Goal: Information Seeking & Learning: Learn about a topic

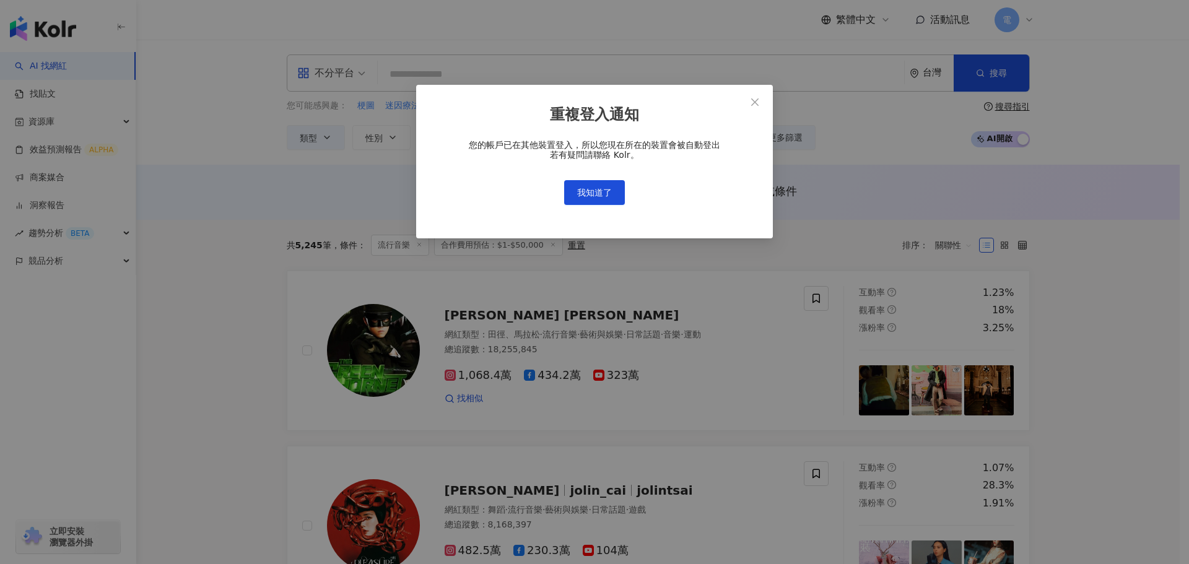
click at [607, 210] on div "重複登入通知 您的帳戶已在其他裝置登入，所以您現在所在的裝置會被自動登出 若有疑問請聯絡 Kolr。 我知道了" at bounding box center [594, 162] width 357 height 154
click at [605, 201] on button "我知道了" at bounding box center [594, 192] width 61 height 25
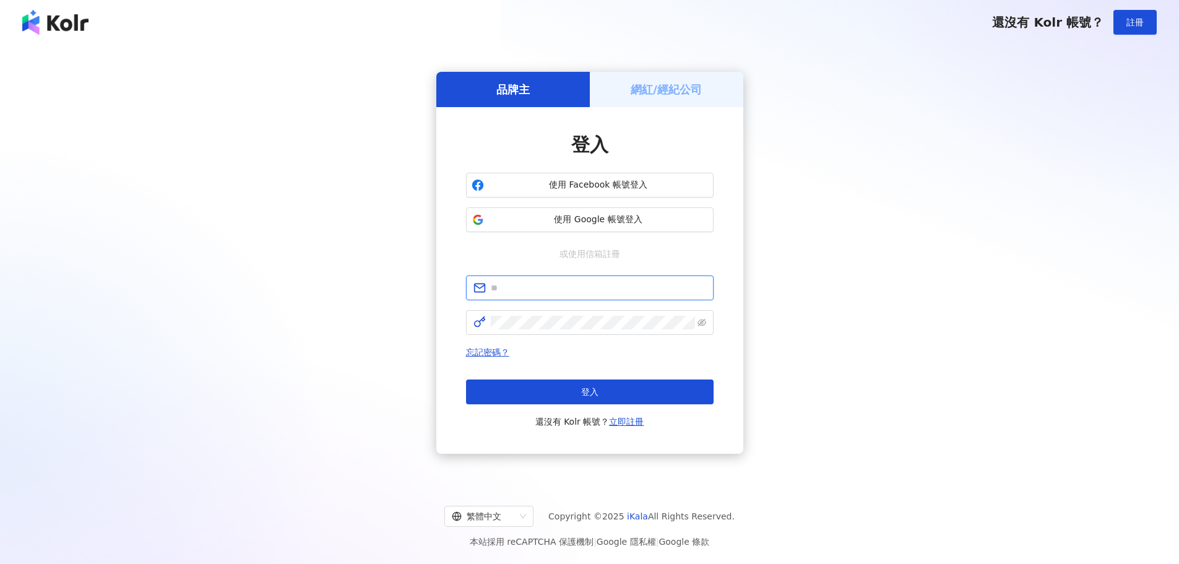
type input "**********"
click at [609, 400] on button "登入" at bounding box center [590, 391] width 248 height 25
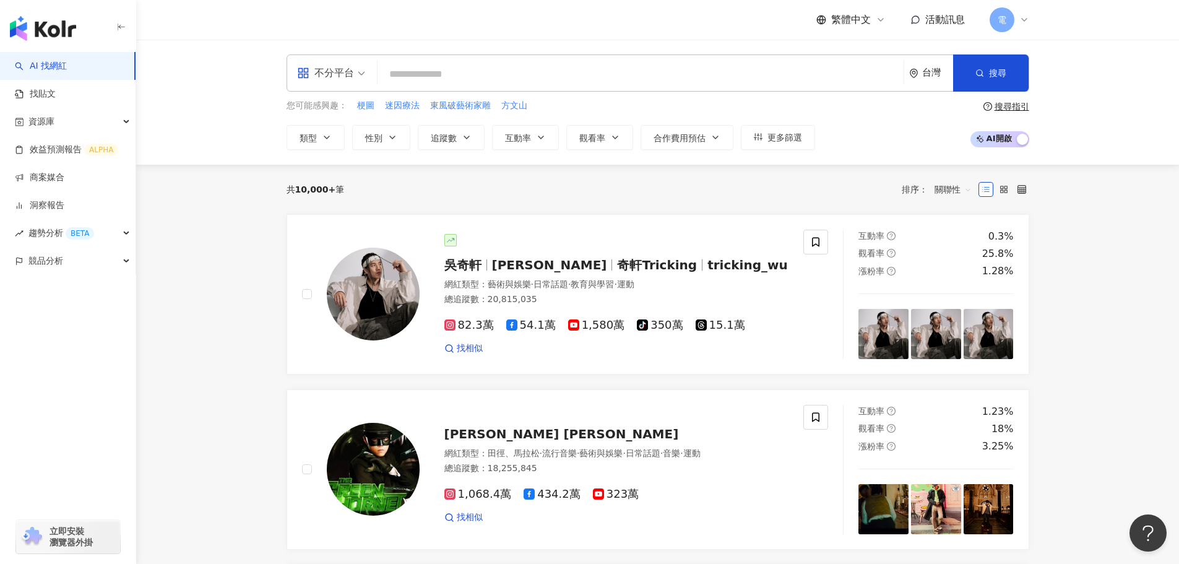
click at [449, 74] on input "search" at bounding box center [641, 75] width 516 height 24
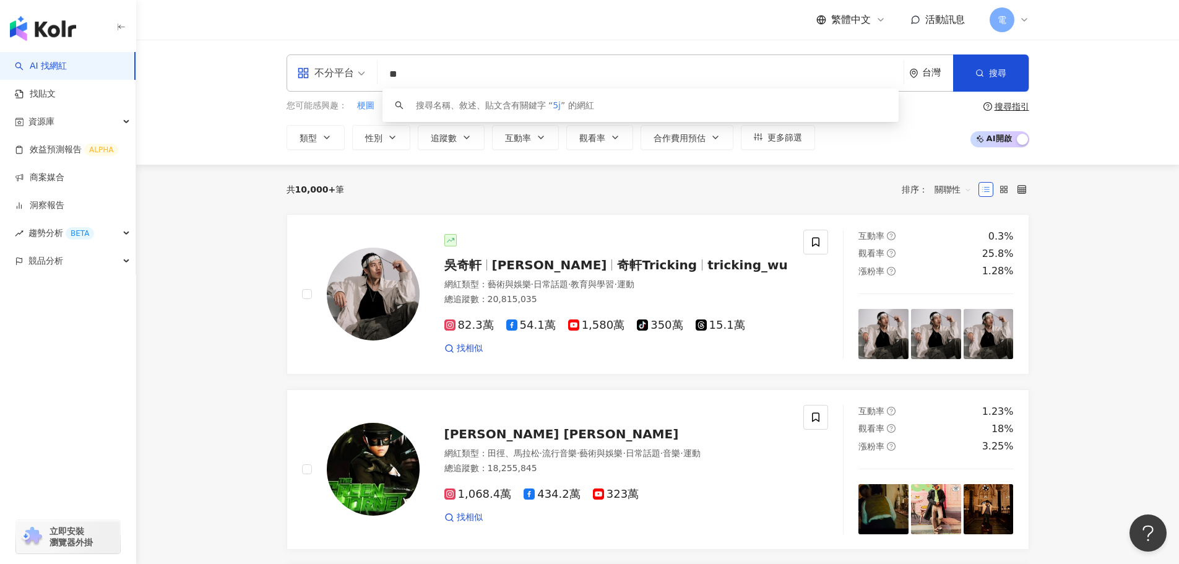
type input "*"
type input "**"
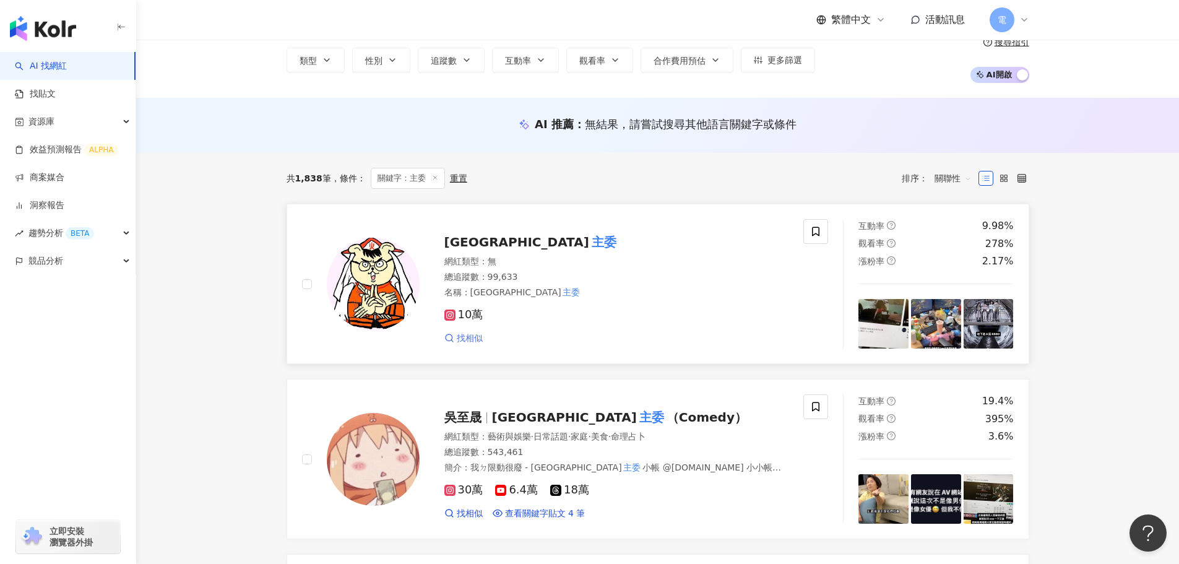
scroll to position [124, 0]
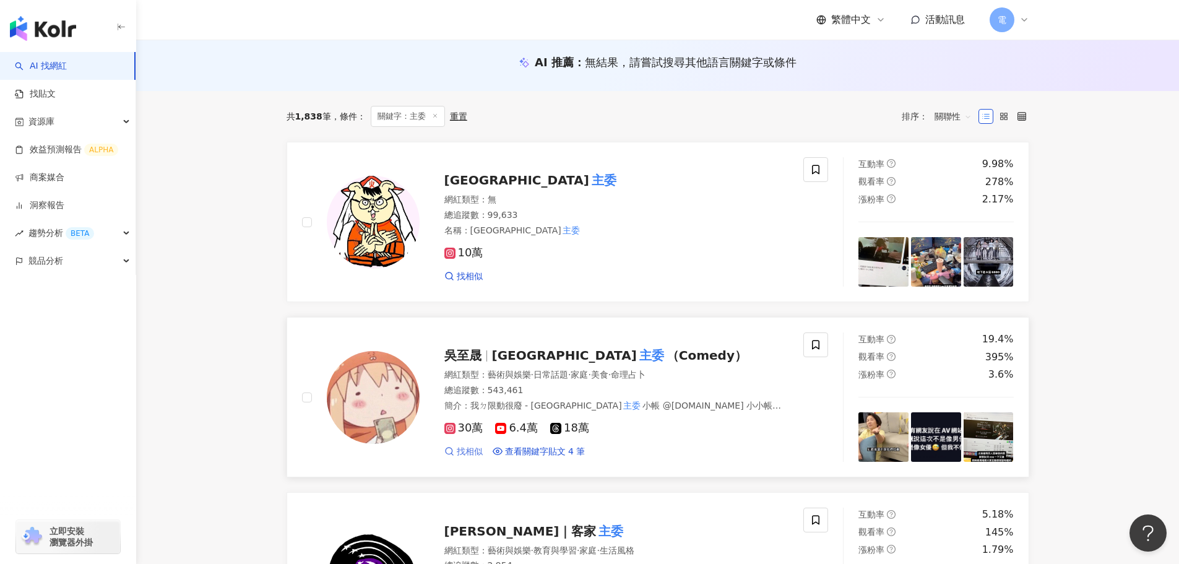
click at [469, 454] on span "找相似" at bounding box center [470, 452] width 26 height 12
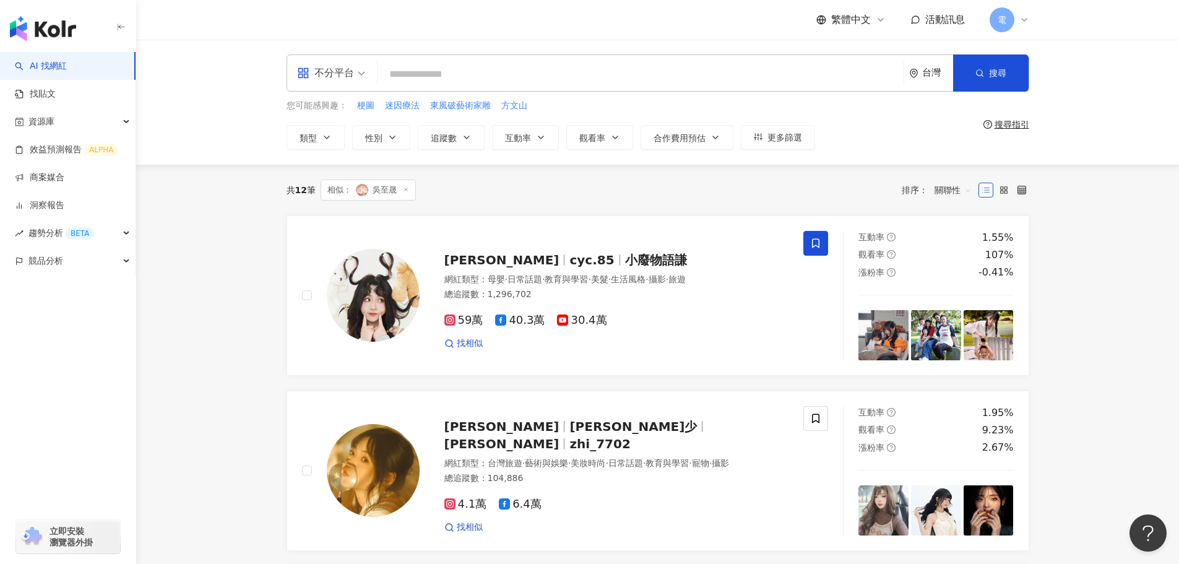
click at [408, 191] on icon at bounding box center [406, 189] width 6 height 6
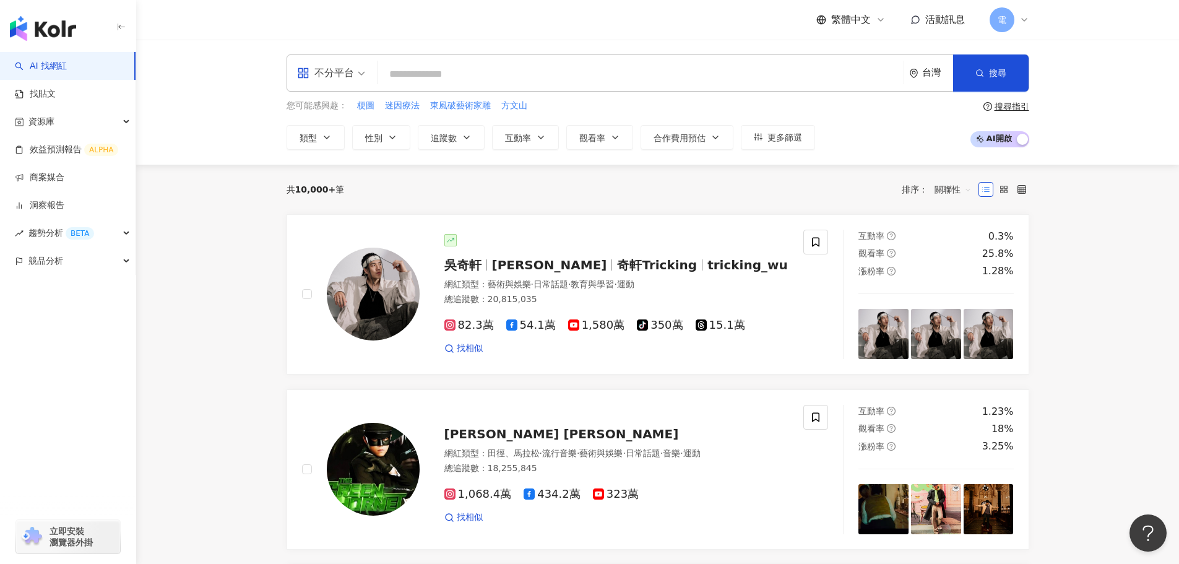
click at [60, 39] on img "button" at bounding box center [43, 28] width 66 height 25
click at [362, 104] on span "梗圖" at bounding box center [365, 106] width 17 height 12
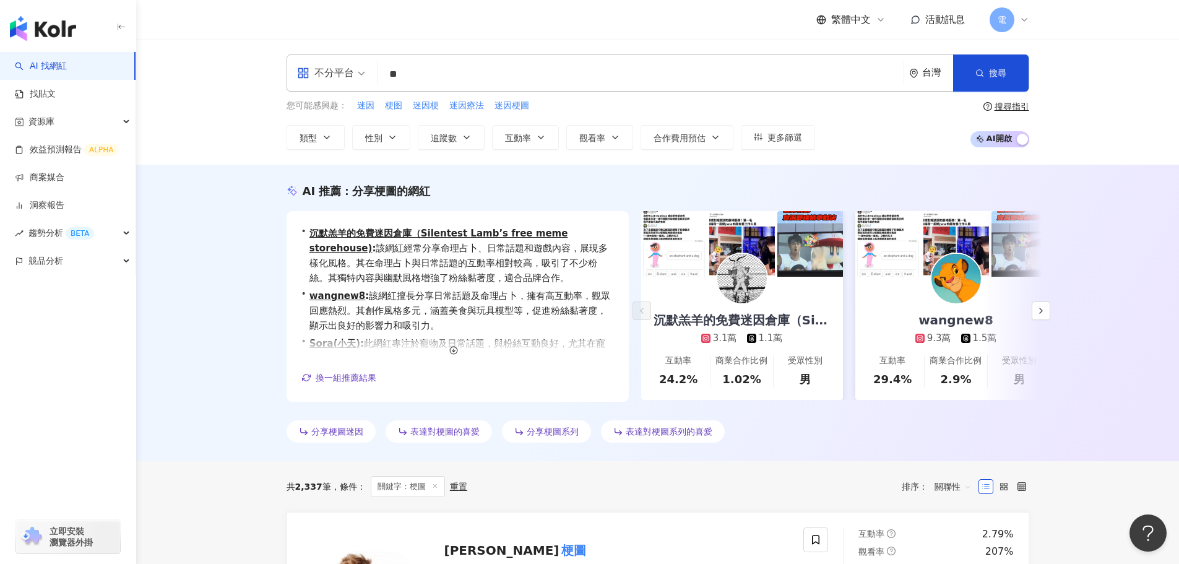
click at [497, 82] on input "**" at bounding box center [641, 75] width 516 height 24
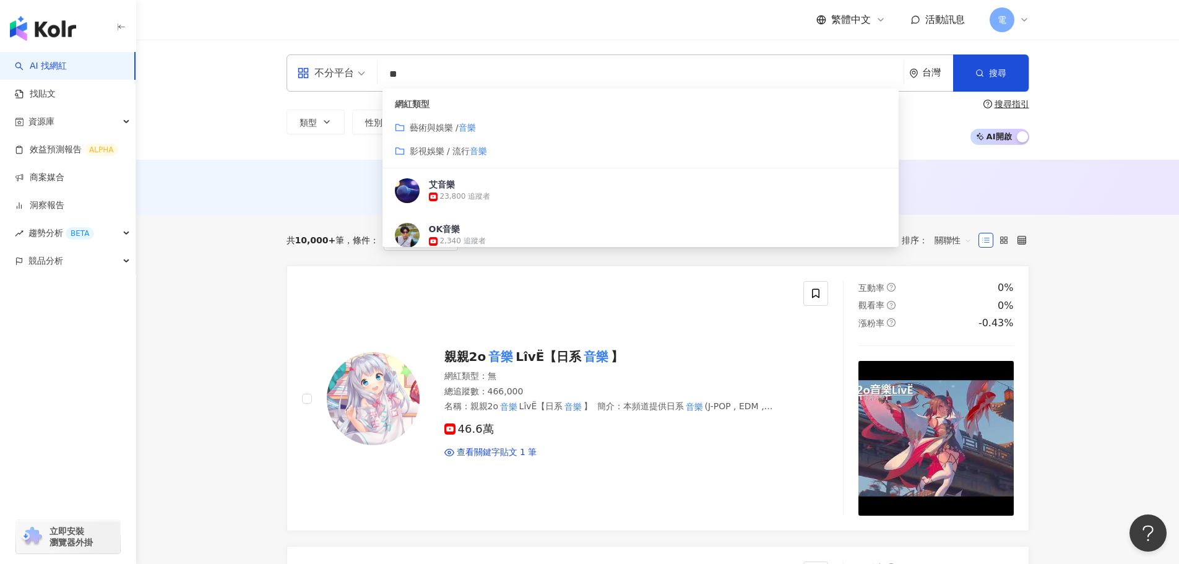
click at [478, 152] on mark "音樂" at bounding box center [478, 151] width 17 height 10
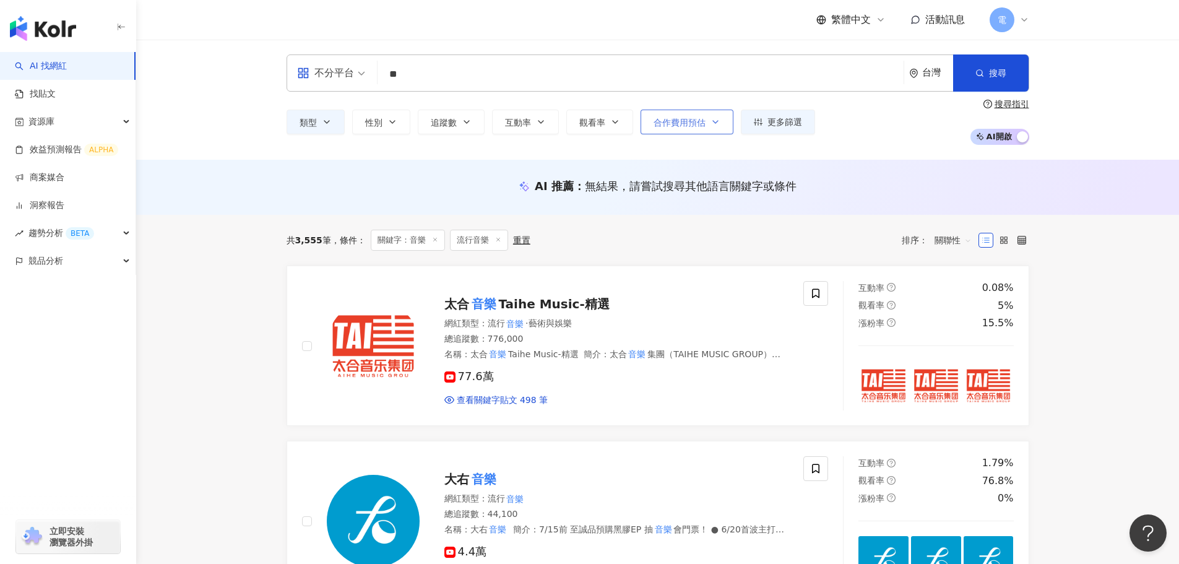
type input "**"
click at [715, 124] on icon "button" at bounding box center [716, 122] width 10 height 10
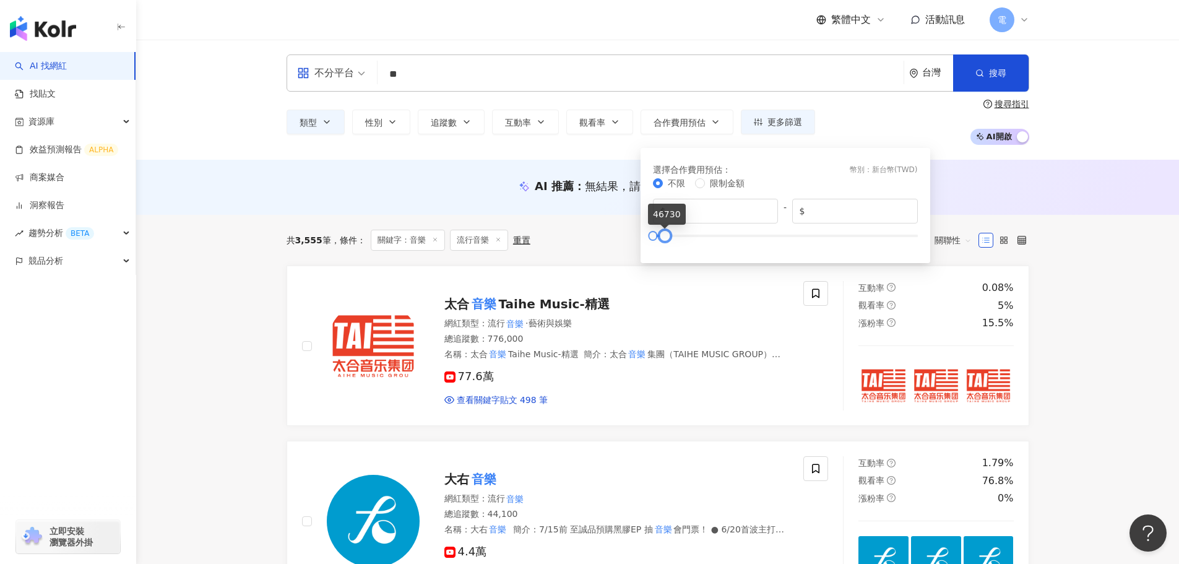
type input "*****"
drag, startPoint x: 918, startPoint y: 235, endPoint x: 667, endPoint y: 240, distance: 251.4
click at [667, 239] on div at bounding box center [666, 235] width 7 height 7
click at [609, 161] on div "AI 推薦 ： 無結果，請嘗試搜尋其他語言關鍵字或條件" at bounding box center [657, 187] width 1043 height 55
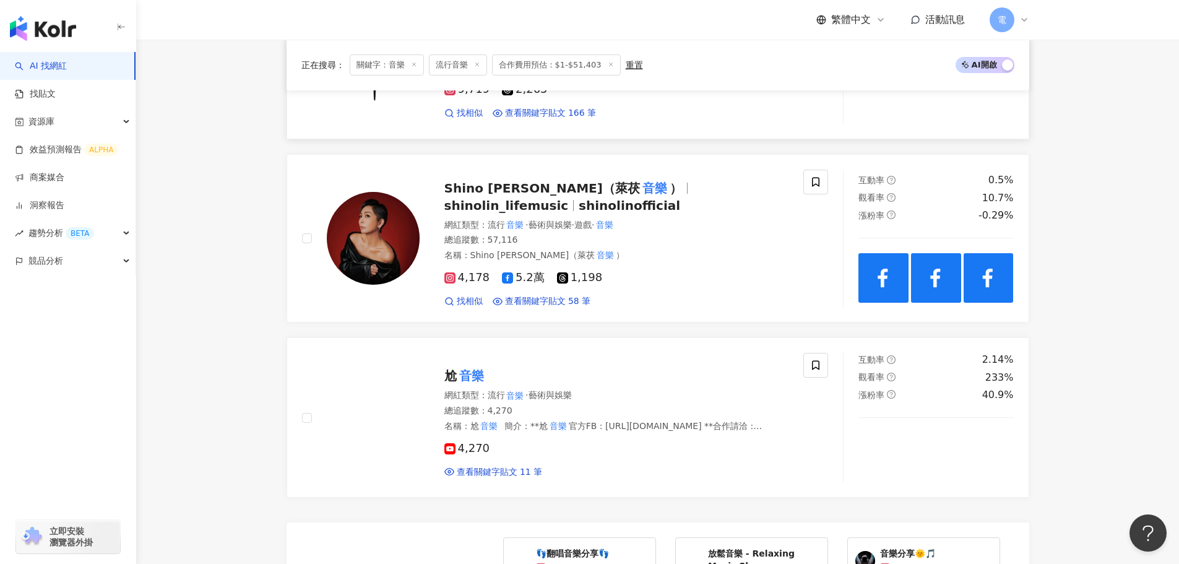
scroll to position [2167, 0]
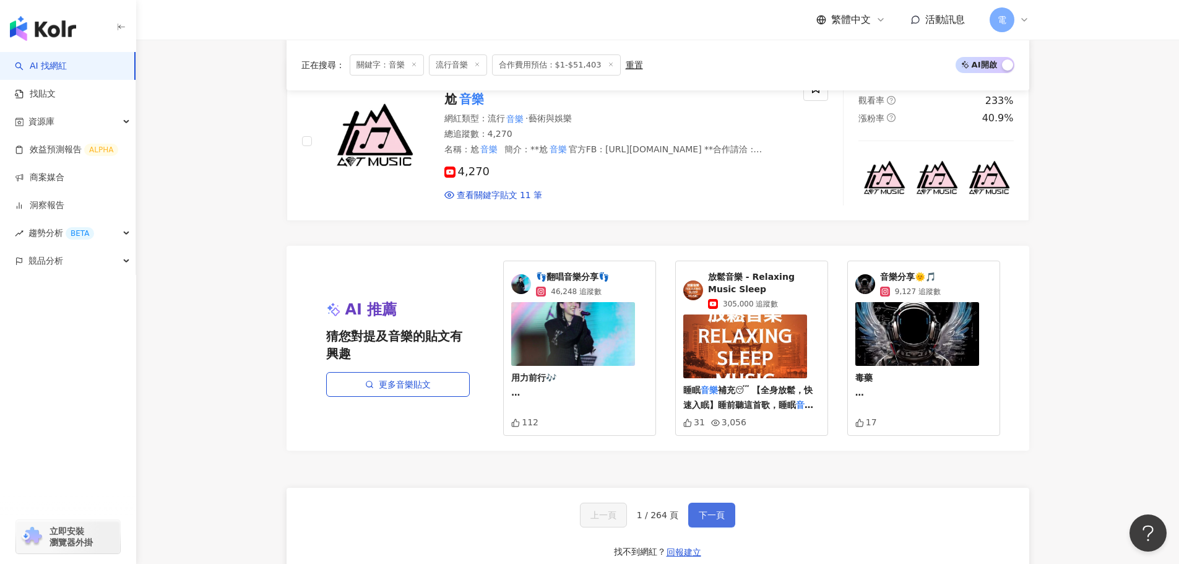
click at [726, 503] on button "下一頁" at bounding box center [711, 515] width 47 height 25
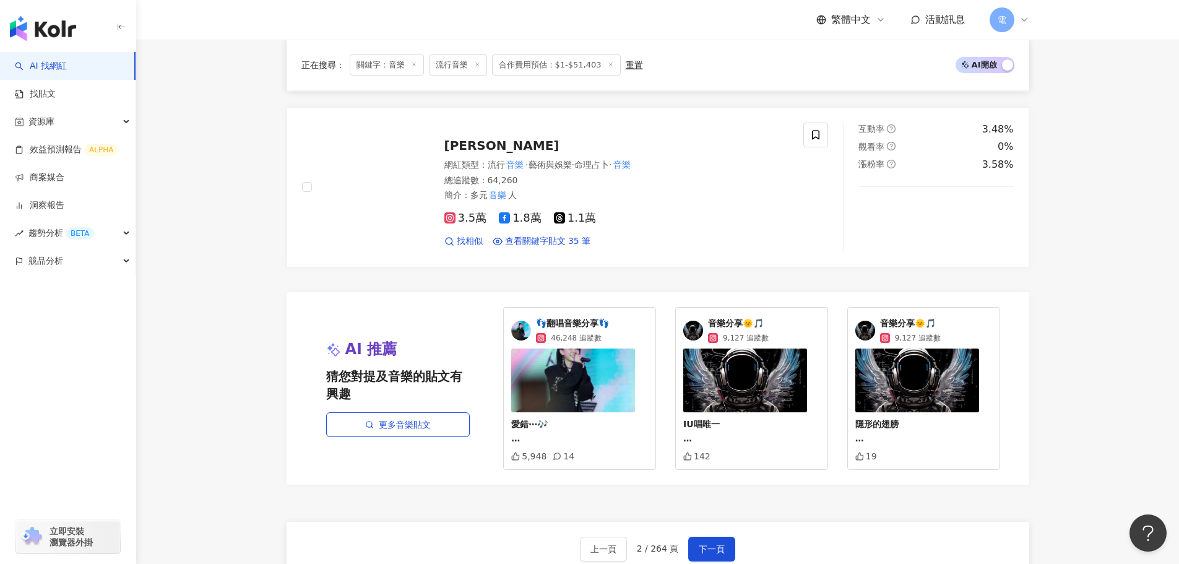
scroll to position [1980, 0]
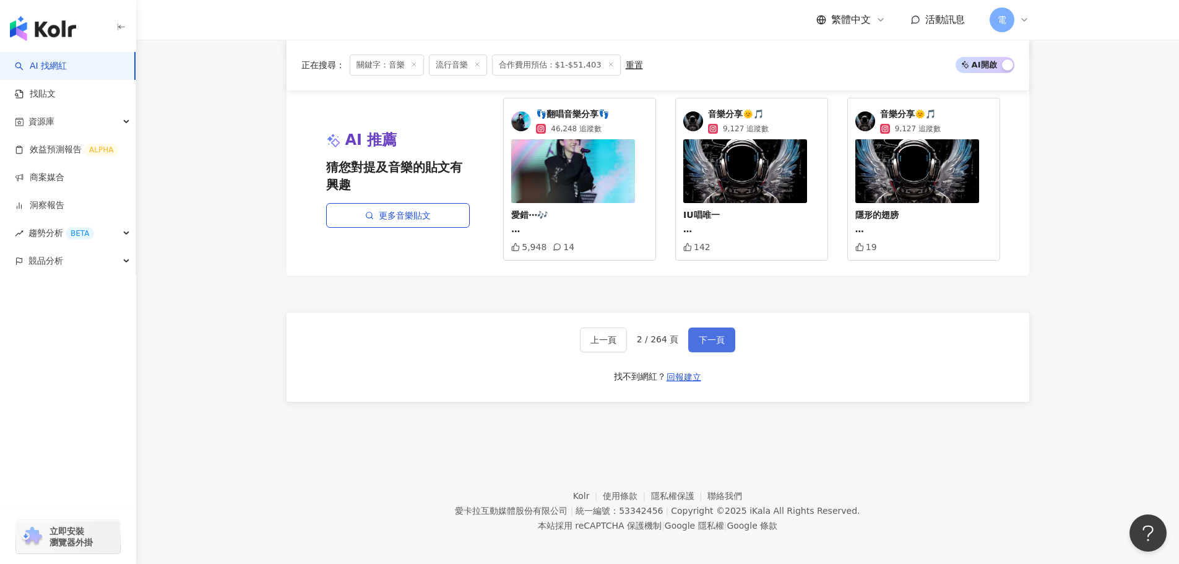
click at [719, 335] on span "下一頁" at bounding box center [712, 340] width 26 height 10
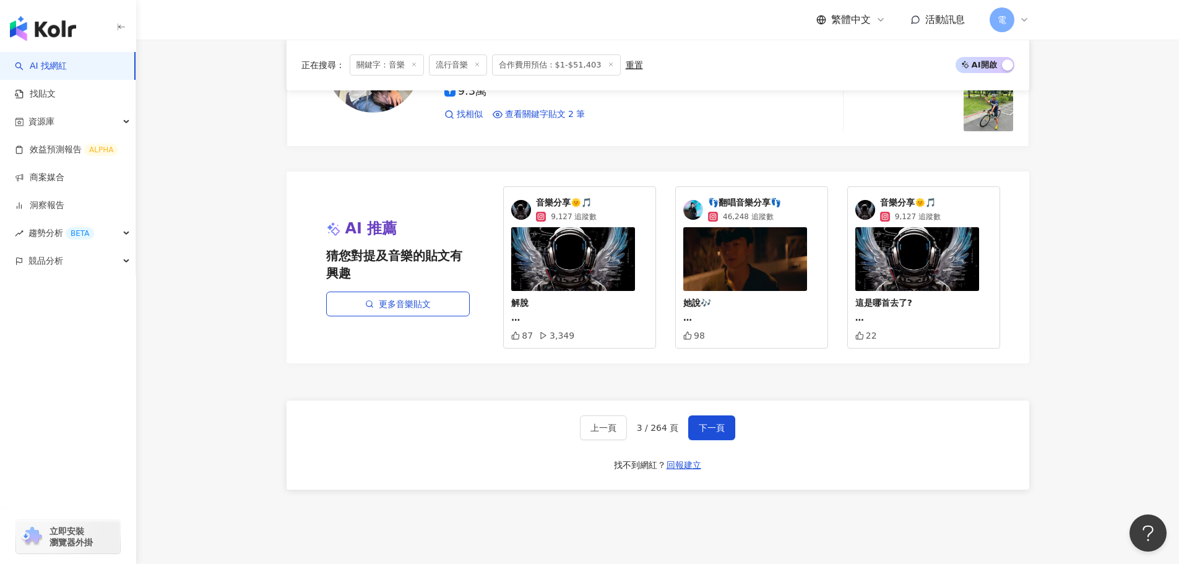
scroll to position [2301, 0]
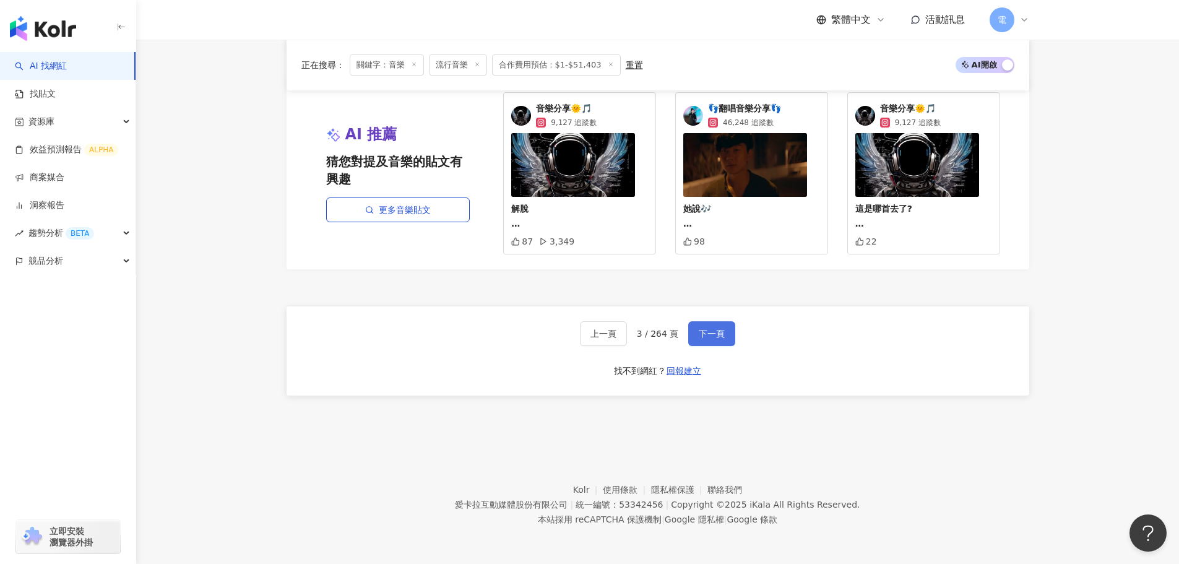
click at [716, 327] on button "下一頁" at bounding box center [711, 333] width 47 height 25
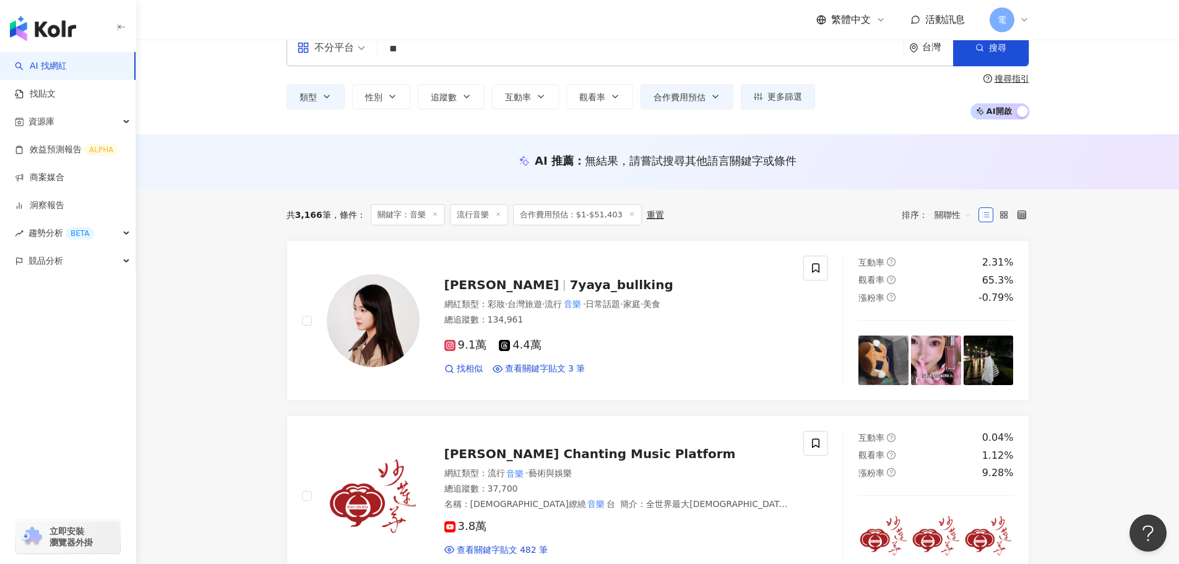
scroll to position [0, 0]
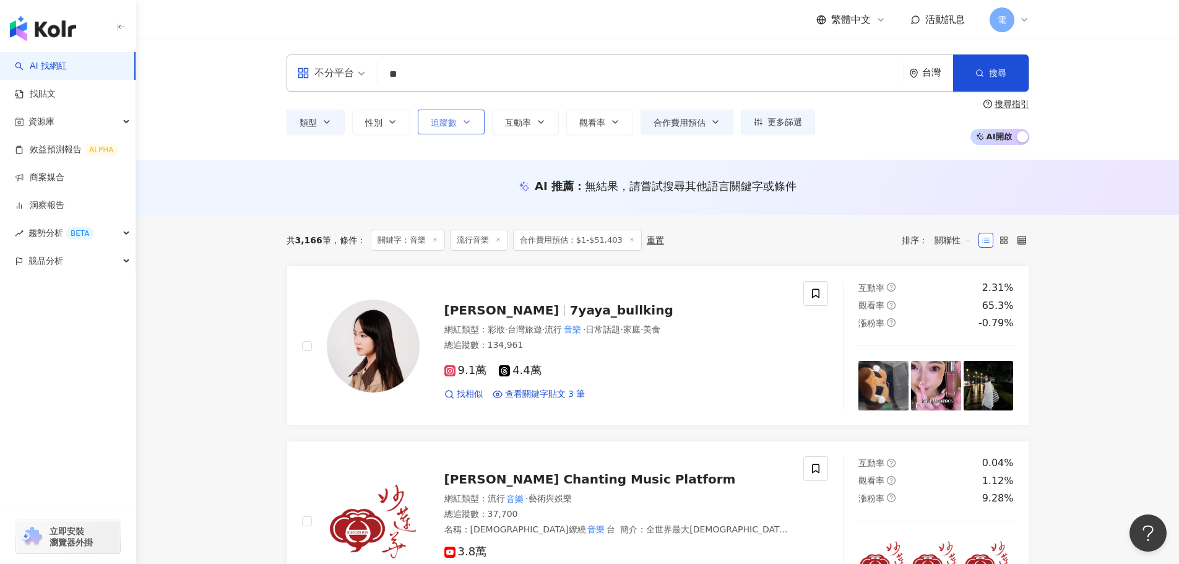
click at [475, 126] on button "追蹤數" at bounding box center [451, 122] width 67 height 25
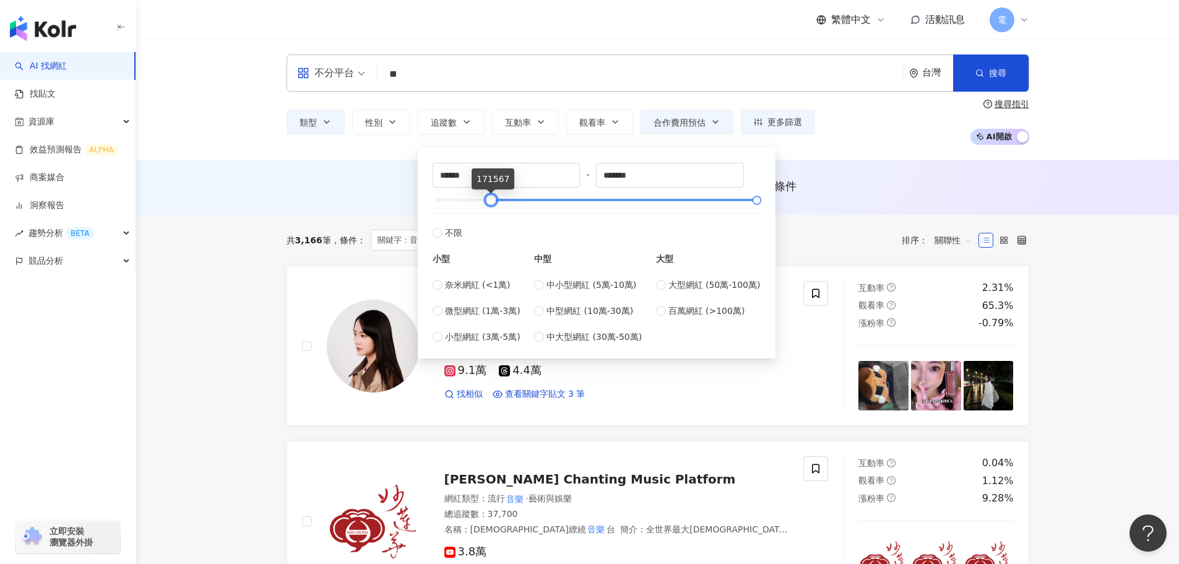
drag, startPoint x: 437, startPoint y: 201, endPoint x: 492, endPoint y: 194, distance: 55.4
click at [492, 197] on div at bounding box center [490, 200] width 7 height 7
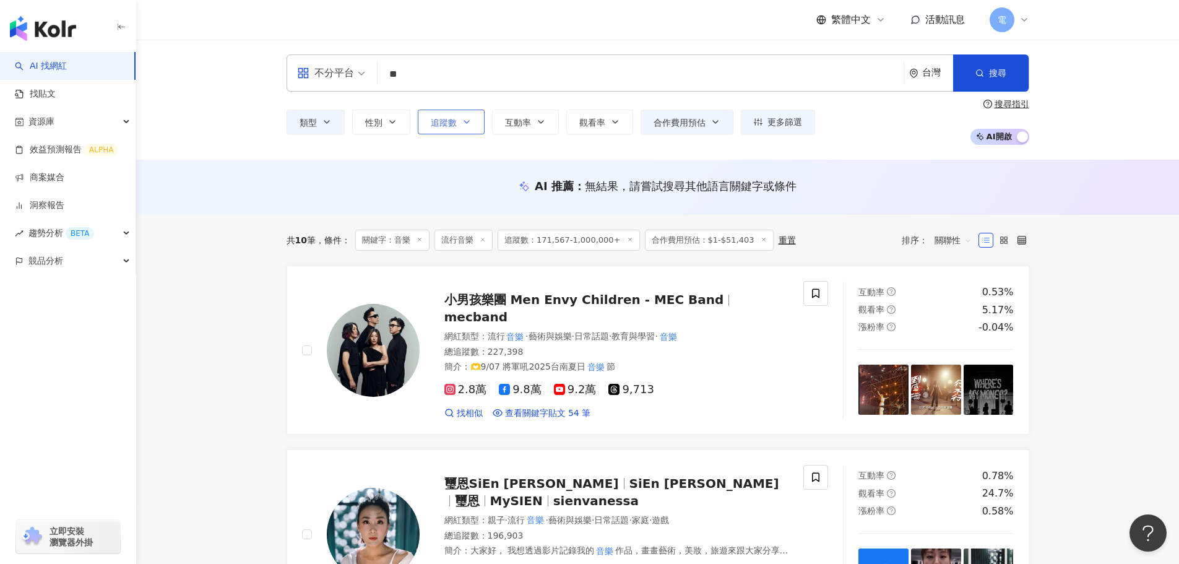
click at [479, 119] on button "追蹤數" at bounding box center [451, 122] width 67 height 25
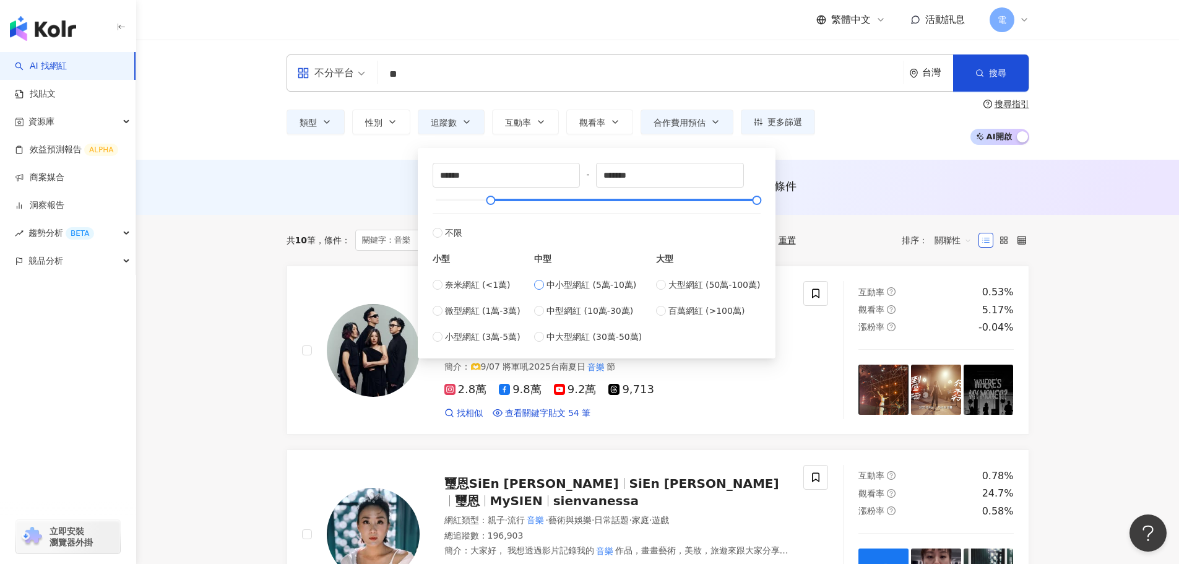
click at [615, 288] on span "中小型網紅 (5萬-10萬)" at bounding box center [592, 285] width 90 height 14
type input "*****"
click at [303, 248] on div "共 10 筆 條件 ： 關鍵字：音樂 流行音樂 追蹤數：171,567-1,000,000+ 合作費用預估：$1-$51,403 重置" at bounding box center [541, 240] width 509 height 21
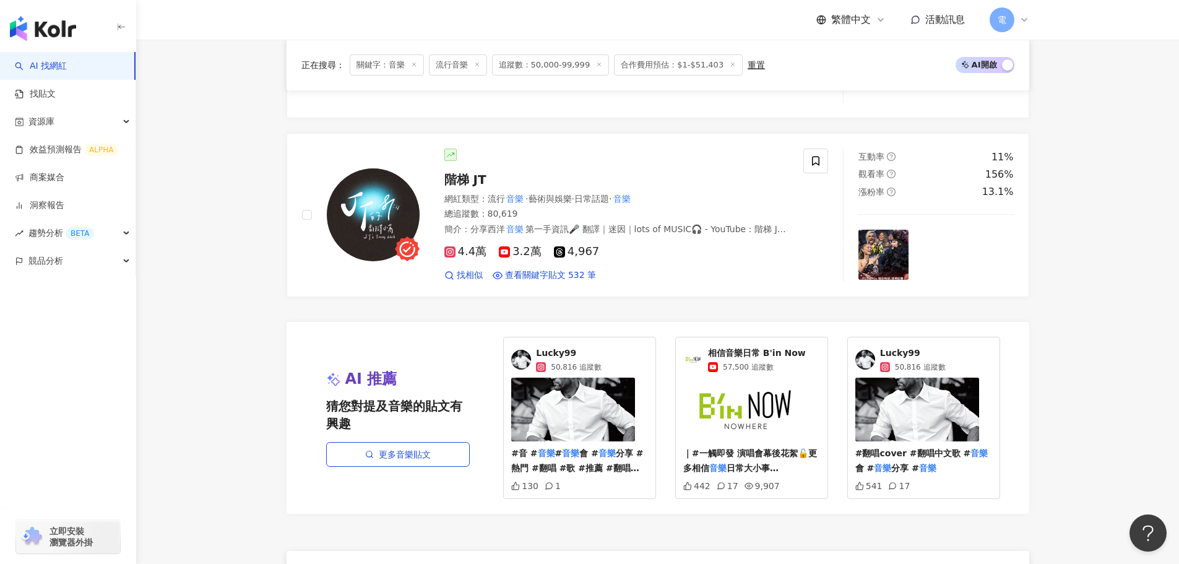
scroll to position [2392, 0]
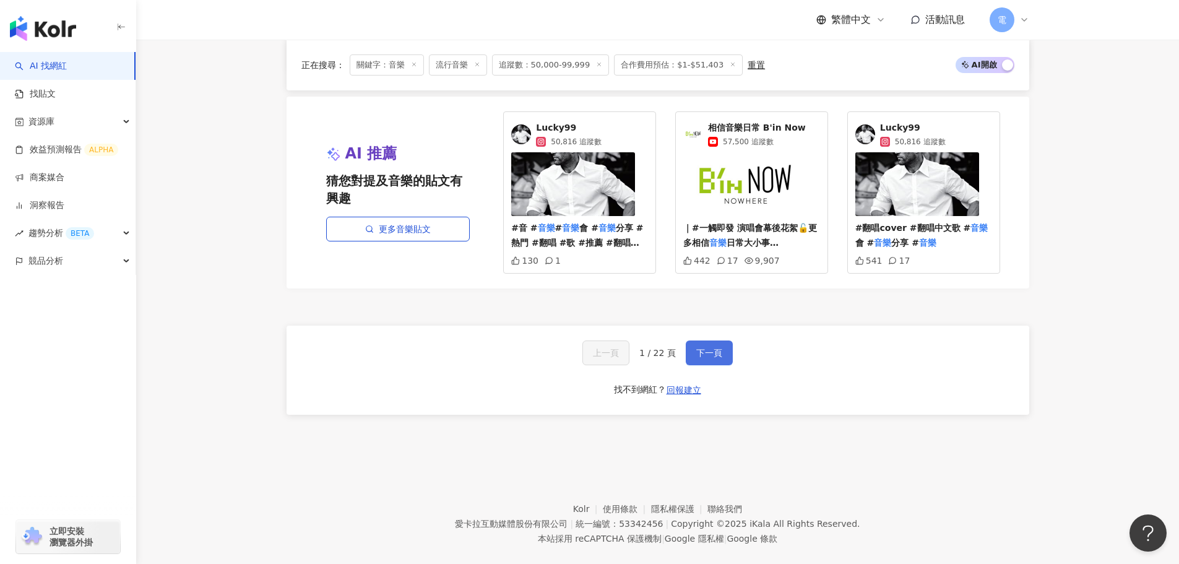
click at [703, 340] on button "下一頁" at bounding box center [709, 352] width 47 height 25
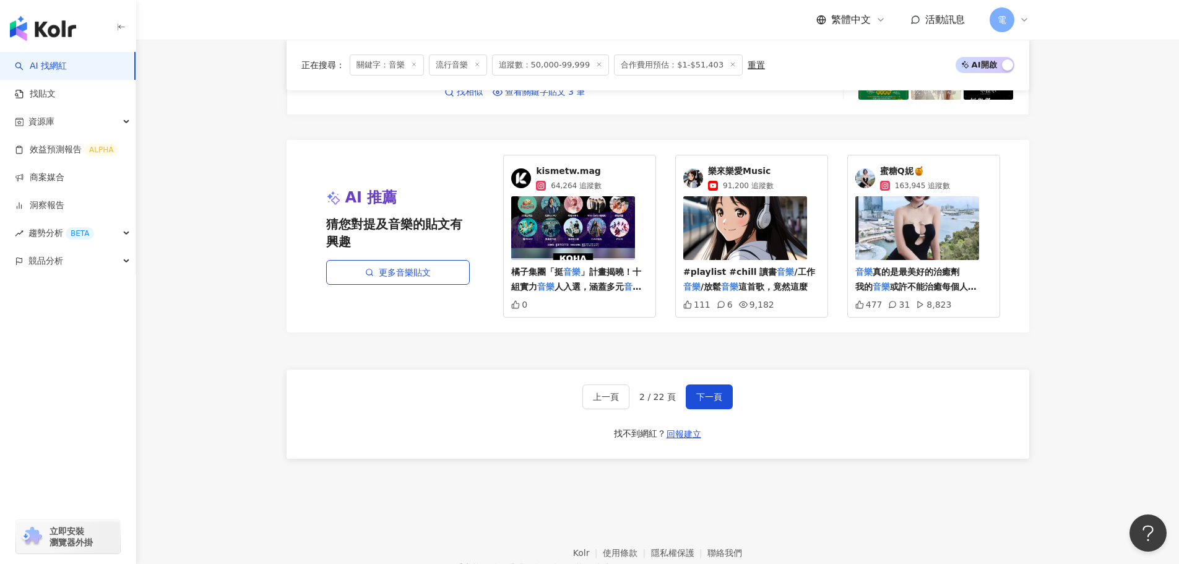
scroll to position [2304, 0]
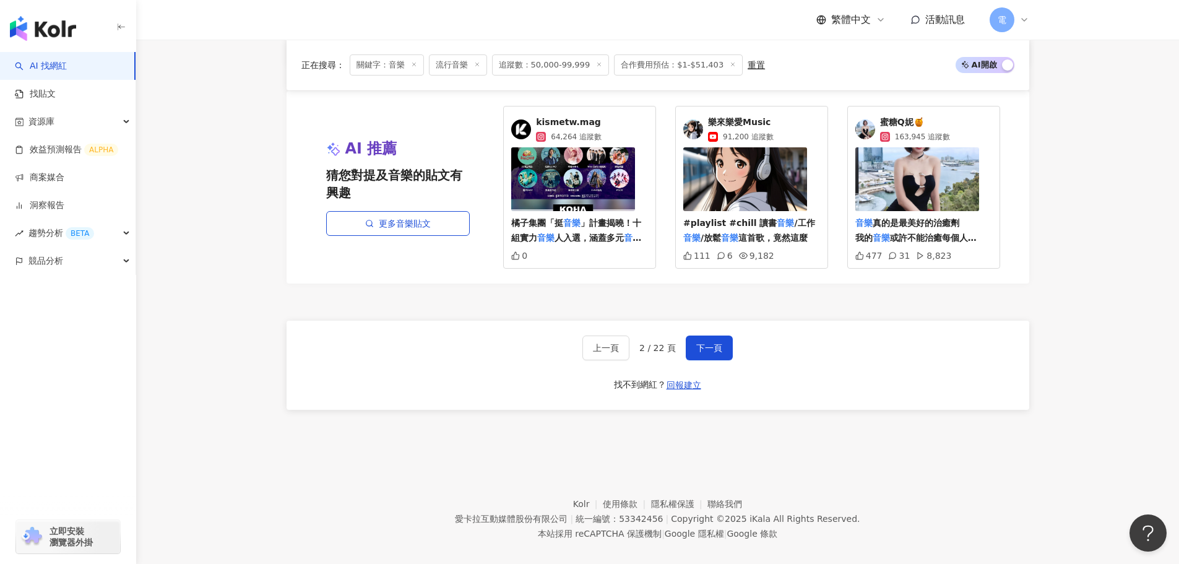
click at [732, 330] on div "上一頁 2 / 22 頁 下一頁 找不到網紅？ 回報建立" at bounding box center [658, 365] width 743 height 89
click at [710, 343] on span "下一頁" at bounding box center [709, 348] width 26 height 10
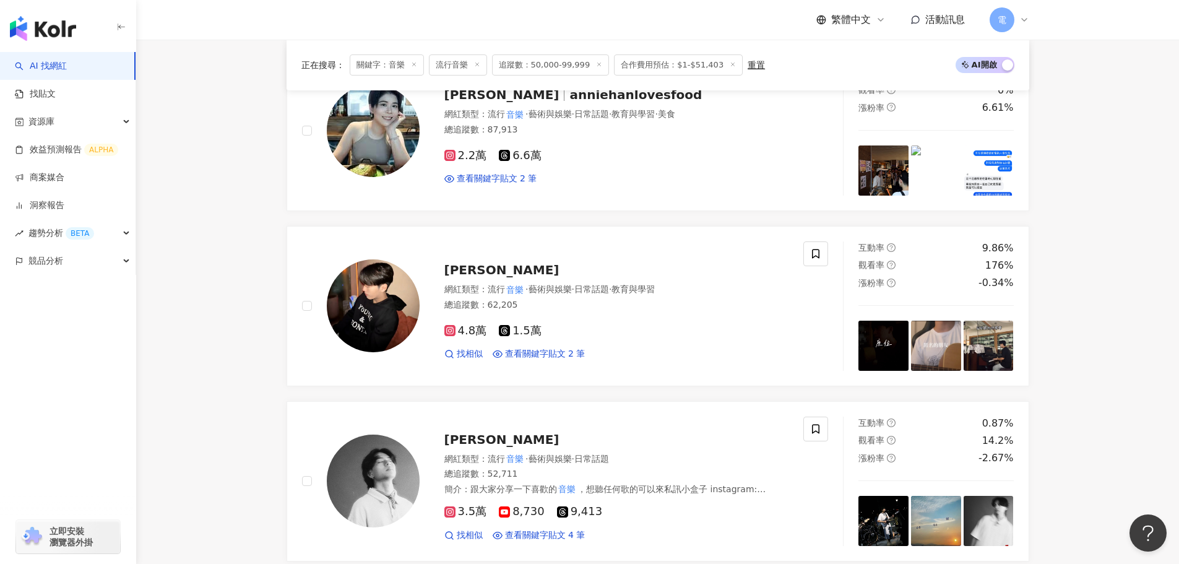
scroll to position [2301, 0]
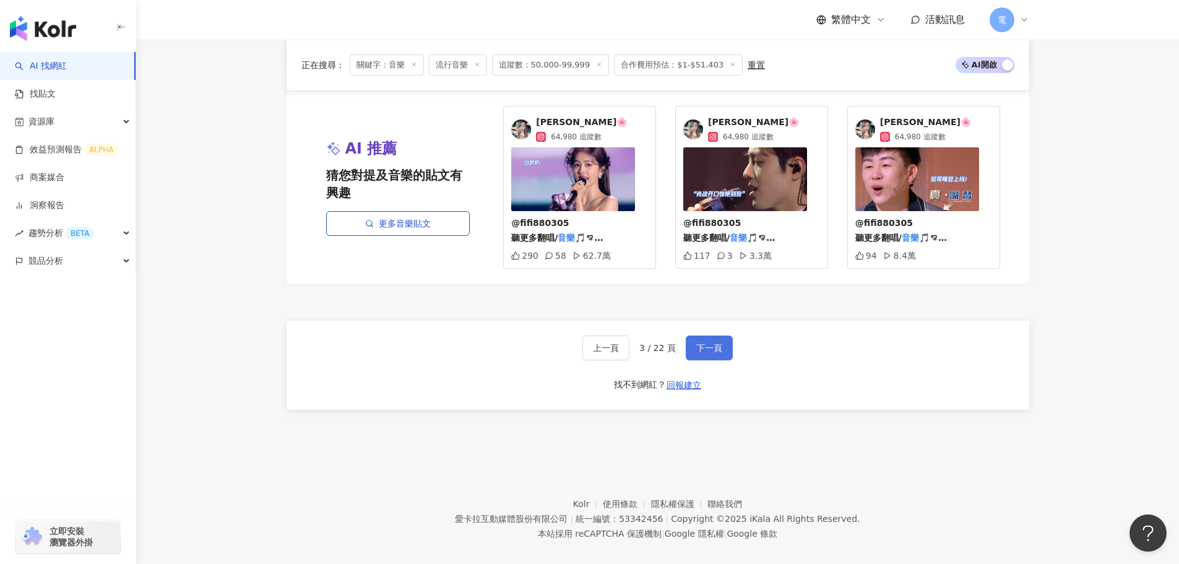
click at [693, 336] on button "下一頁" at bounding box center [709, 348] width 47 height 25
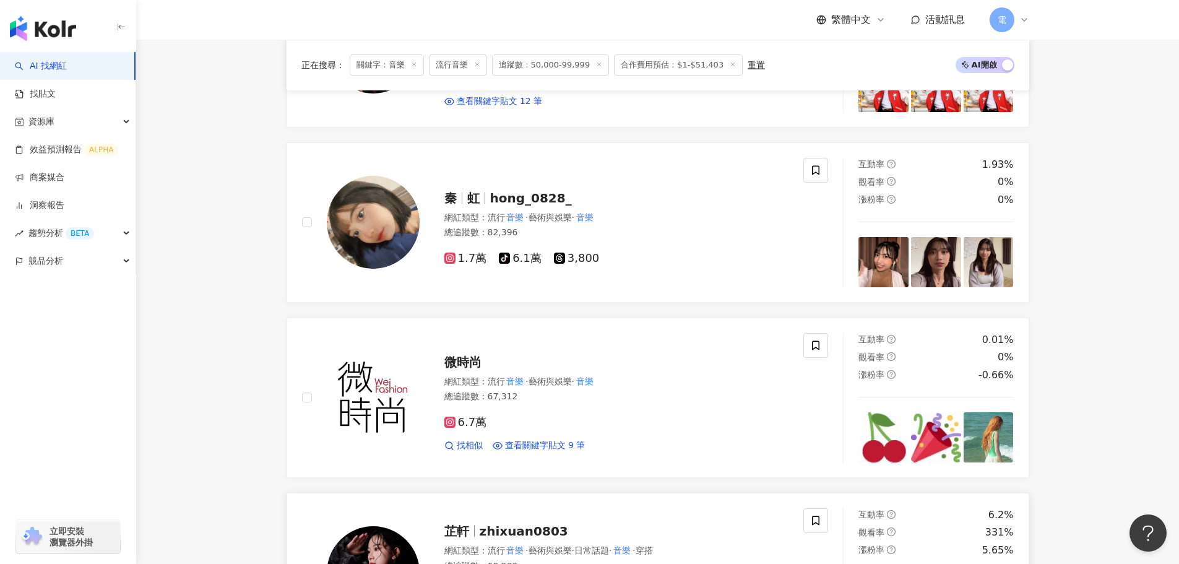
scroll to position [1528, 0]
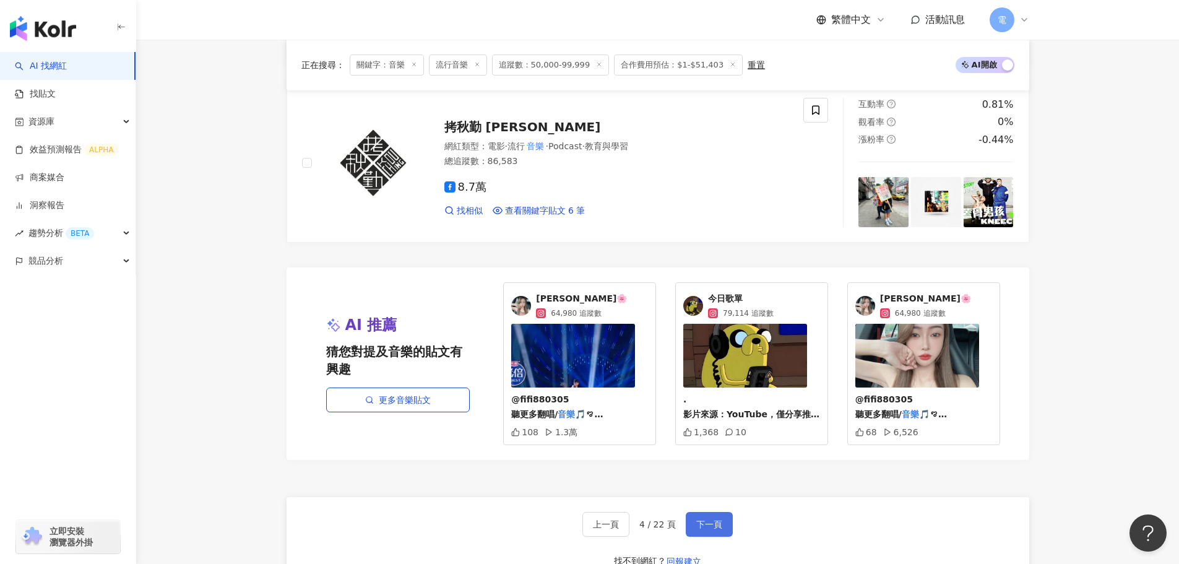
click at [724, 522] on button "下一頁" at bounding box center [709, 524] width 47 height 25
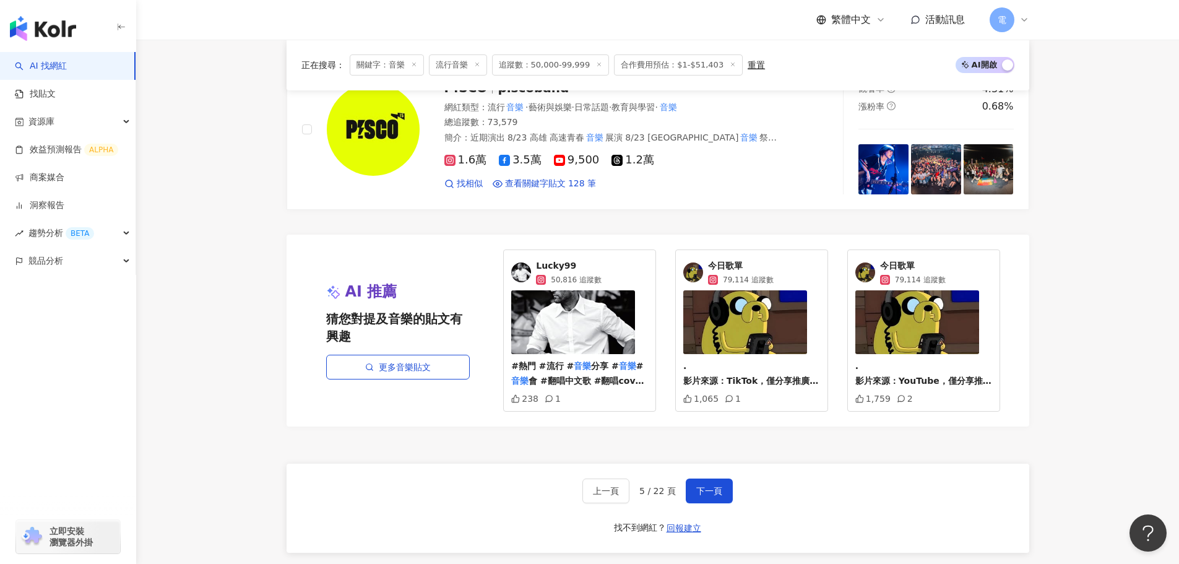
scroll to position [2273, 0]
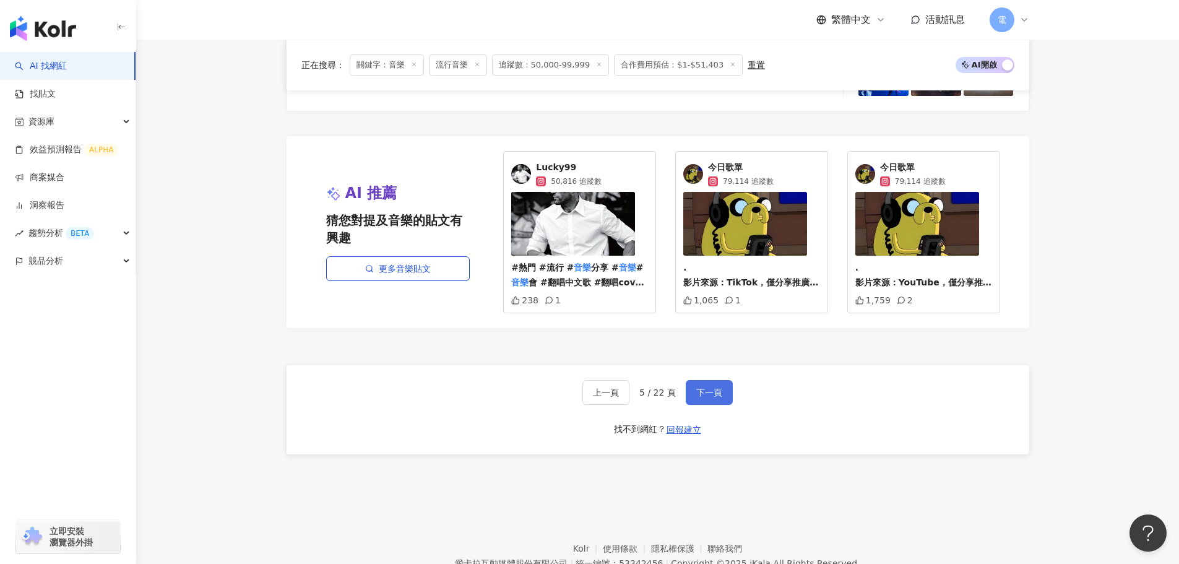
click at [705, 388] on span "下一頁" at bounding box center [709, 393] width 26 height 10
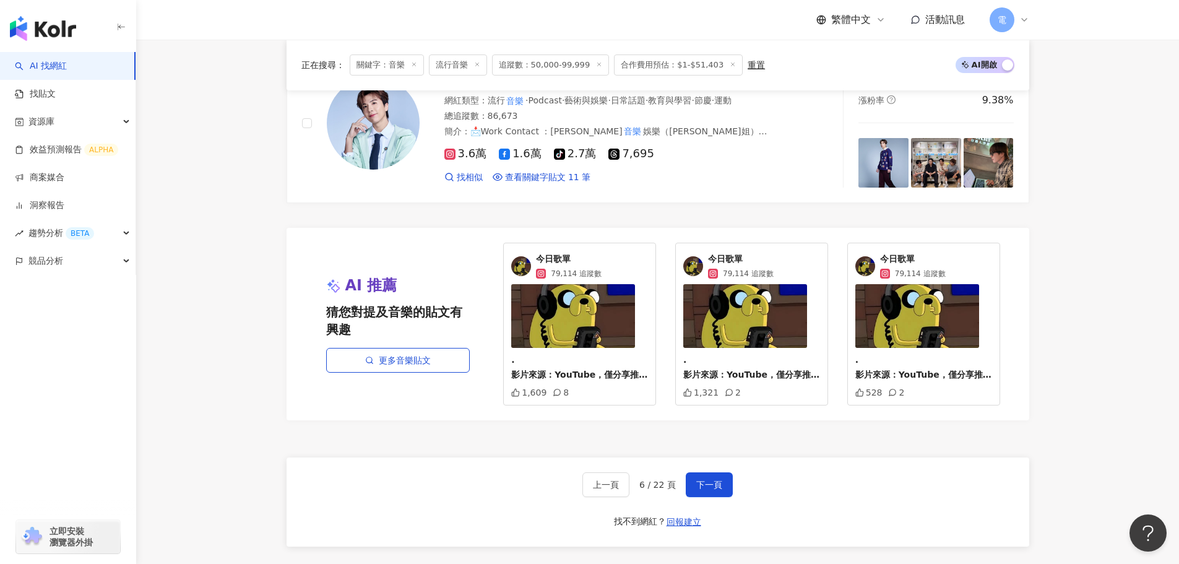
scroll to position [2304, 0]
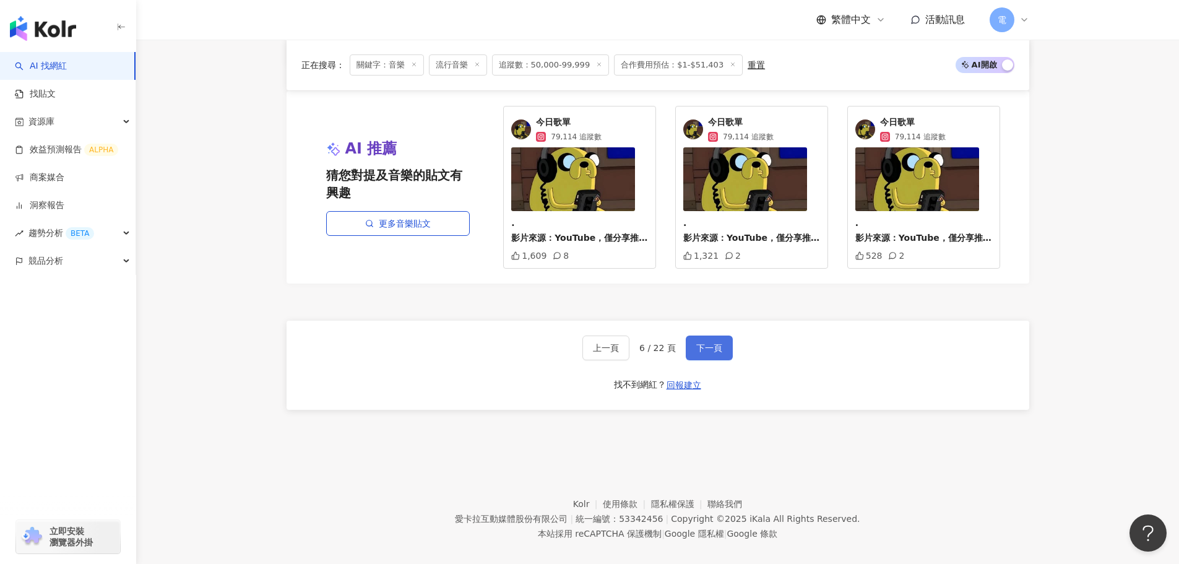
click at [719, 345] on button "下一頁" at bounding box center [709, 348] width 47 height 25
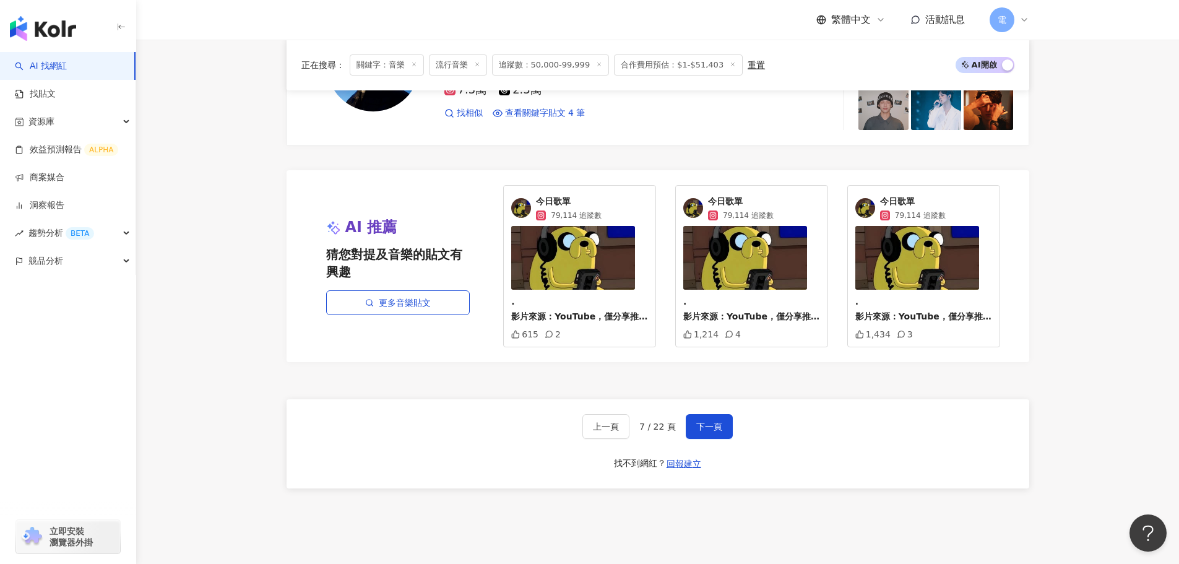
scroll to position [2274, 0]
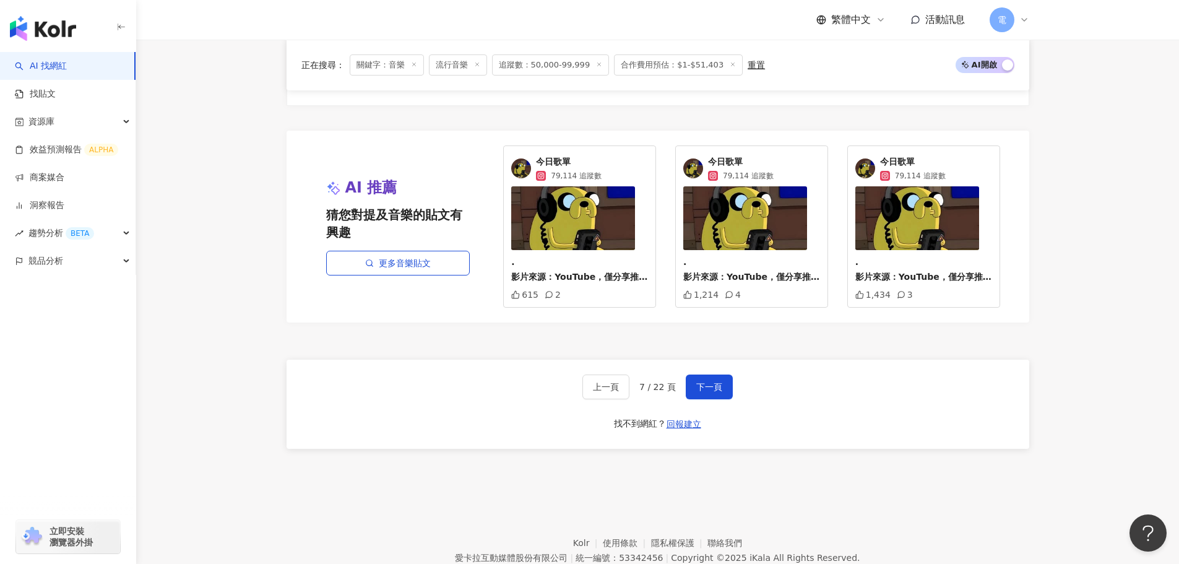
click at [735, 362] on div "上一頁 7 / 22 頁 下一頁 找不到網紅？ 回報建立" at bounding box center [658, 404] width 743 height 89
click at [730, 375] on button "下一頁" at bounding box center [709, 387] width 47 height 25
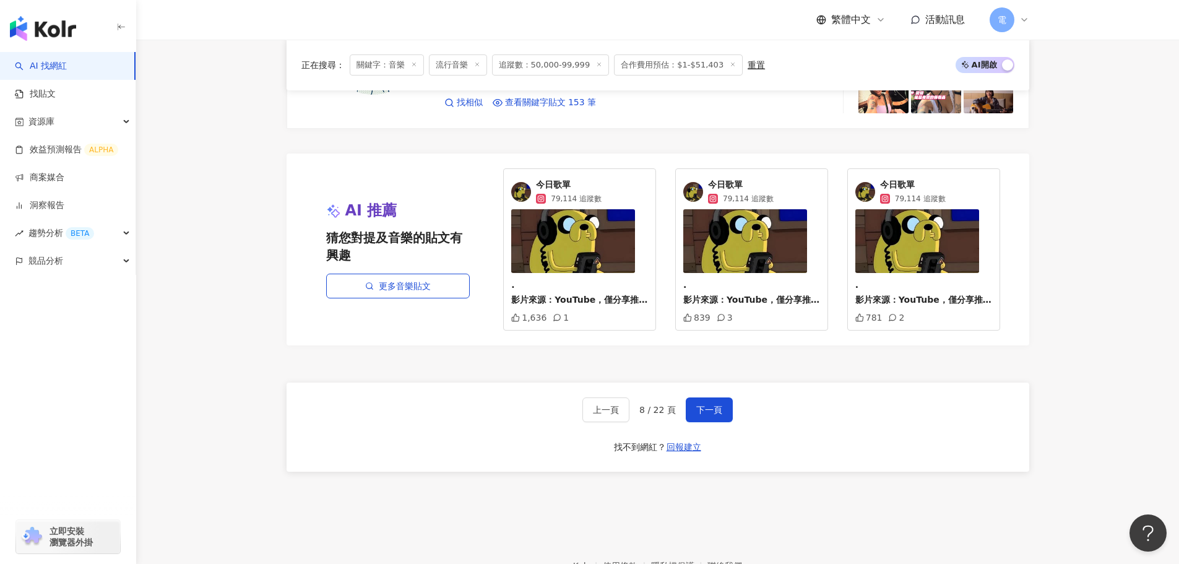
scroll to position [2304, 0]
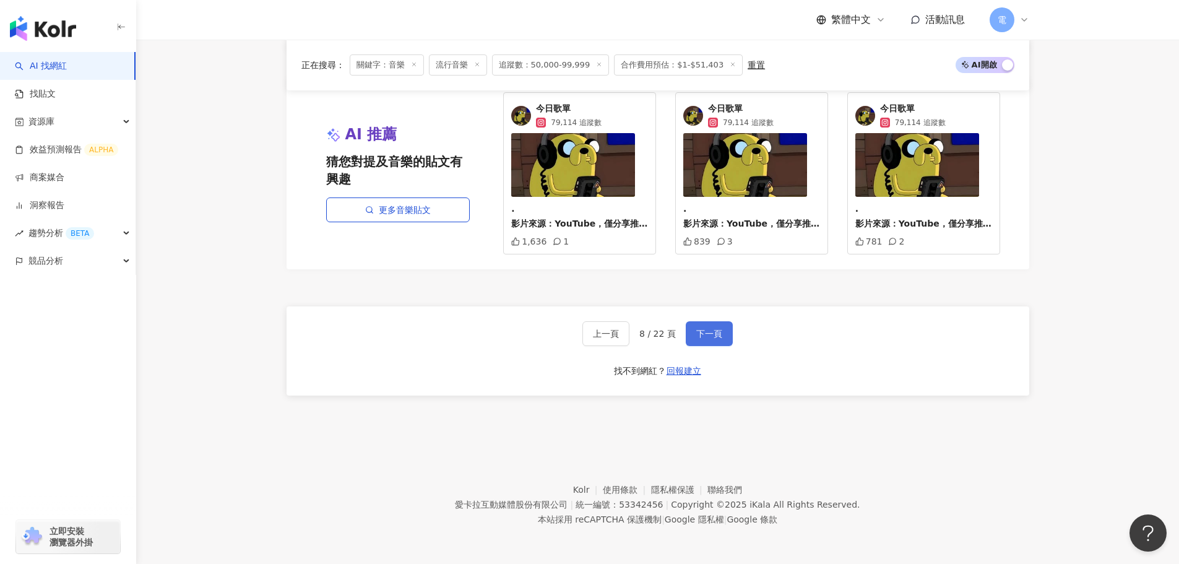
click at [723, 336] on button "下一頁" at bounding box center [709, 333] width 47 height 25
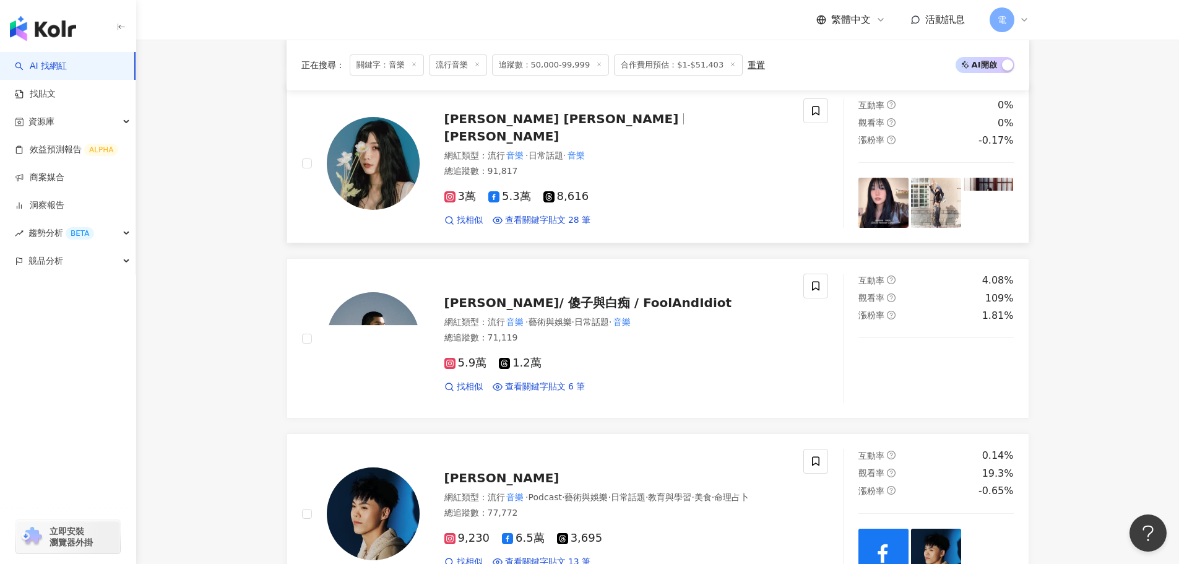
scroll to position [1808, 0]
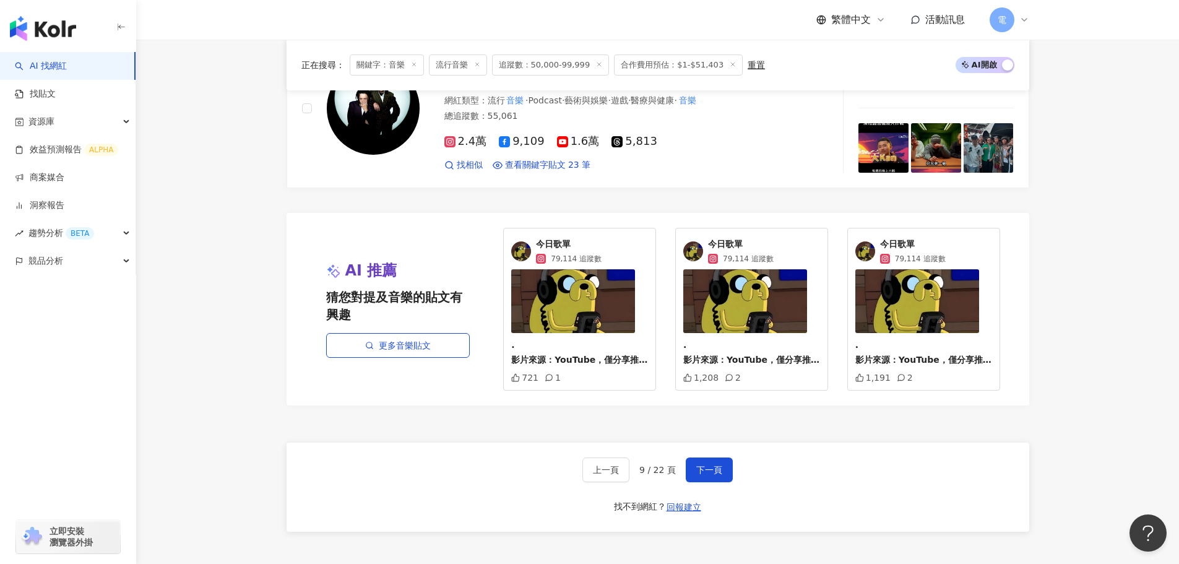
scroll to position [2309, 0]
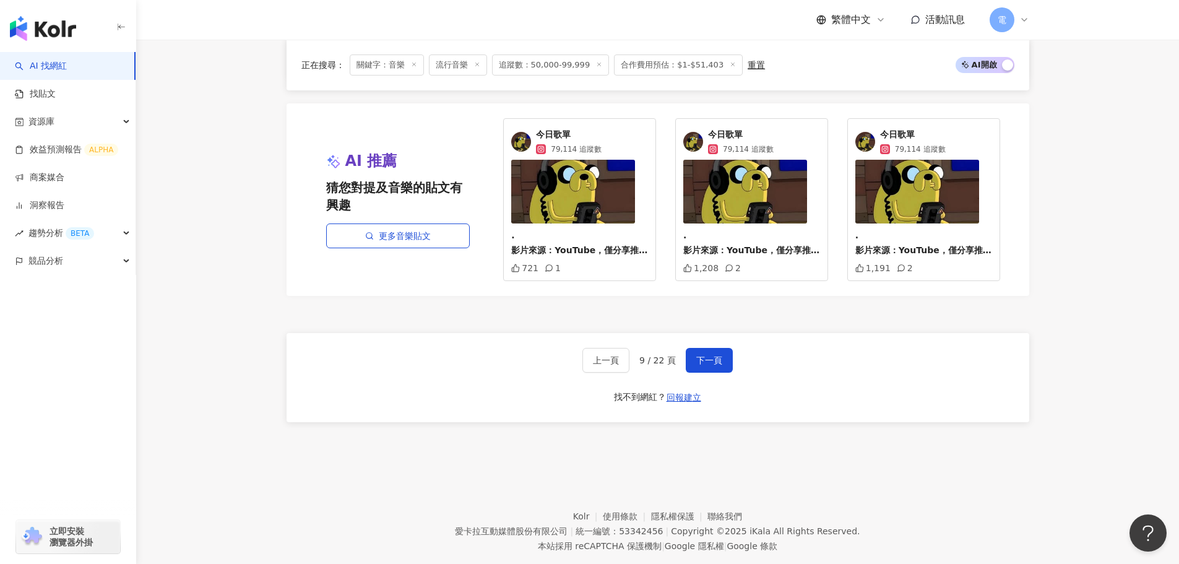
click at [739, 334] on div "上一頁 9 / 22 頁 下一頁 找不到網紅？ 回報建立" at bounding box center [658, 377] width 743 height 89
click at [726, 348] on button "下一頁" at bounding box center [709, 360] width 47 height 25
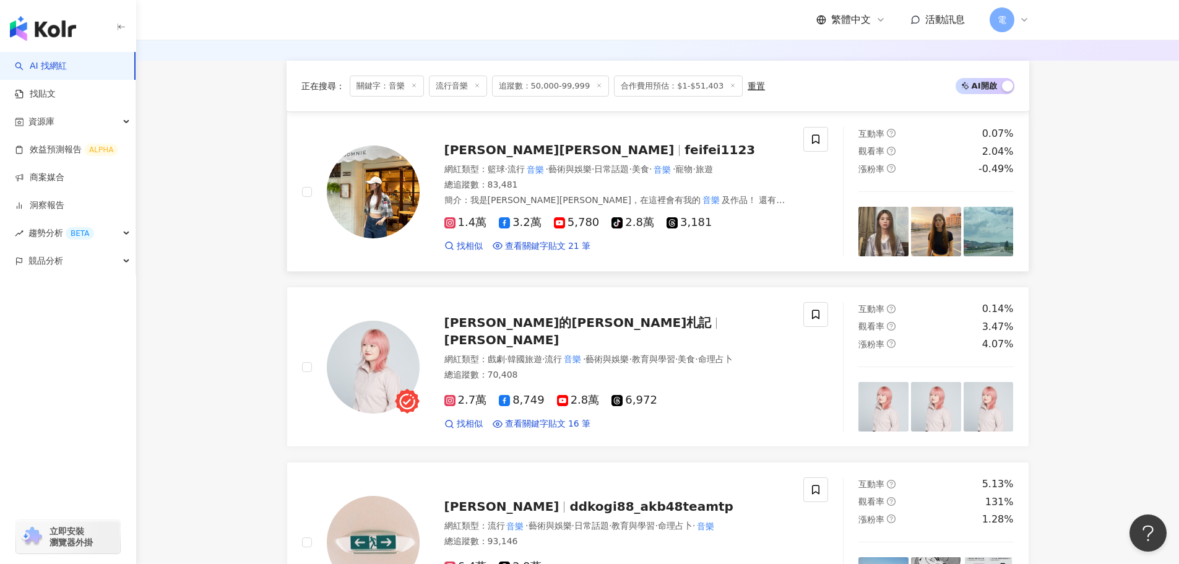
scroll to position [371, 0]
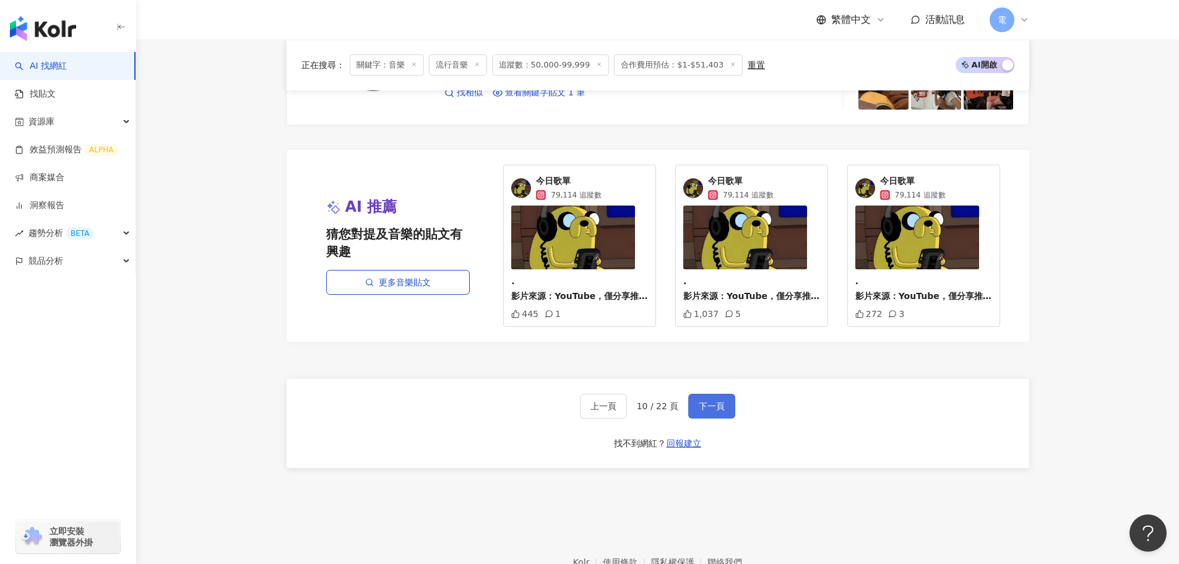
click at [703, 413] on button "下一頁" at bounding box center [711, 406] width 47 height 25
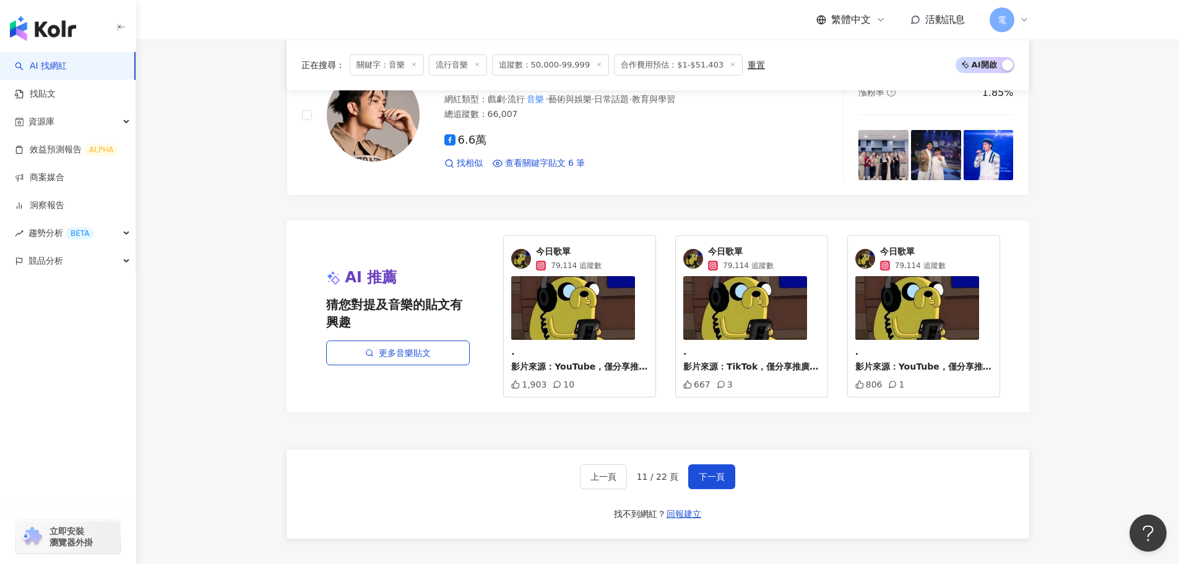
scroll to position [2278, 0]
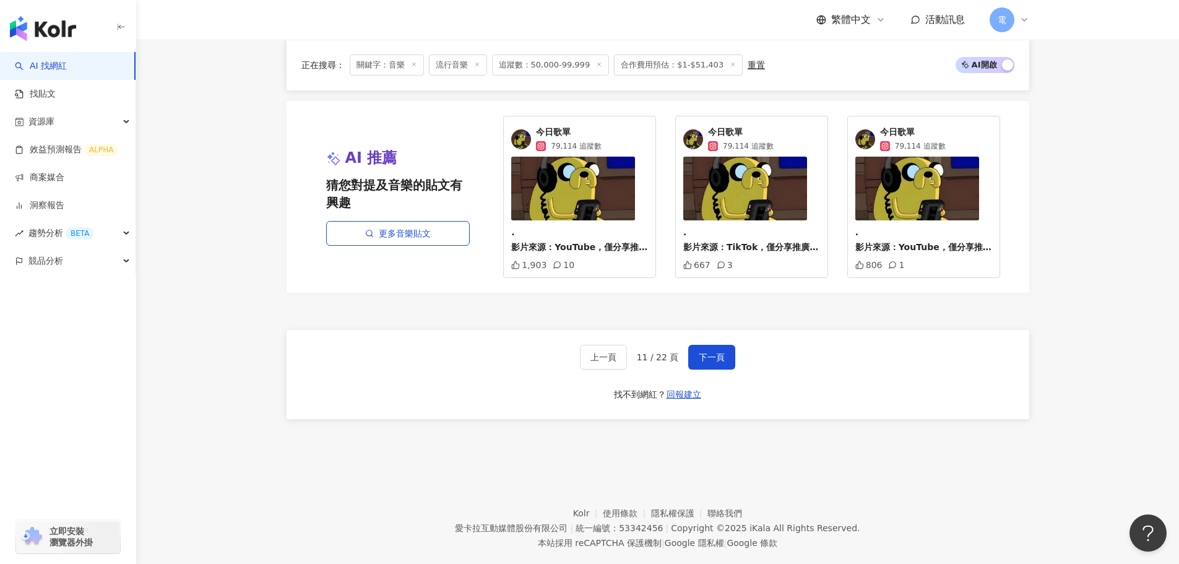
click at [743, 357] on div "上一頁 11 / 22 頁 下一頁 找不到網紅？ 回報建立" at bounding box center [658, 374] width 743 height 89
click at [721, 362] on span "下一頁" at bounding box center [712, 357] width 26 height 10
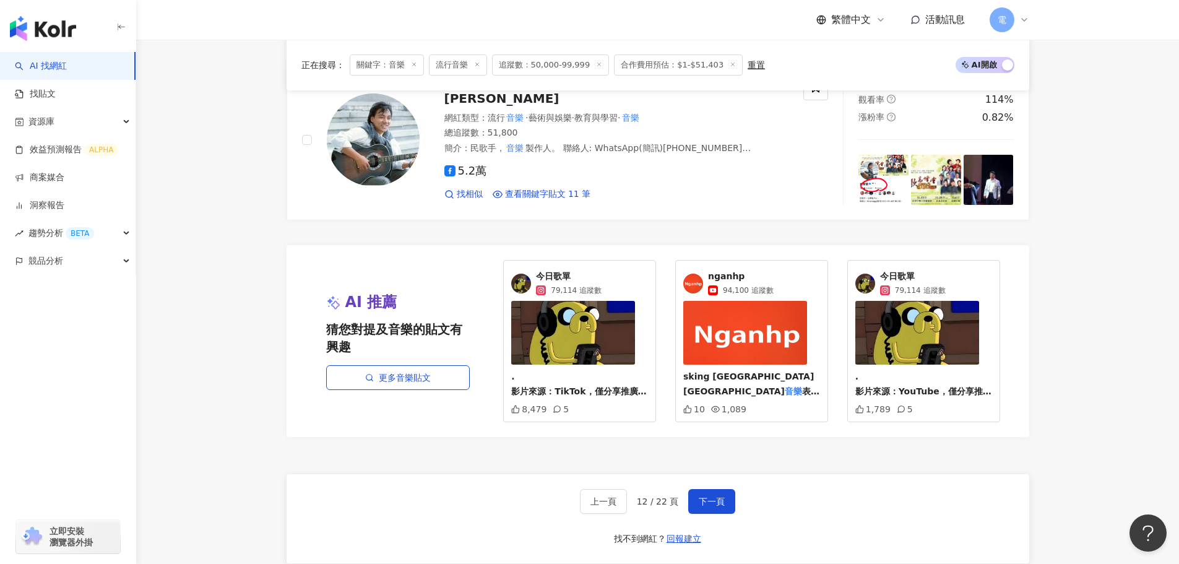
scroll to position [2174, 0]
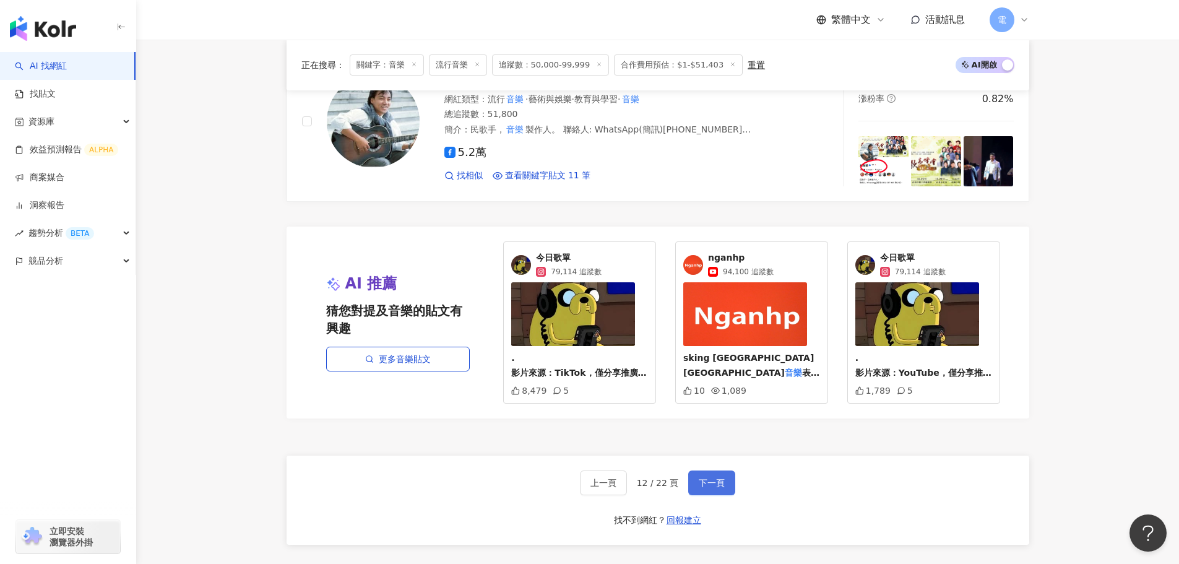
click at [727, 477] on button "下一頁" at bounding box center [711, 482] width 47 height 25
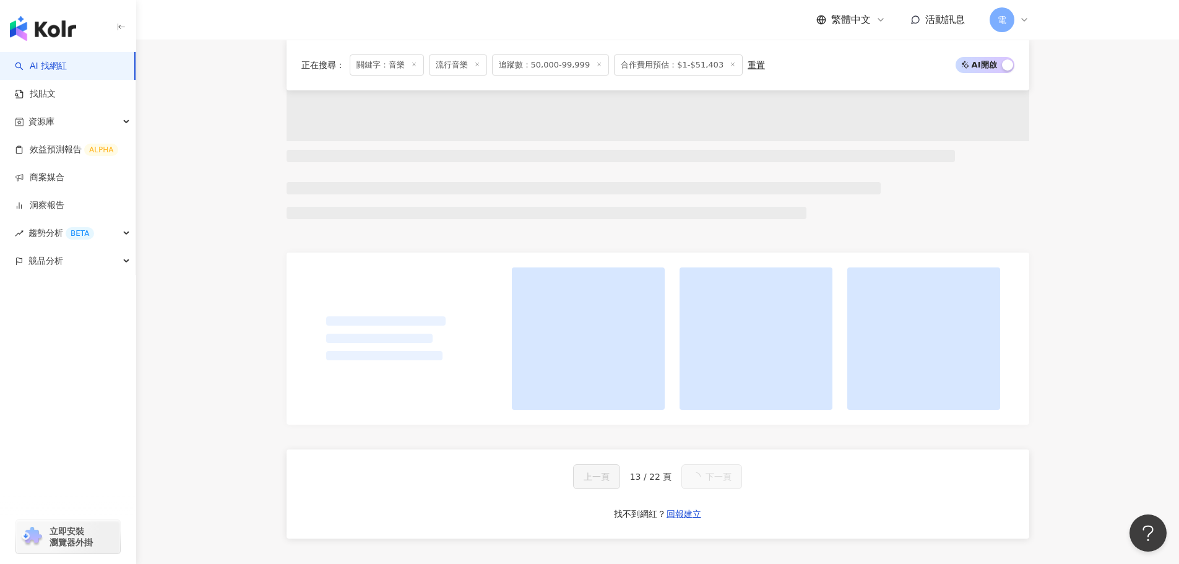
scroll to position [806, 0]
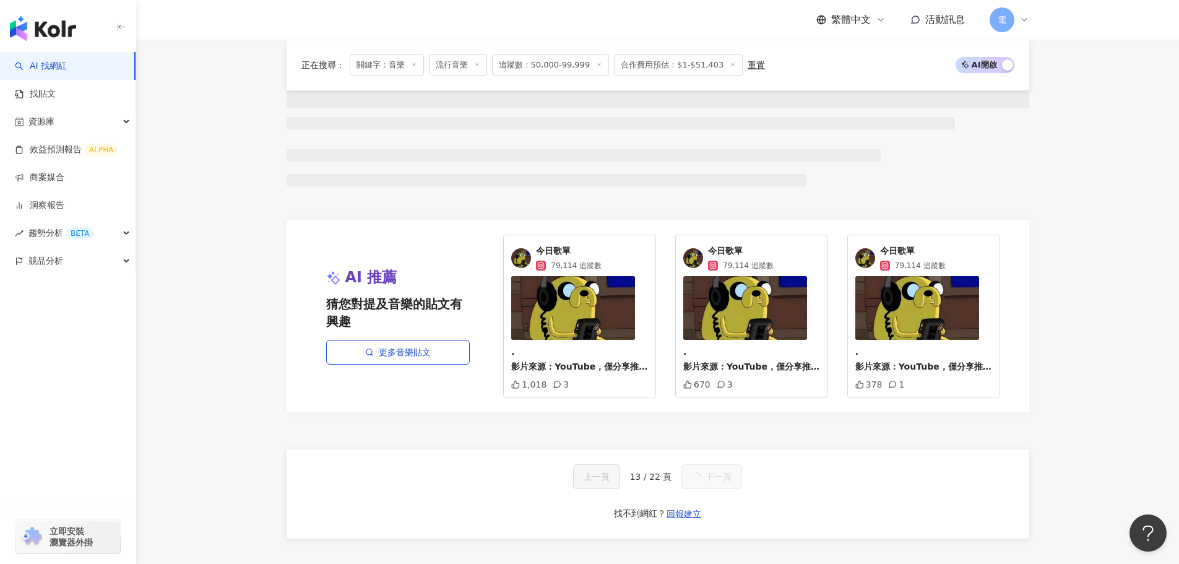
drag, startPoint x: 1178, startPoint y: 316, endPoint x: 1188, endPoint y: 199, distance: 117.4
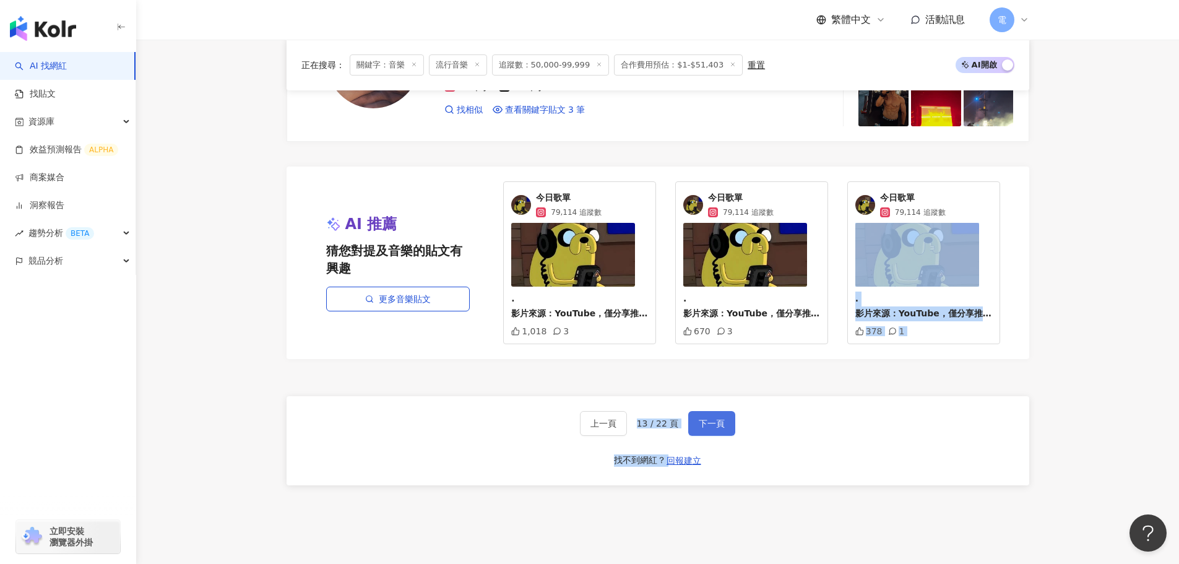
click at [707, 424] on span "下一頁" at bounding box center [712, 423] width 26 height 10
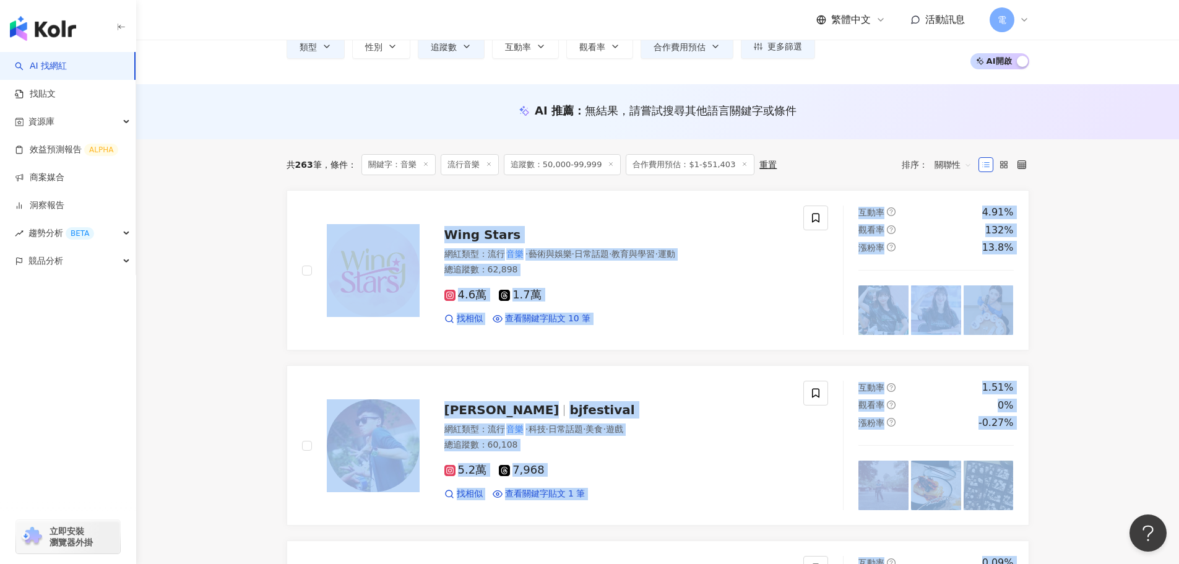
scroll to position [371, 0]
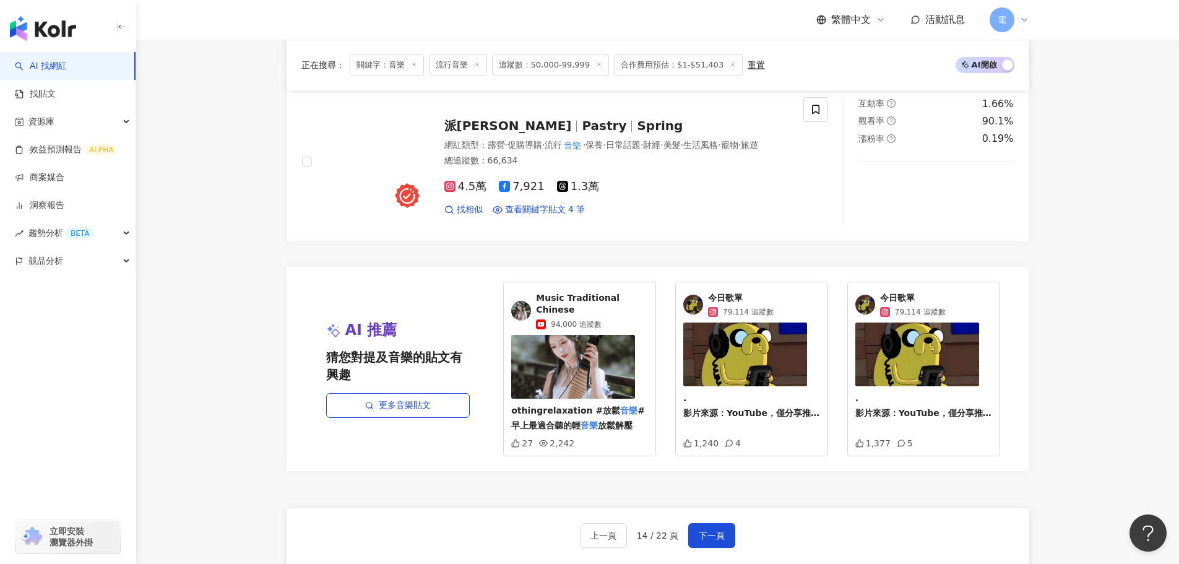
scroll to position [2291, 0]
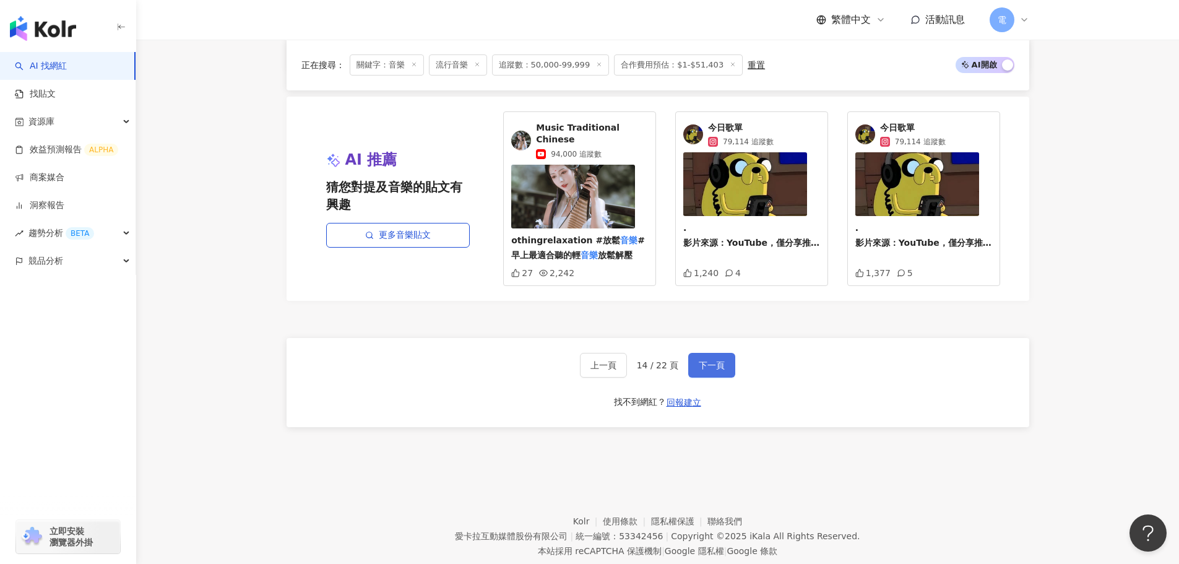
click at [720, 353] on button "下一頁" at bounding box center [711, 365] width 47 height 25
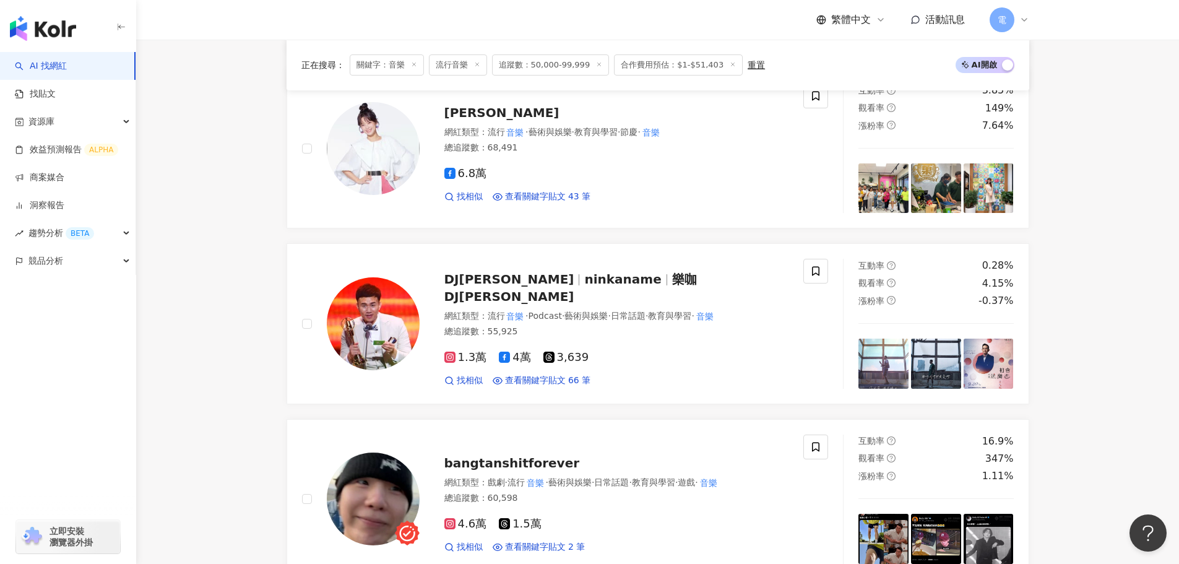
scroll to position [805, 0]
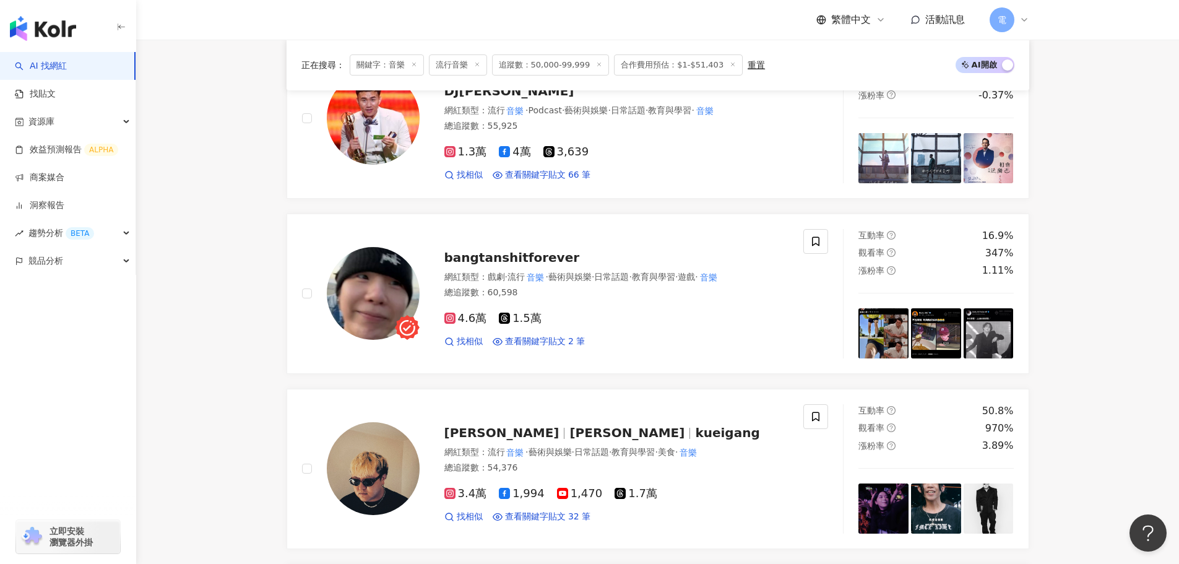
click at [251, 402] on main "不分平台 ** 台灣 搜尋 customizedTag 9f0bd960-8e16-40ad-8c15-f0338670214f 網紅類型 藝術與娛樂 / 音…" at bounding box center [657, 374] width 1043 height 2527
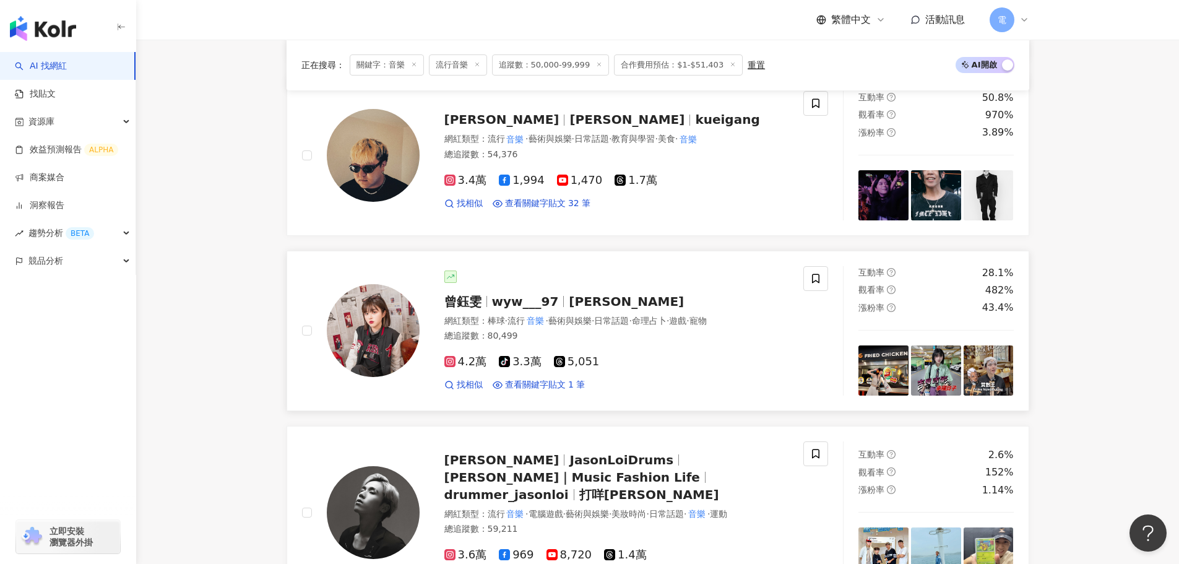
scroll to position [1362, 0]
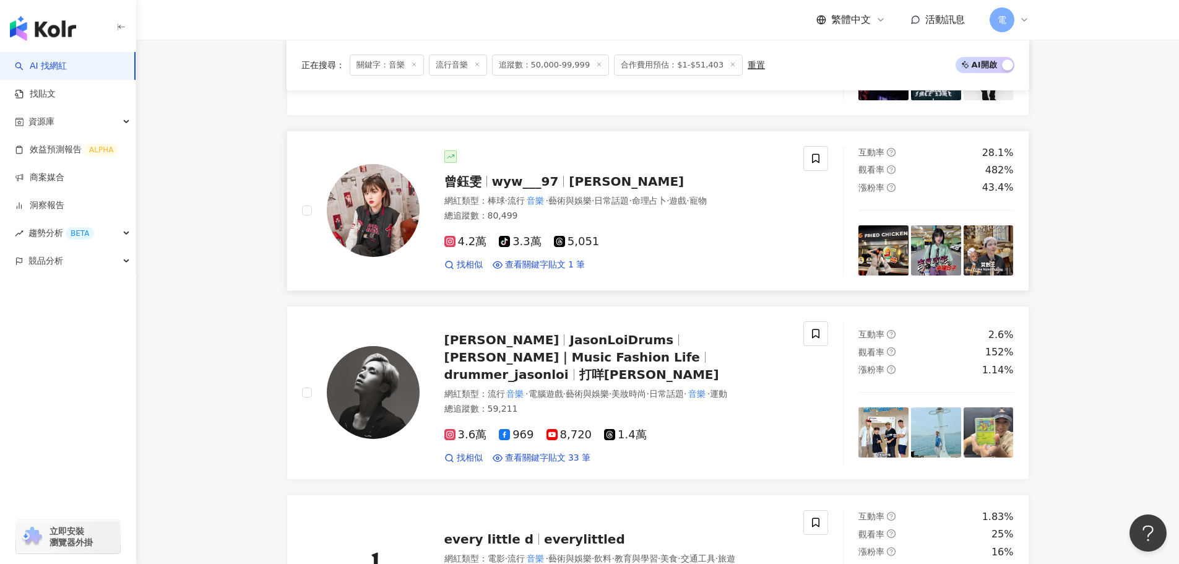
click at [589, 185] on span "Wendy" at bounding box center [626, 181] width 115 height 15
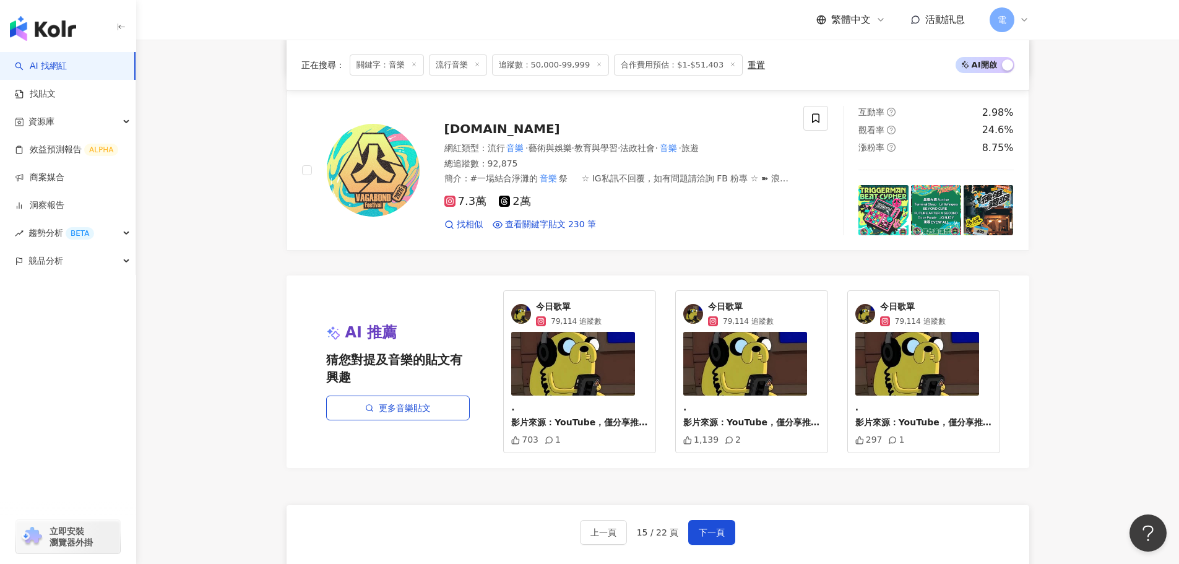
scroll to position [1981, 0]
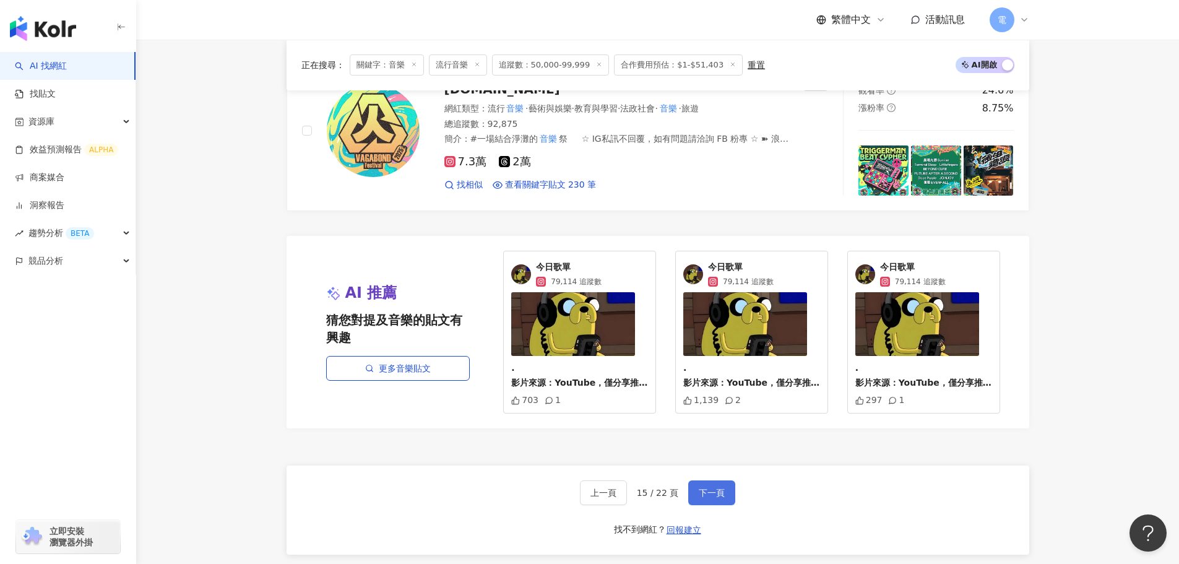
click at [728, 480] on button "下一頁" at bounding box center [711, 492] width 47 height 25
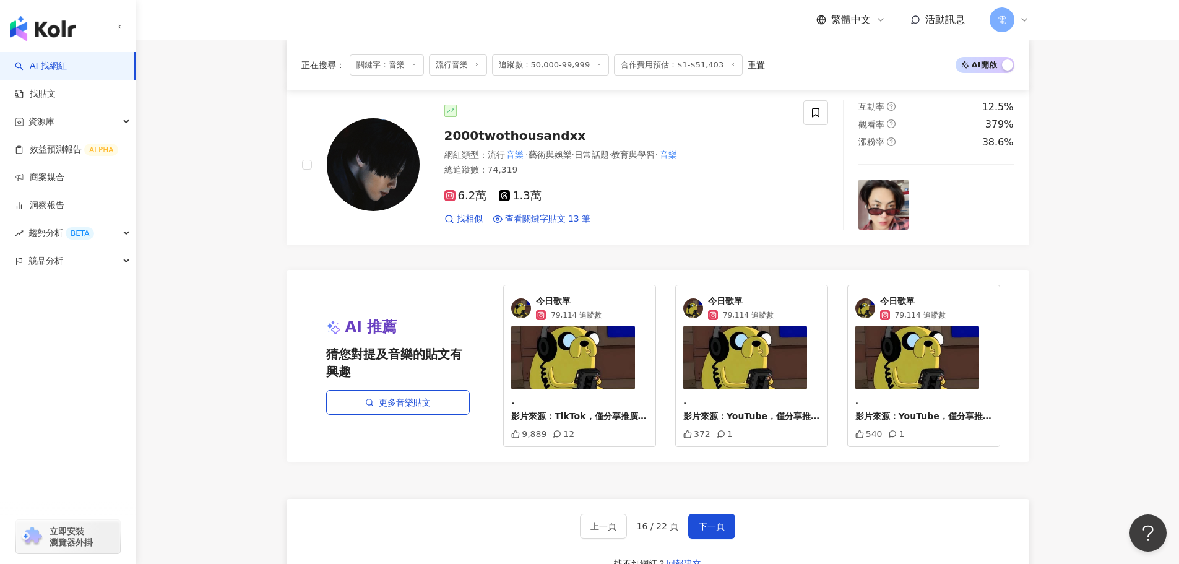
scroll to position [2301, 0]
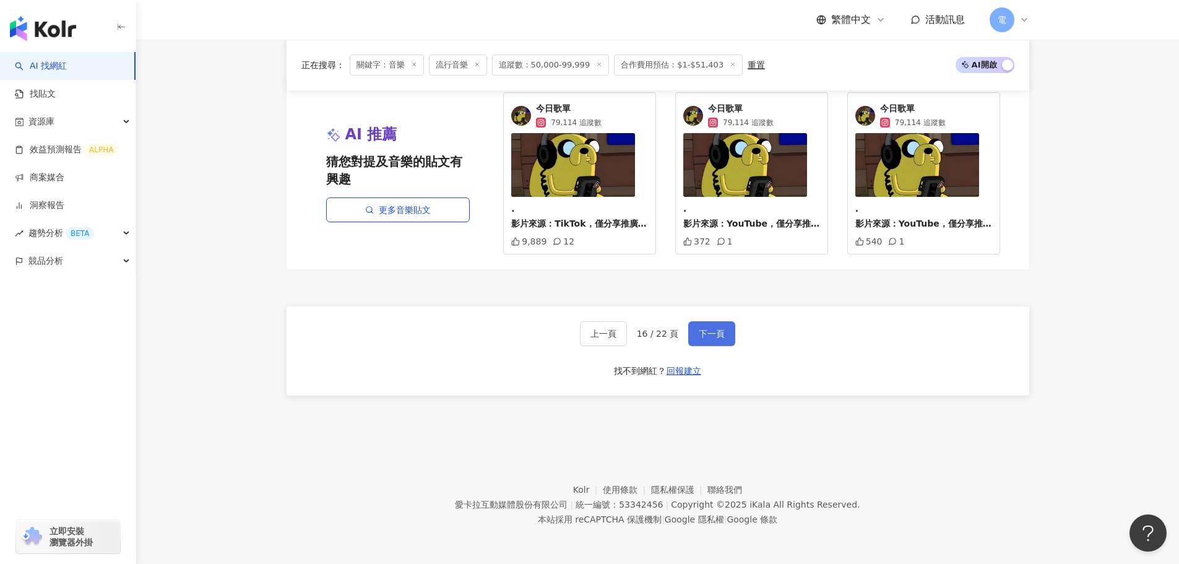
click at [699, 332] on span "下一頁" at bounding box center [712, 334] width 26 height 10
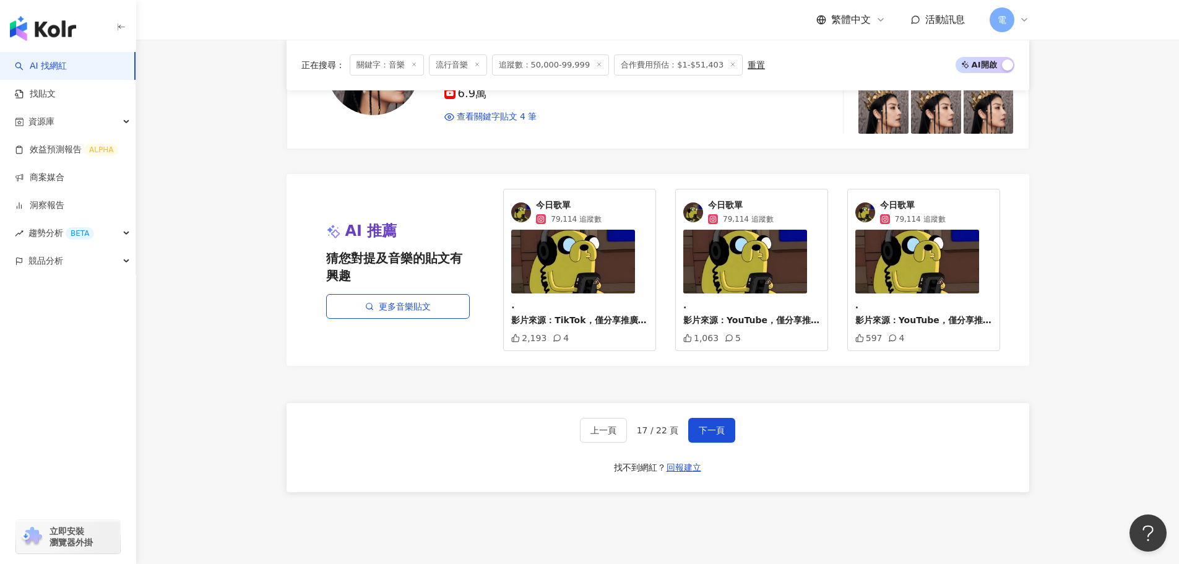
scroll to position [2353, 0]
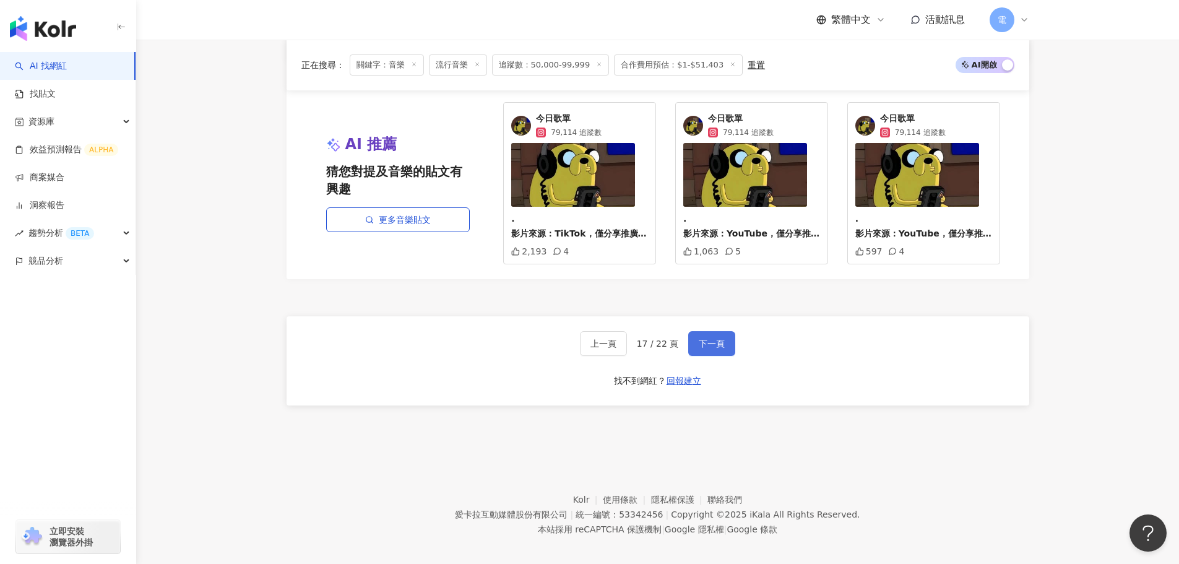
click at [713, 339] on span "下一頁" at bounding box center [712, 344] width 26 height 10
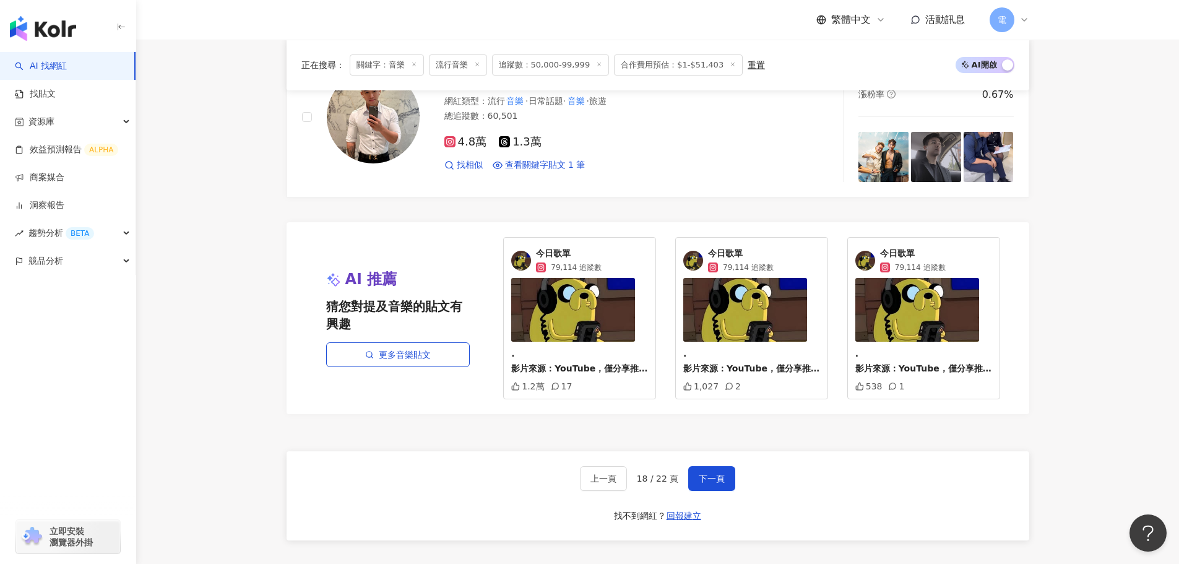
scroll to position [1809, 0]
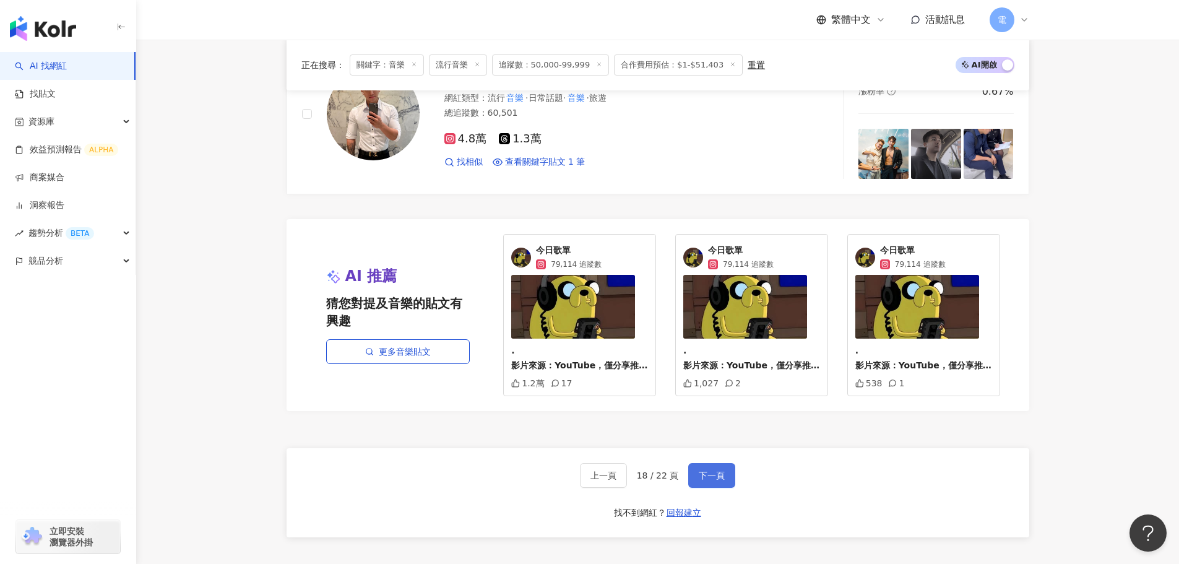
click at [721, 483] on button "下一頁" at bounding box center [711, 475] width 47 height 25
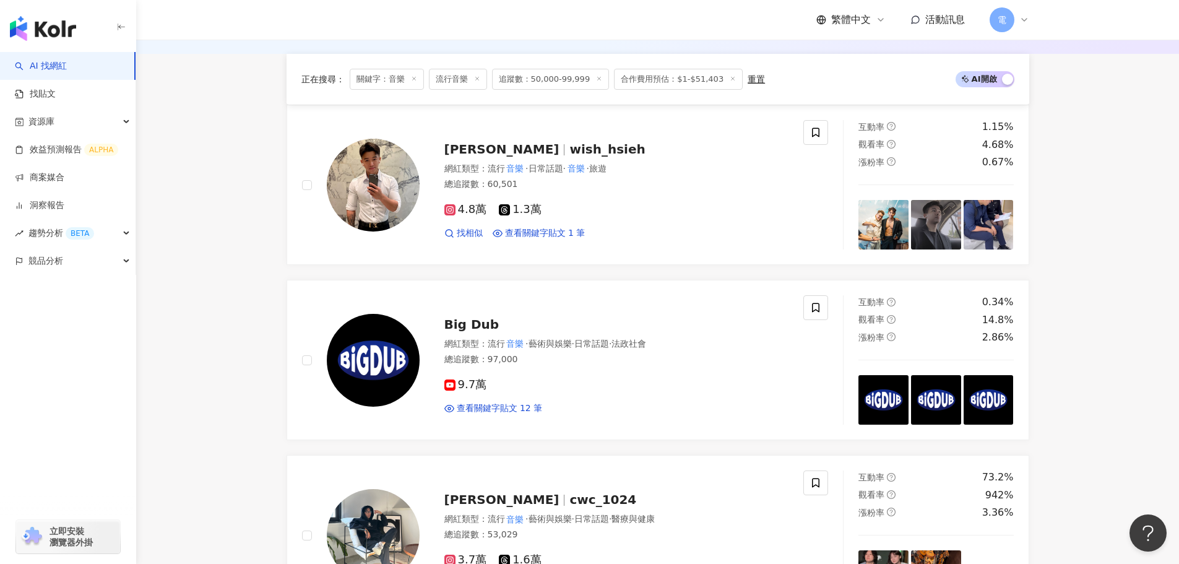
scroll to position [371, 0]
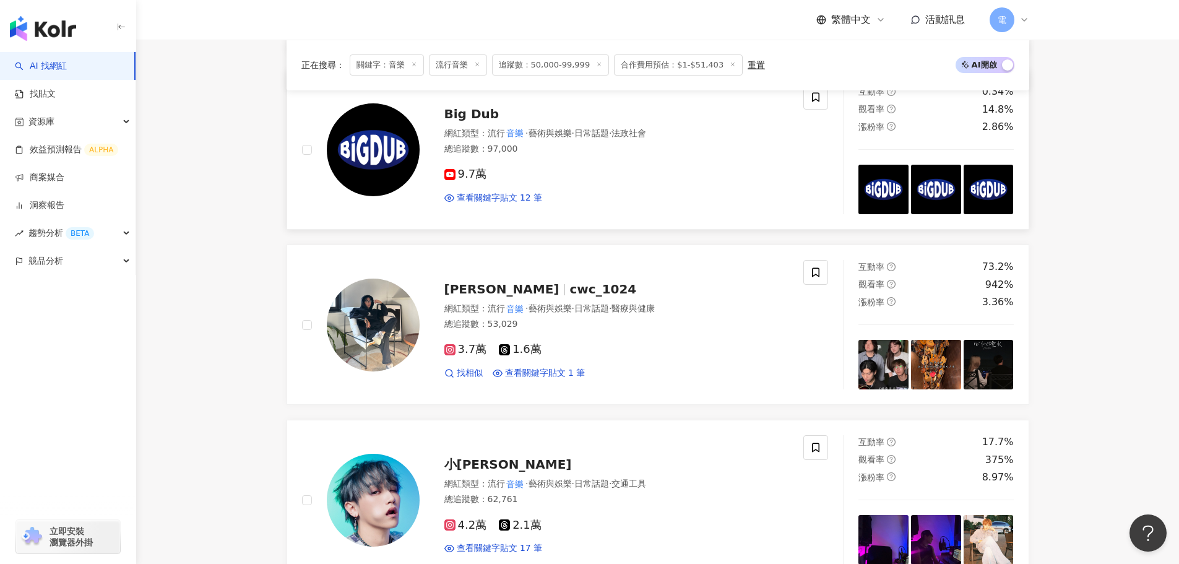
click at [449, 111] on span "Big Dub" at bounding box center [471, 113] width 55 height 15
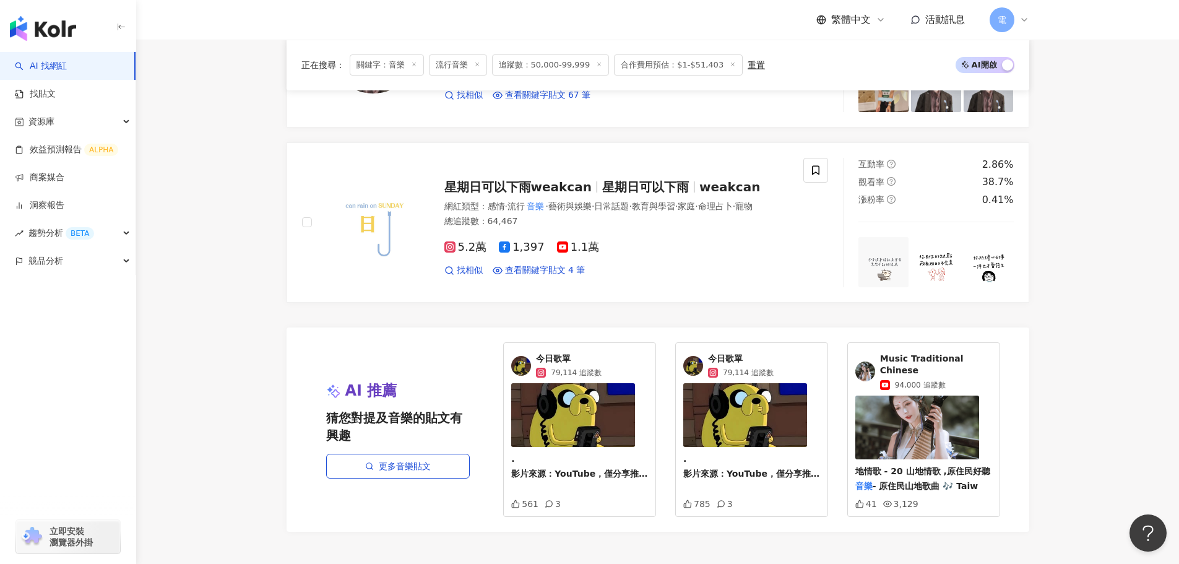
scroll to position [2105, 0]
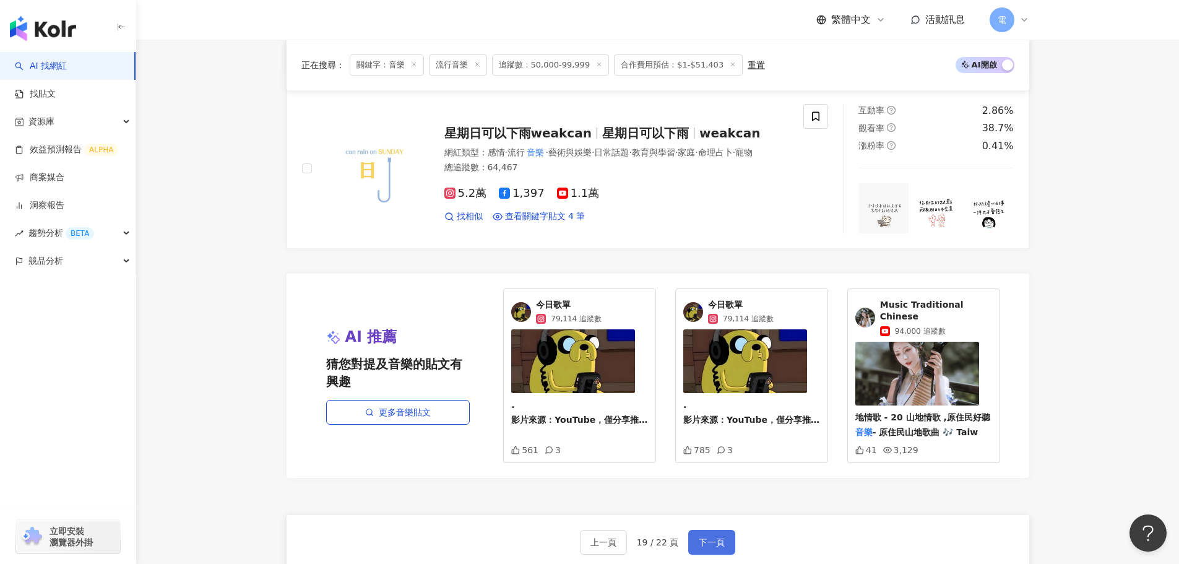
click at [729, 530] on button "下一頁" at bounding box center [711, 542] width 47 height 25
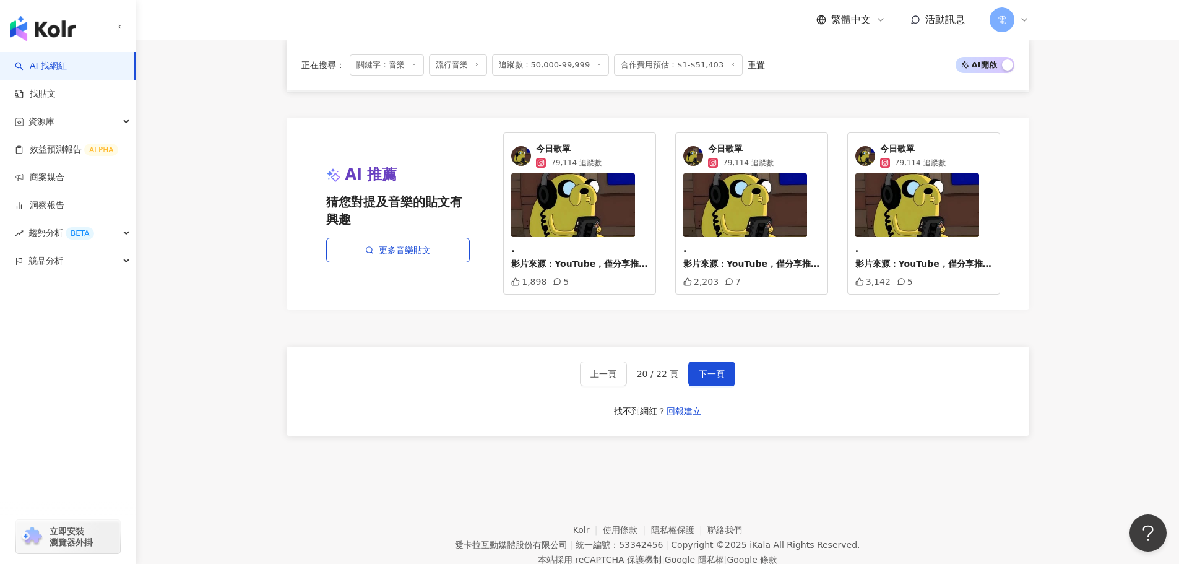
scroll to position [2301, 0]
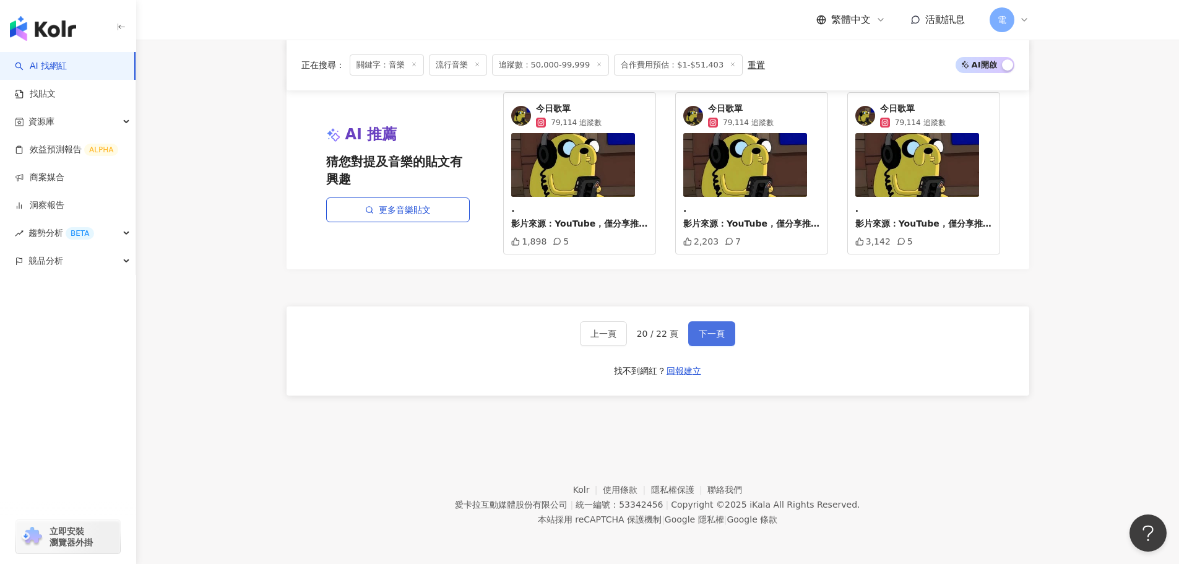
click at [730, 327] on button "下一頁" at bounding box center [711, 333] width 47 height 25
click at [717, 329] on span "下一頁" at bounding box center [712, 334] width 26 height 10
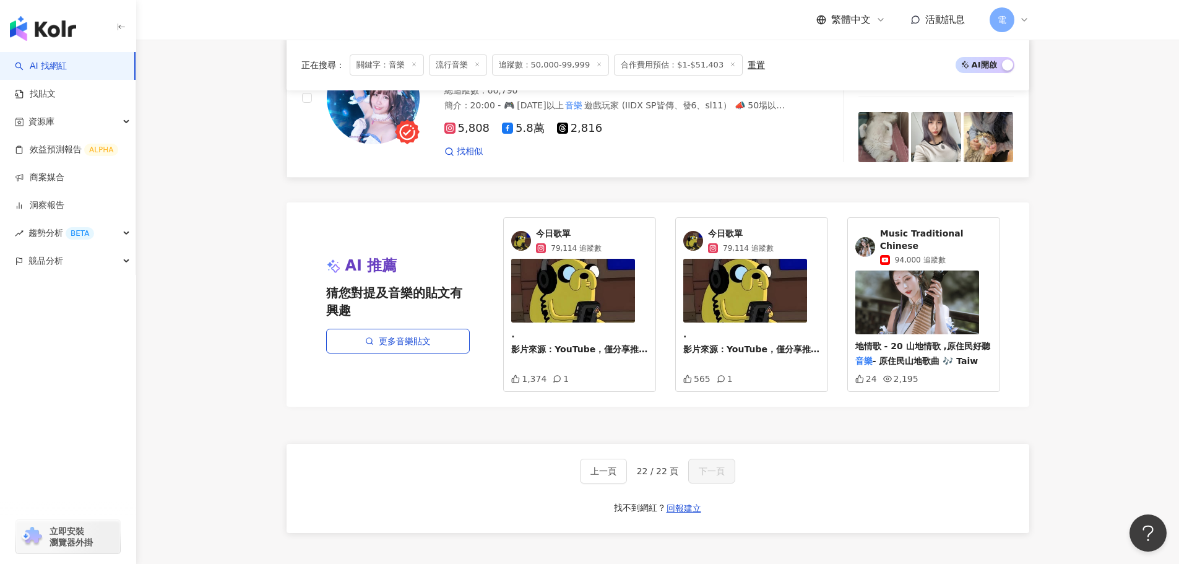
scroll to position [2043, 0]
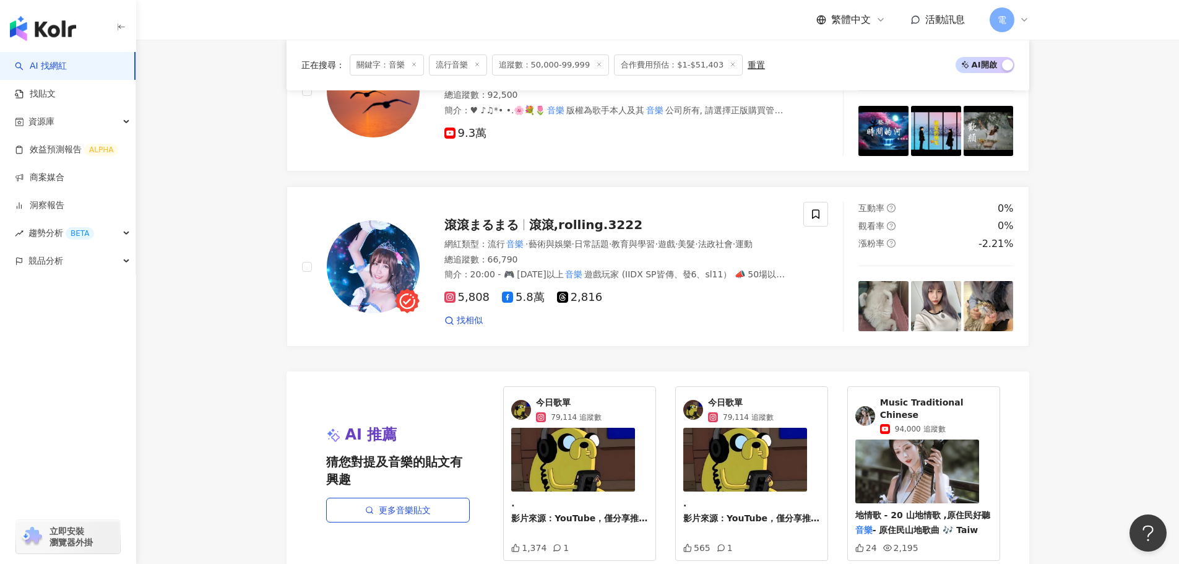
click at [413, 65] on icon at bounding box center [414, 64] width 6 height 6
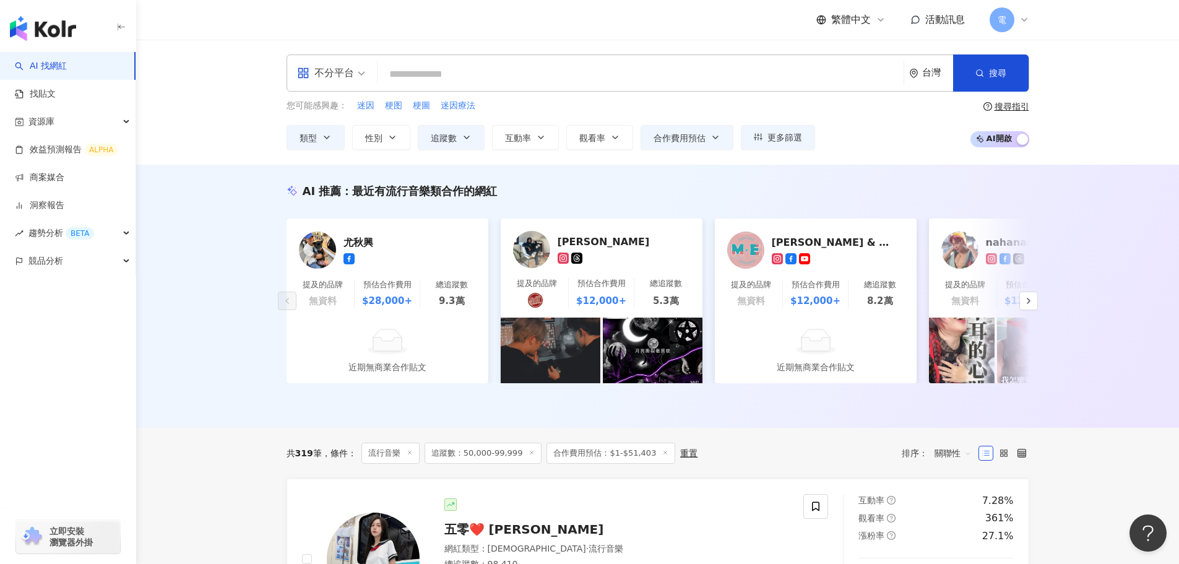
click at [418, 45] on div "不分平台 台灣 搜尋 customizedTag 網紅類型 藝術與娛樂 / 音樂 影視娛樂 / 流行 音樂 艾音樂 23,800 追蹤者 OK音樂 2,340…" at bounding box center [657, 102] width 1043 height 125
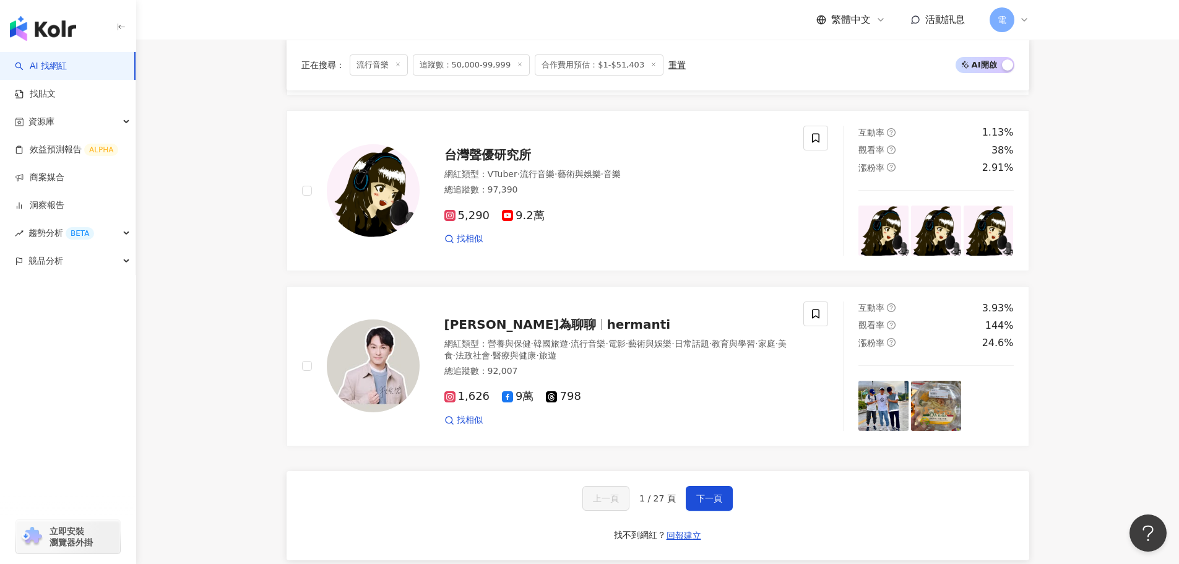
scroll to position [2167, 0]
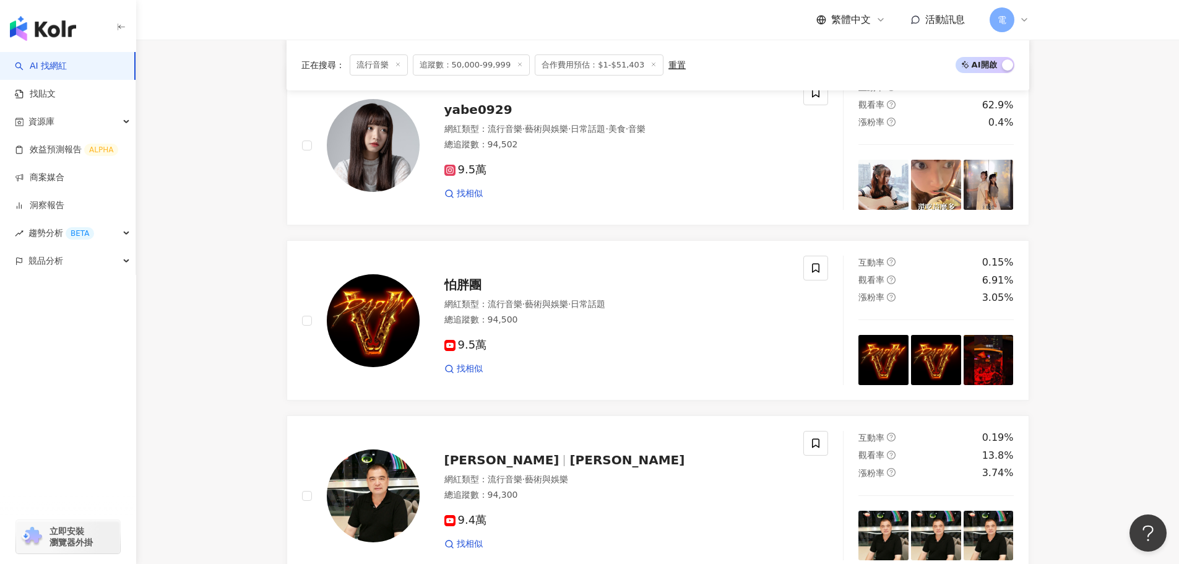
click at [400, 64] on icon at bounding box center [398, 64] width 6 height 6
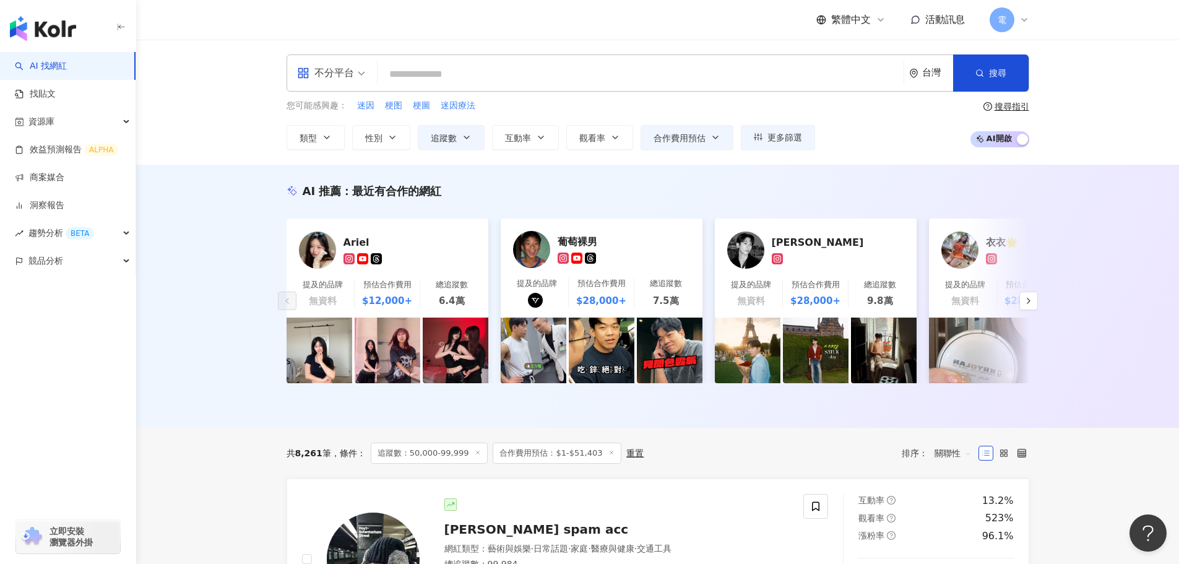
click at [355, 76] on span "不分平台" at bounding box center [331, 73] width 68 height 20
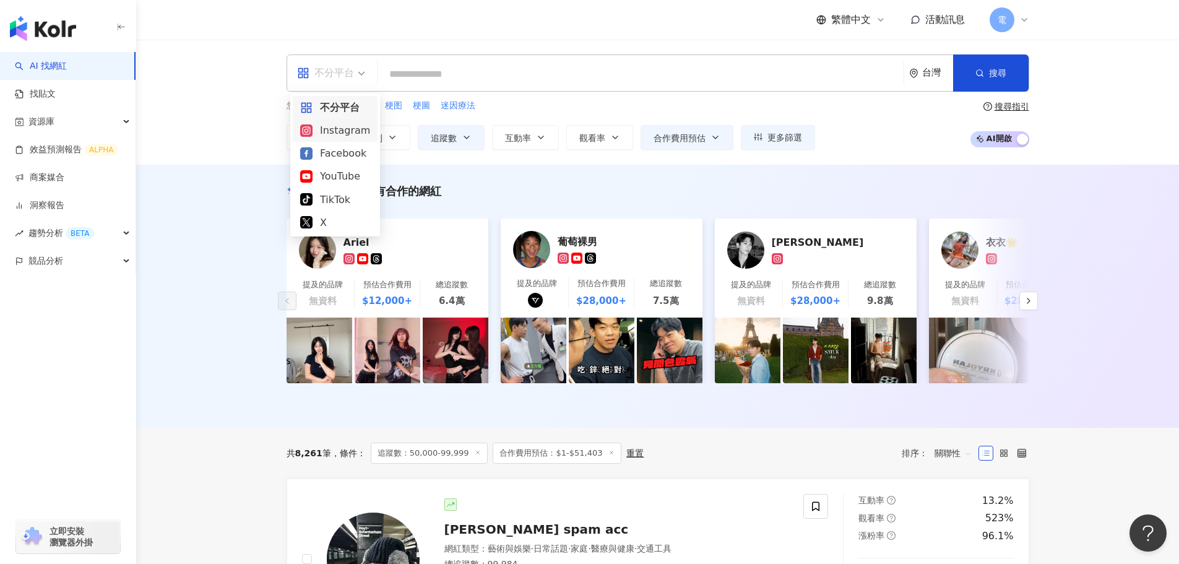
click at [342, 136] on div "Instagram" at bounding box center [335, 130] width 70 height 15
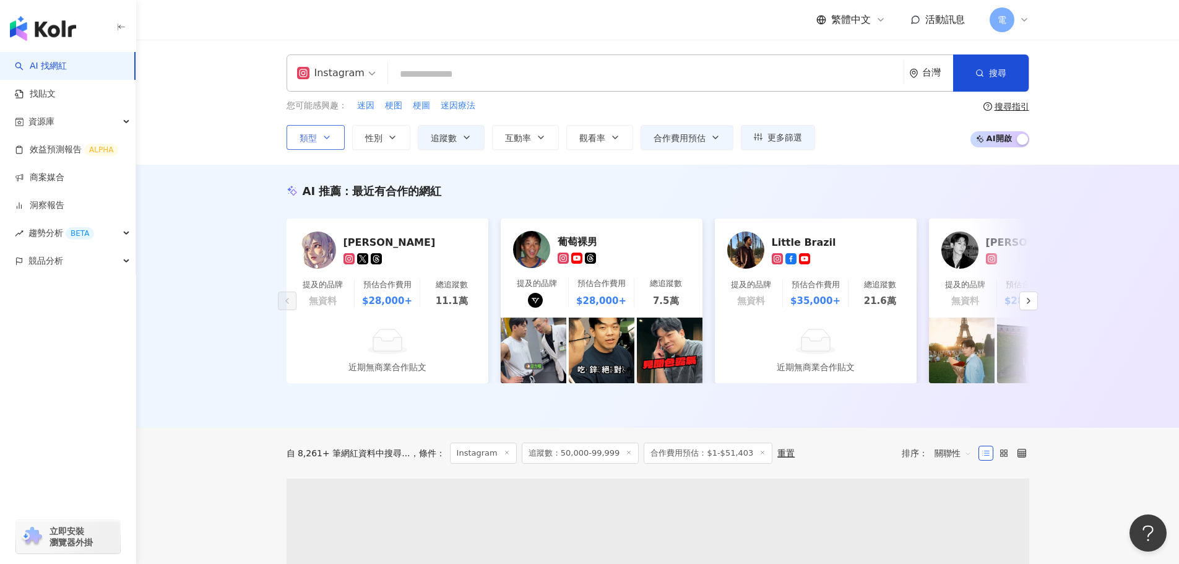
click at [319, 147] on button "類型" at bounding box center [316, 137] width 58 height 25
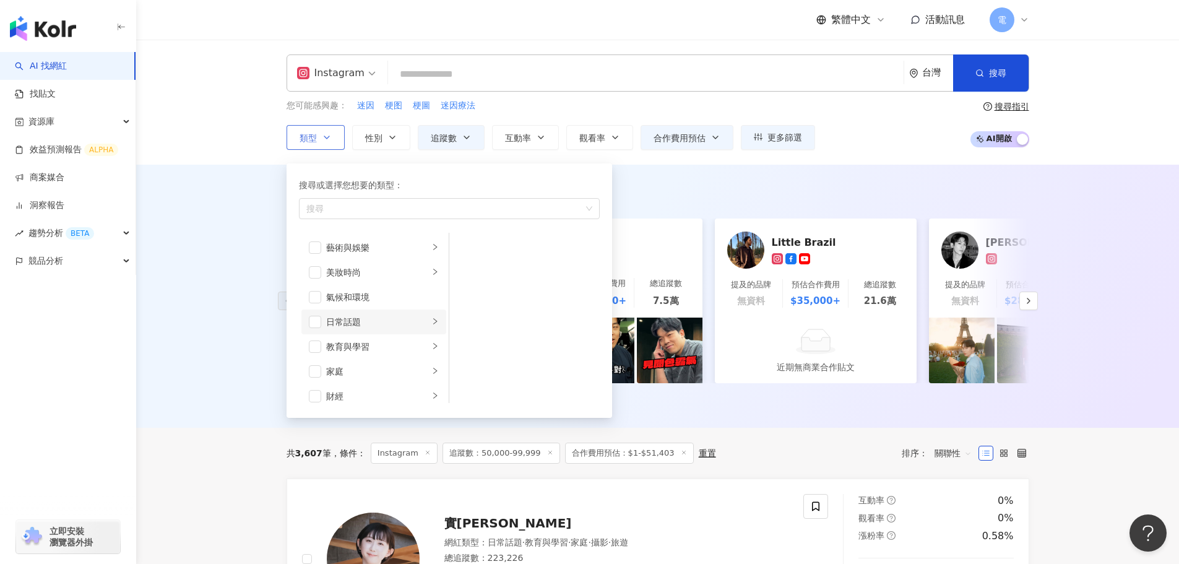
click at [407, 319] on div "日常話題" at bounding box center [377, 322] width 103 height 14
click at [411, 355] on li "教育與學習" at bounding box center [373, 346] width 145 height 25
click at [412, 379] on li "家庭" at bounding box center [373, 371] width 145 height 25
click at [409, 356] on div "美食" at bounding box center [377, 359] width 103 height 14
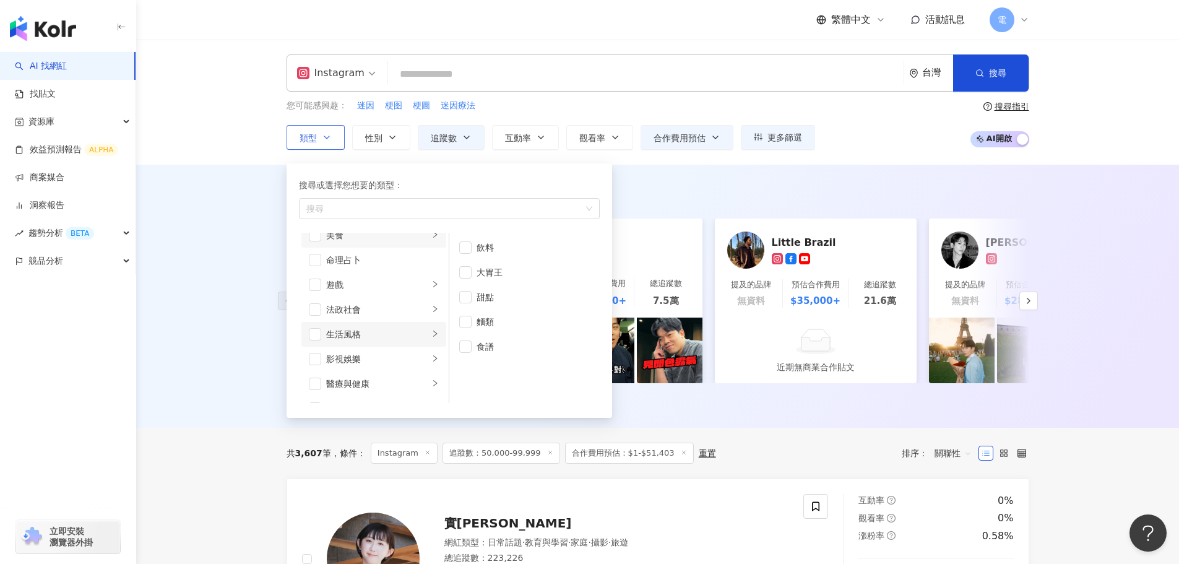
click at [409, 330] on div "生活風格" at bounding box center [377, 334] width 103 height 14
click at [411, 354] on div "影視娛樂" at bounding box center [377, 359] width 103 height 14
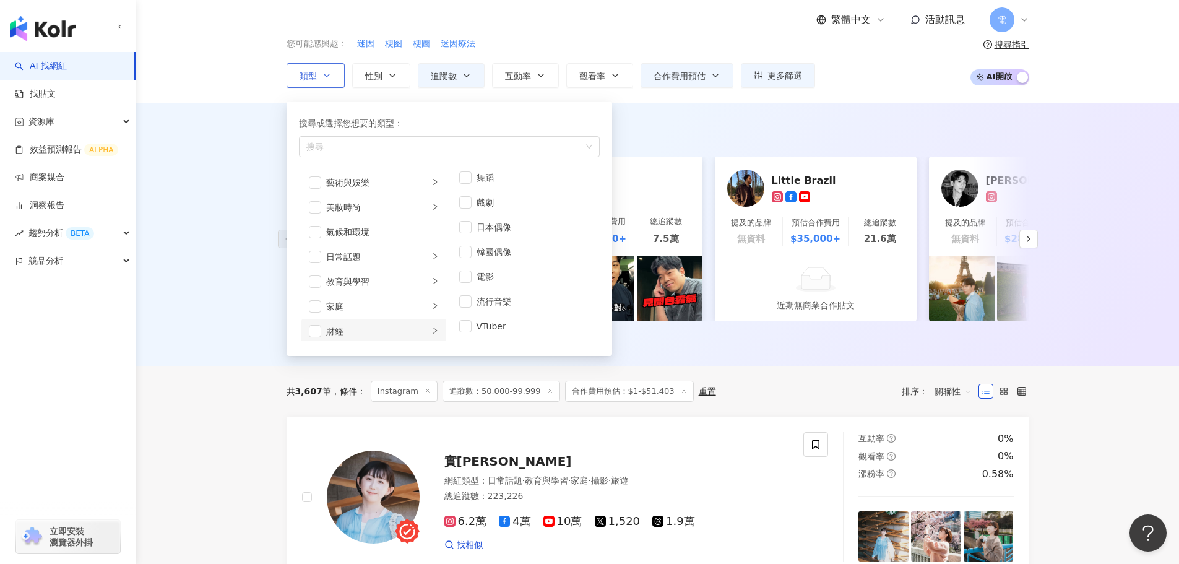
scroll to position [0, 0]
click at [355, 195] on li "藝術與娛樂" at bounding box center [373, 185] width 145 height 25
click at [360, 204] on div "美妝時尚" at bounding box center [377, 211] width 103 height 14
click at [365, 175] on li "藝術與娛樂" at bounding box center [373, 185] width 145 height 25
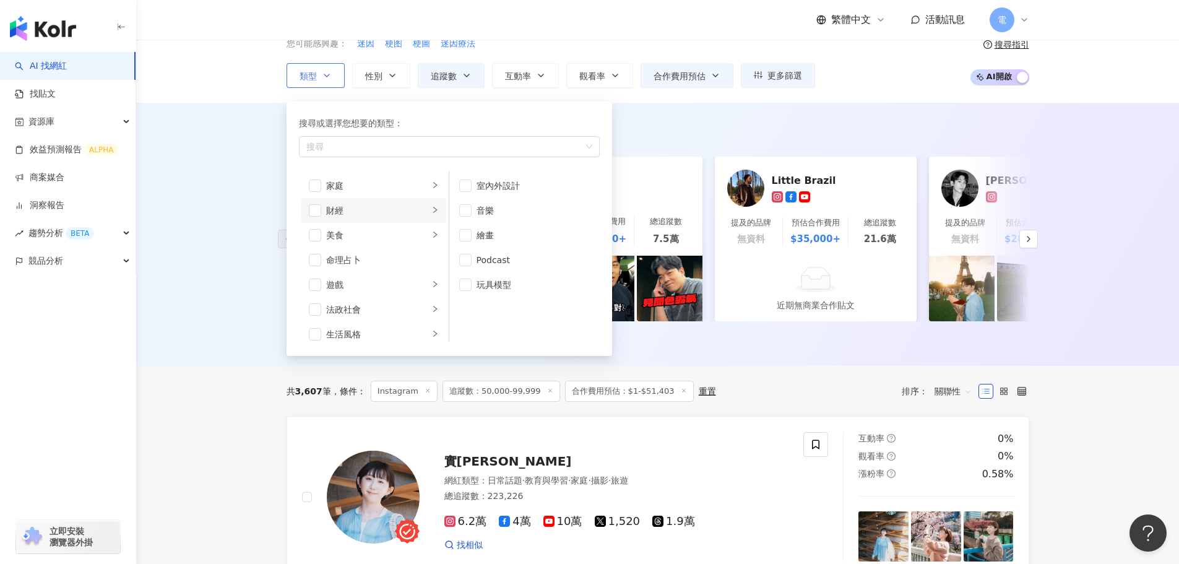
click at [350, 207] on div "財經" at bounding box center [377, 211] width 103 height 14
click at [355, 240] on div "美食" at bounding box center [377, 235] width 103 height 14
click at [355, 241] on div "家庭" at bounding box center [377, 248] width 103 height 14
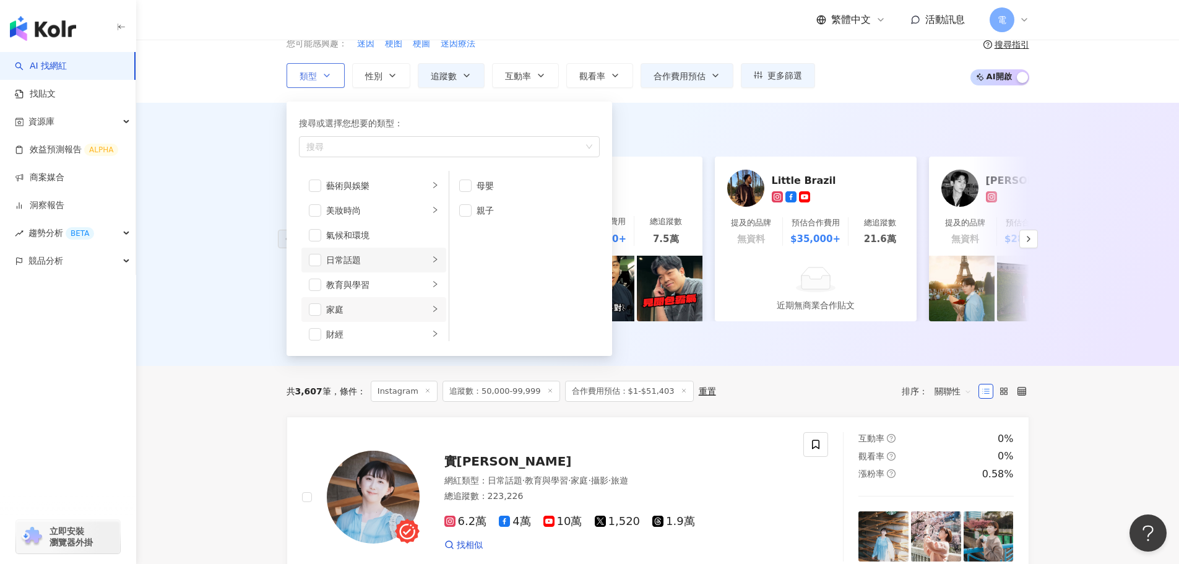
click at [357, 249] on li "日常話題" at bounding box center [373, 260] width 145 height 25
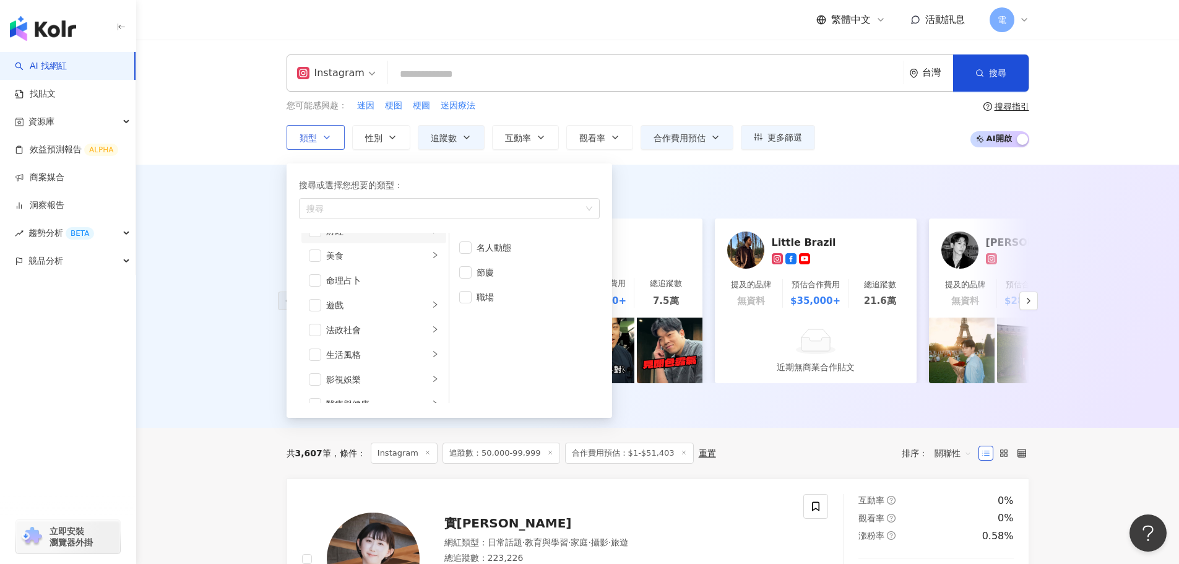
scroll to position [186, 0]
click at [362, 316] on div "法政社會" at bounding box center [377, 310] width 103 height 14
click at [365, 329] on div "生活風格" at bounding box center [377, 334] width 103 height 14
click at [367, 349] on li "影視娛樂" at bounding box center [373, 359] width 145 height 25
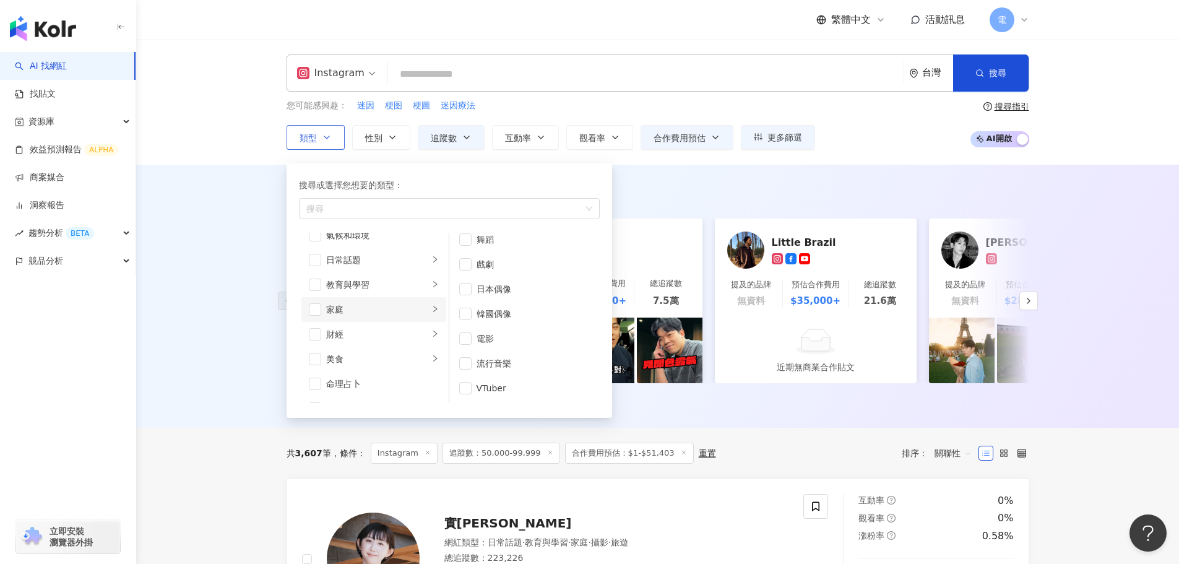
click at [413, 313] on div "家庭" at bounding box center [377, 310] width 103 height 14
click at [431, 337] on icon "right" at bounding box center [434, 333] width 7 height 7
click at [431, 360] on icon "right" at bounding box center [434, 358] width 7 height 7
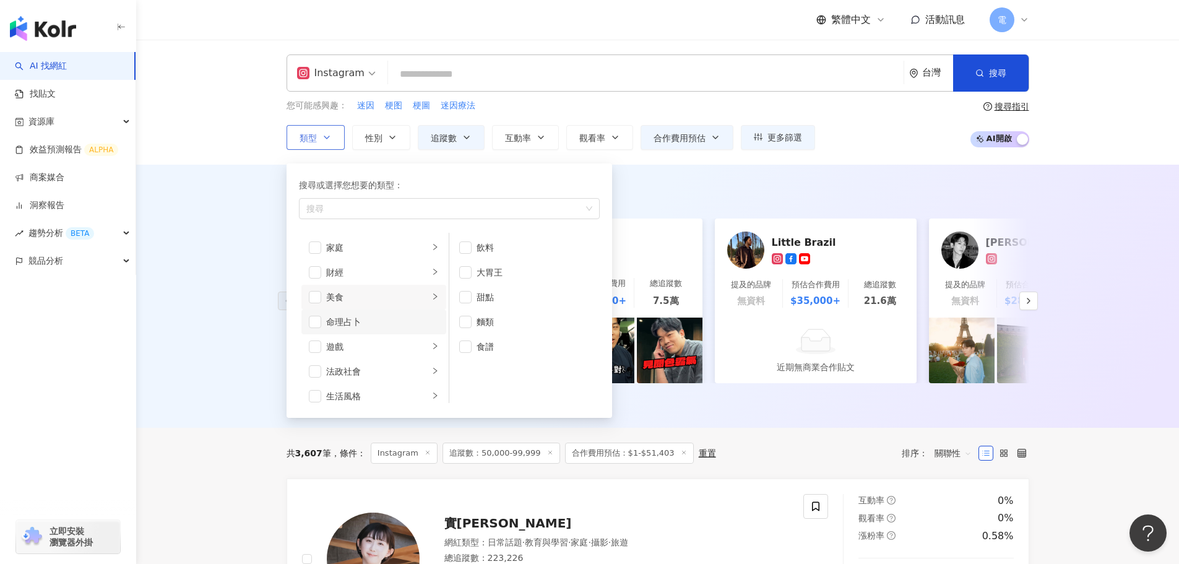
click at [419, 327] on div "命理占卜" at bounding box center [382, 322] width 113 height 14
click at [431, 343] on icon "right" at bounding box center [434, 345] width 7 height 7
click at [394, 318] on div "命理占卜" at bounding box center [382, 322] width 113 height 14
click at [402, 336] on div "生活風格" at bounding box center [377, 334] width 103 height 14
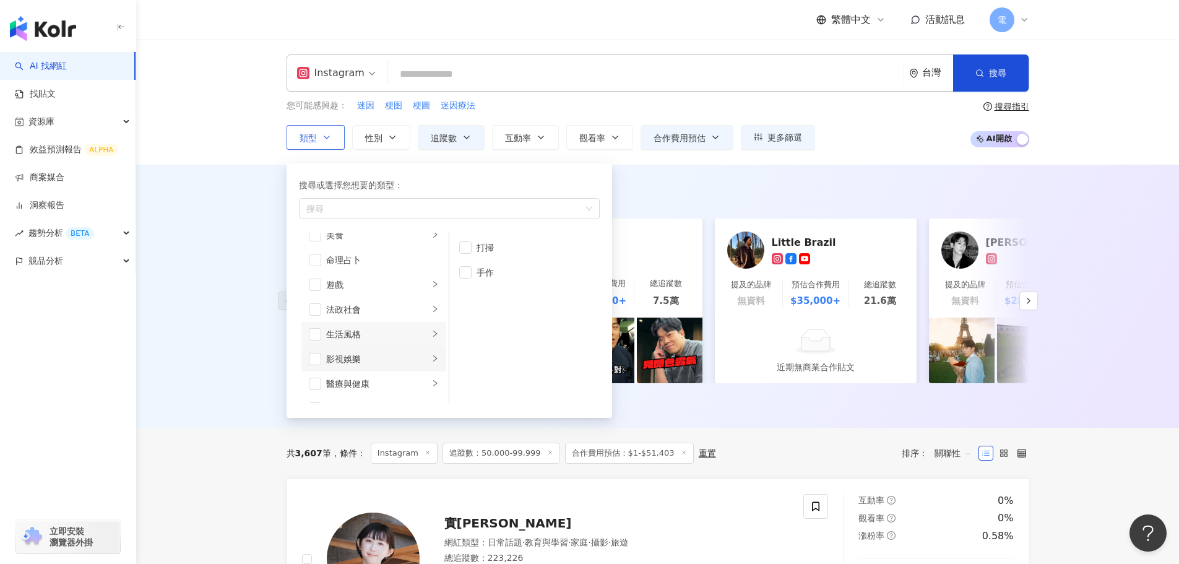
click at [412, 353] on div "影視娛樂" at bounding box center [377, 359] width 103 height 14
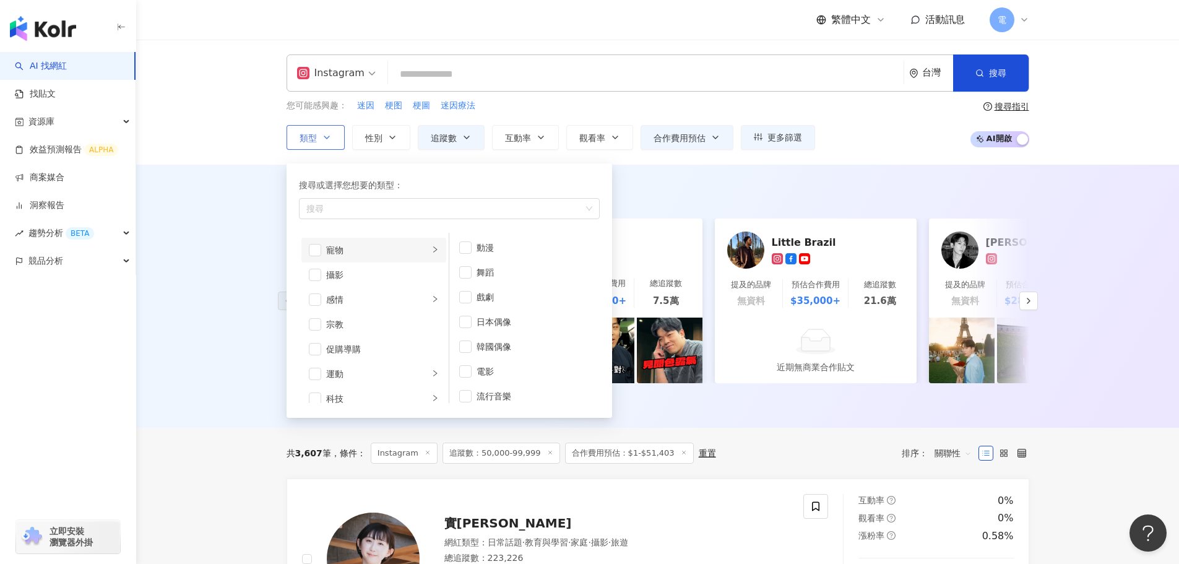
scroll to position [371, 0]
click at [396, 281] on li "感情" at bounding box center [373, 272] width 145 height 25
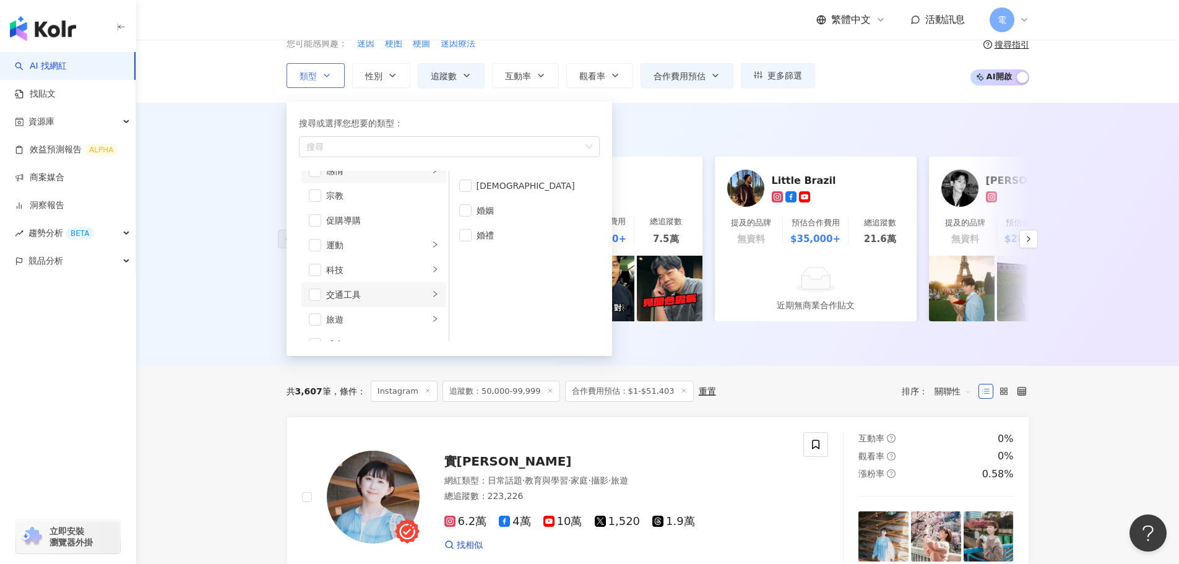
scroll to position [429, 0]
drag, startPoint x: 353, startPoint y: 229, endPoint x: 352, endPoint y: 235, distance: 6.2
click at [353, 229] on div "運動" at bounding box center [377, 227] width 103 height 14
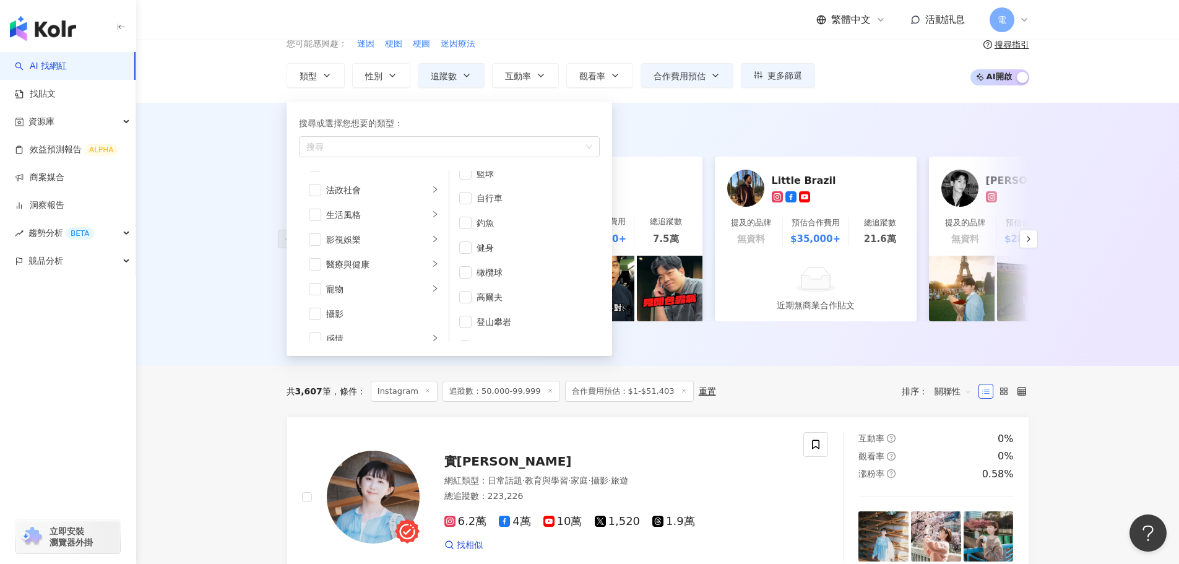
scroll to position [0, 0]
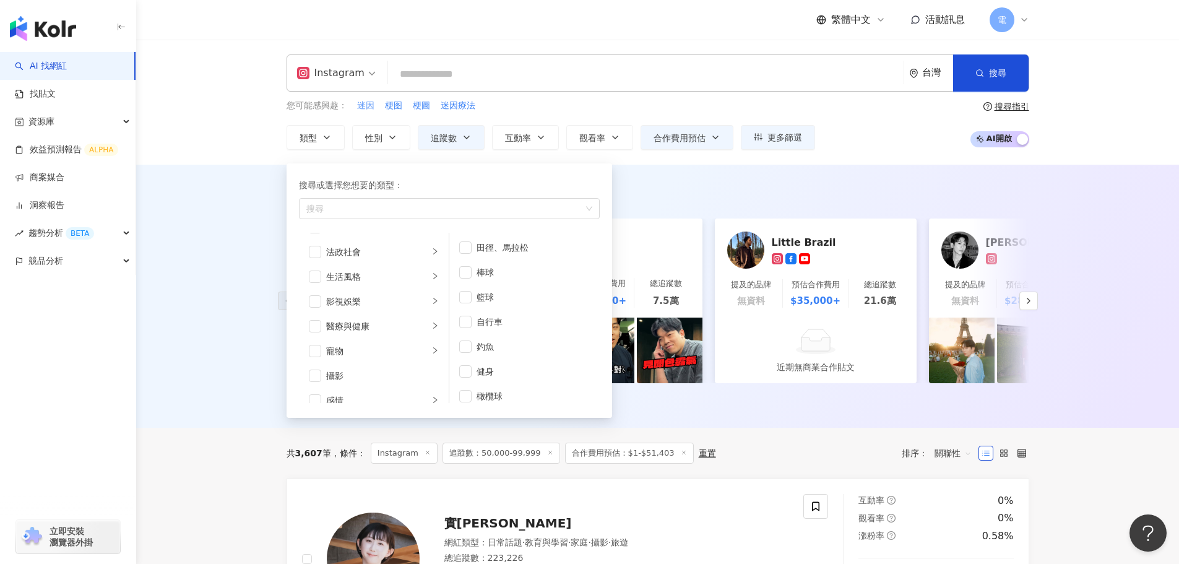
click at [371, 110] on span "迷因" at bounding box center [365, 106] width 17 height 12
type input "**"
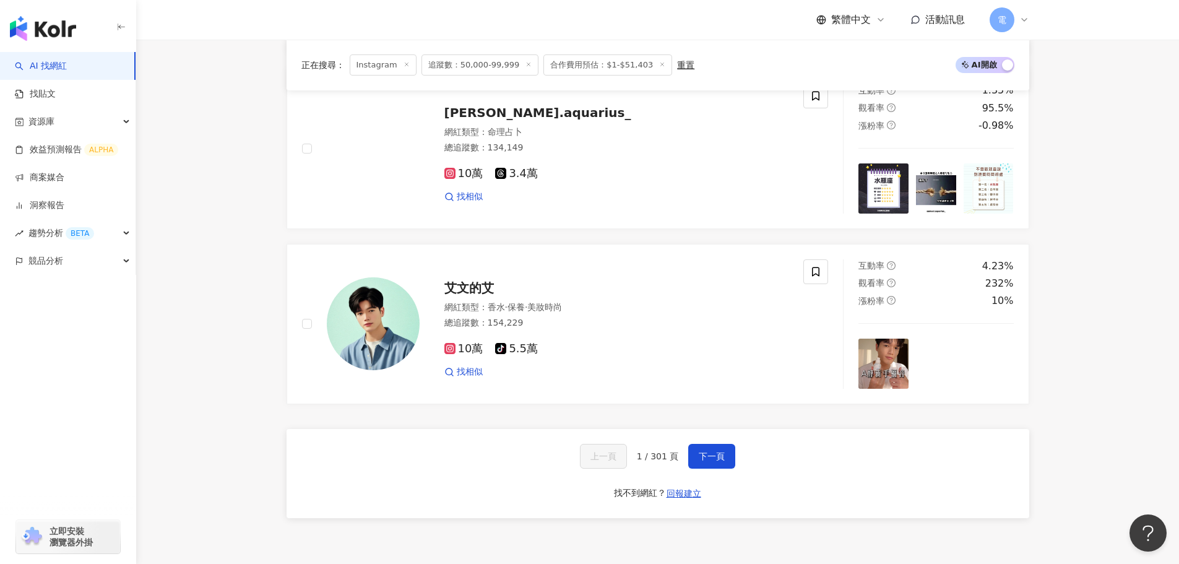
scroll to position [2167, 0]
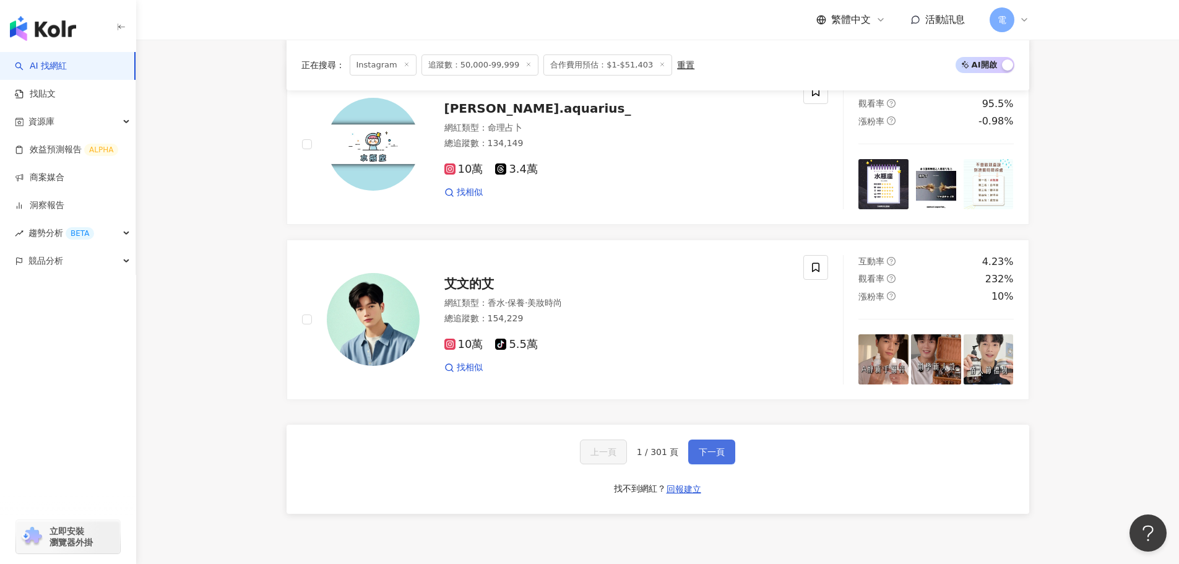
click at [710, 464] on button "下一頁" at bounding box center [711, 452] width 47 height 25
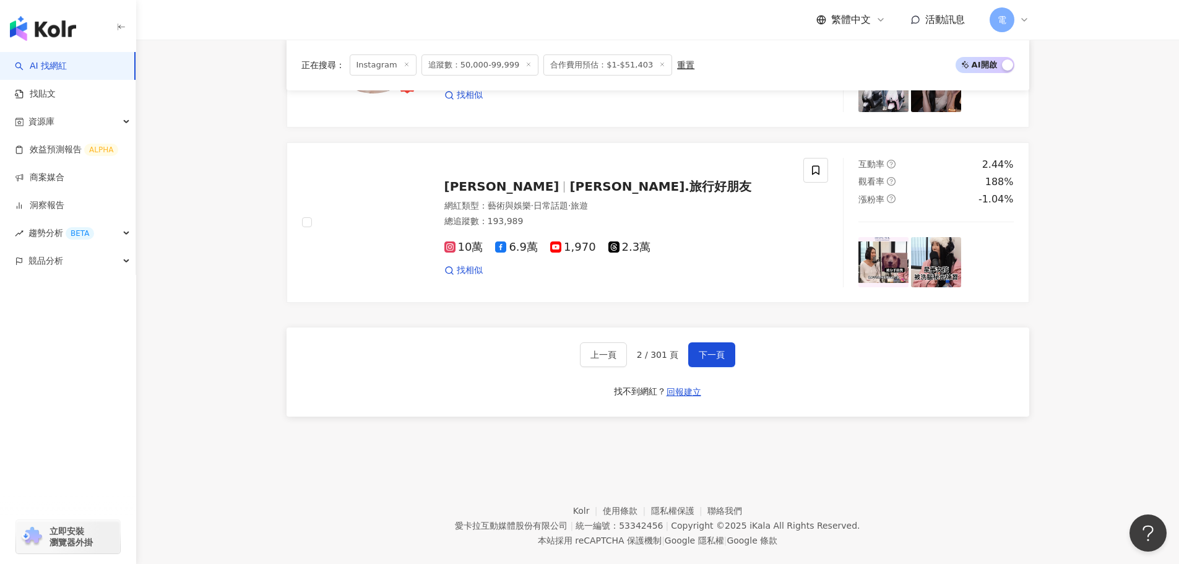
scroll to position [2294, 0]
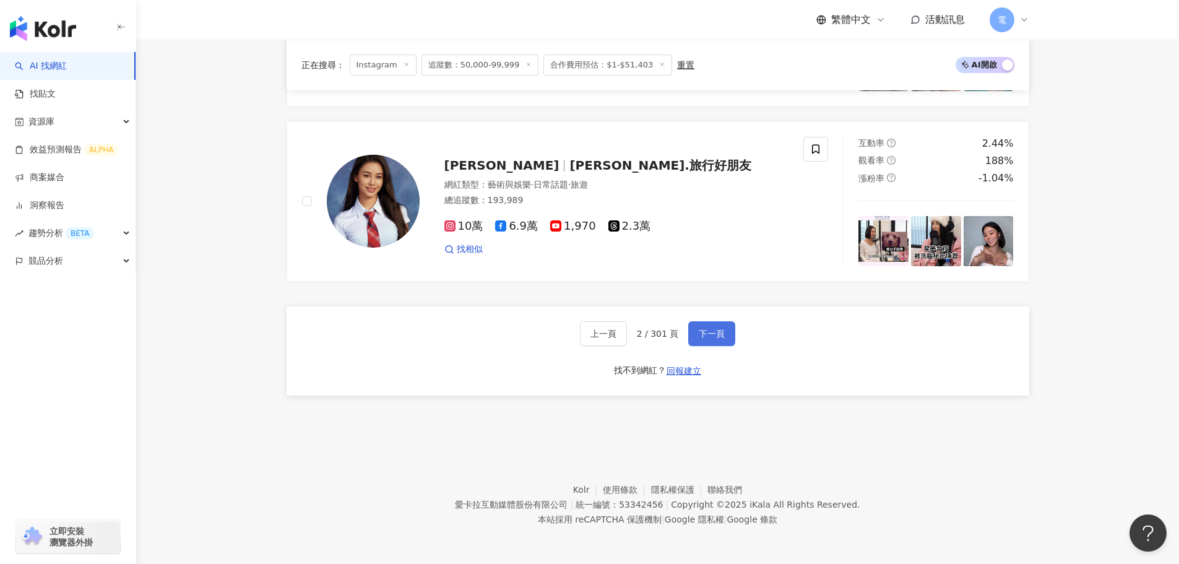
click at [725, 327] on button "下一頁" at bounding box center [711, 333] width 47 height 25
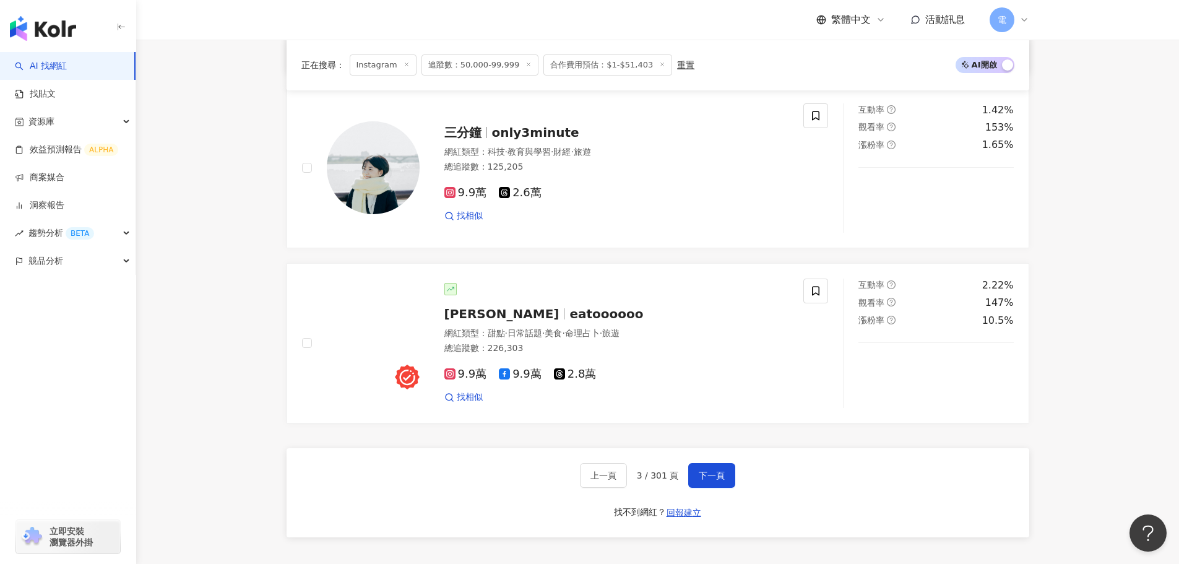
scroll to position [2180, 0]
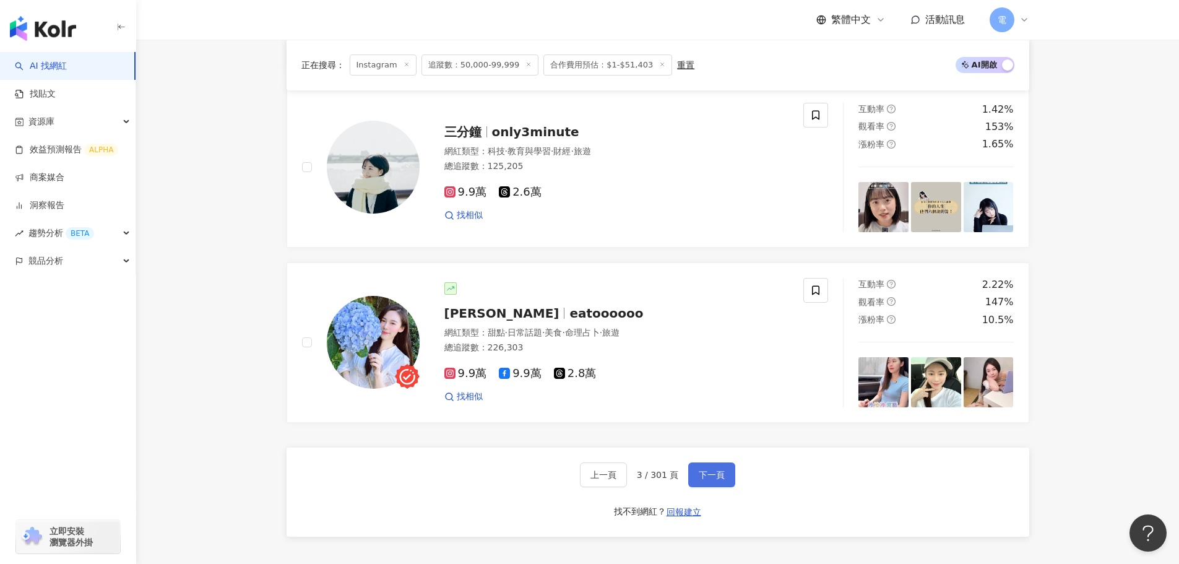
click at [714, 477] on button "下一頁" at bounding box center [711, 474] width 47 height 25
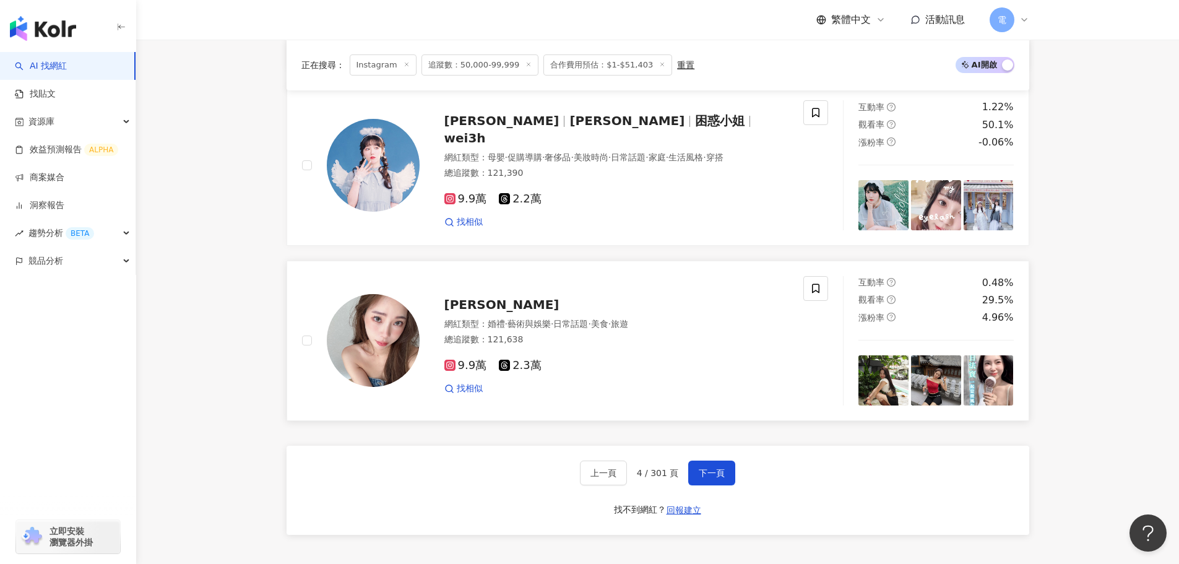
scroll to position [2167, 0]
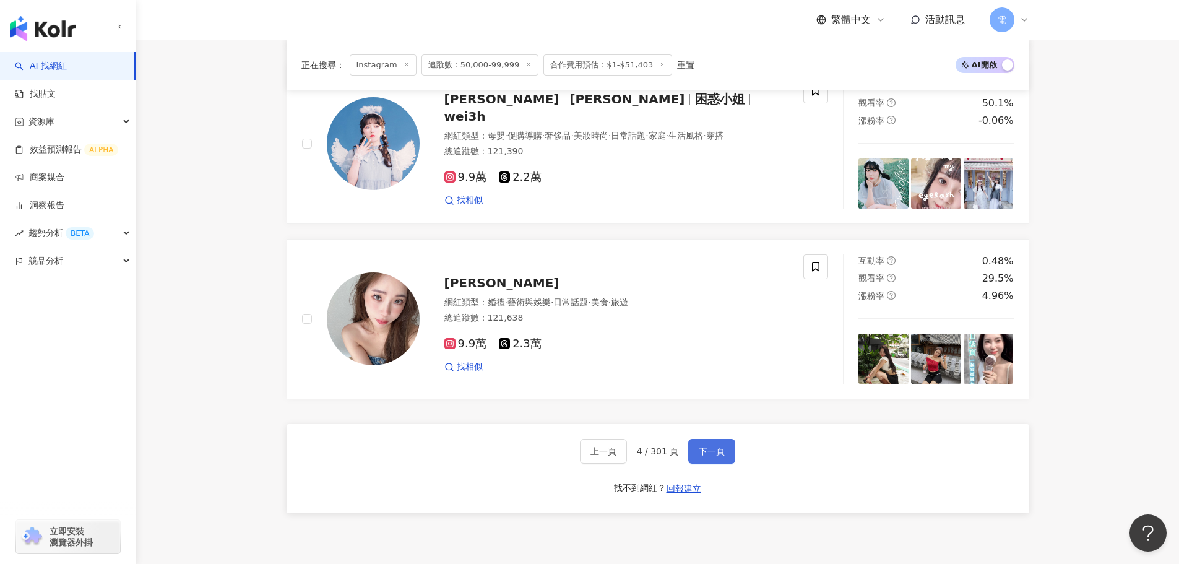
click at [688, 464] on button "下一頁" at bounding box center [711, 451] width 47 height 25
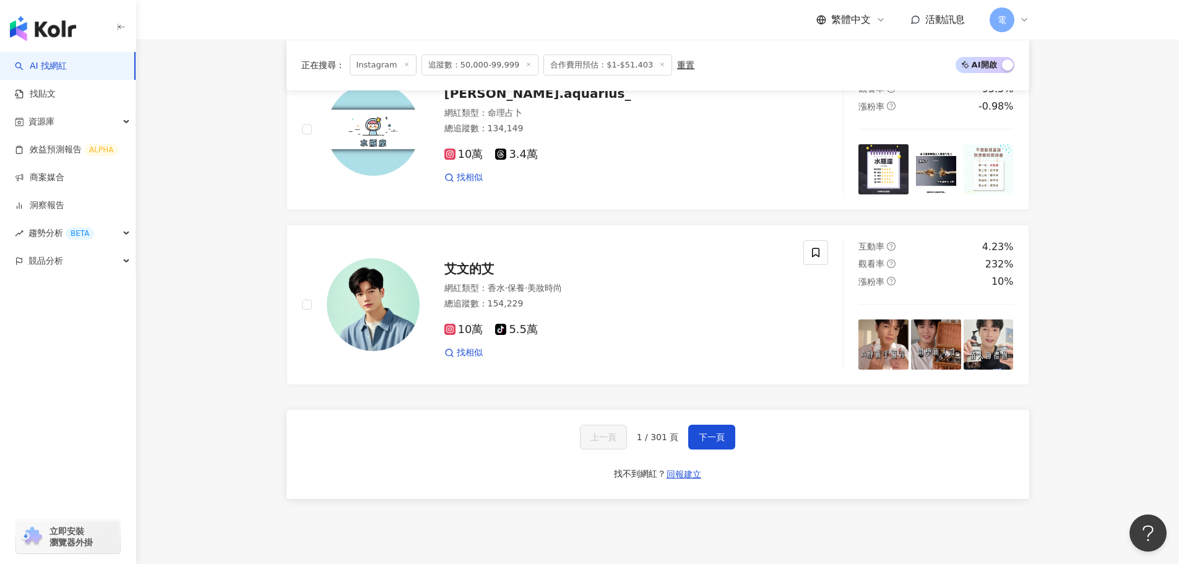
scroll to position [2205, 0]
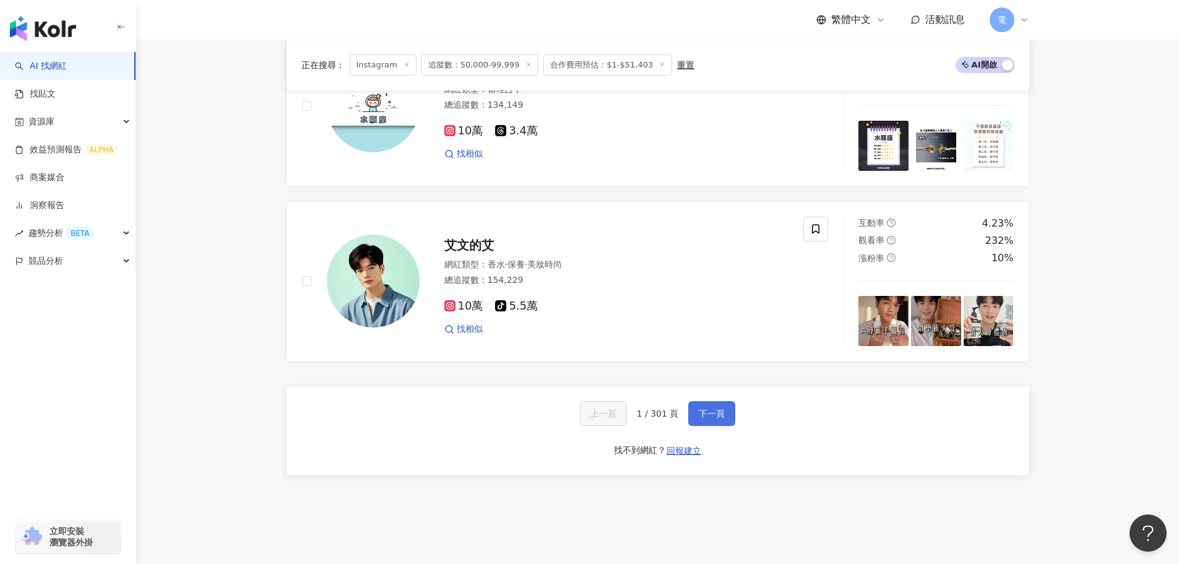
click at [703, 418] on span "下一頁" at bounding box center [712, 414] width 26 height 10
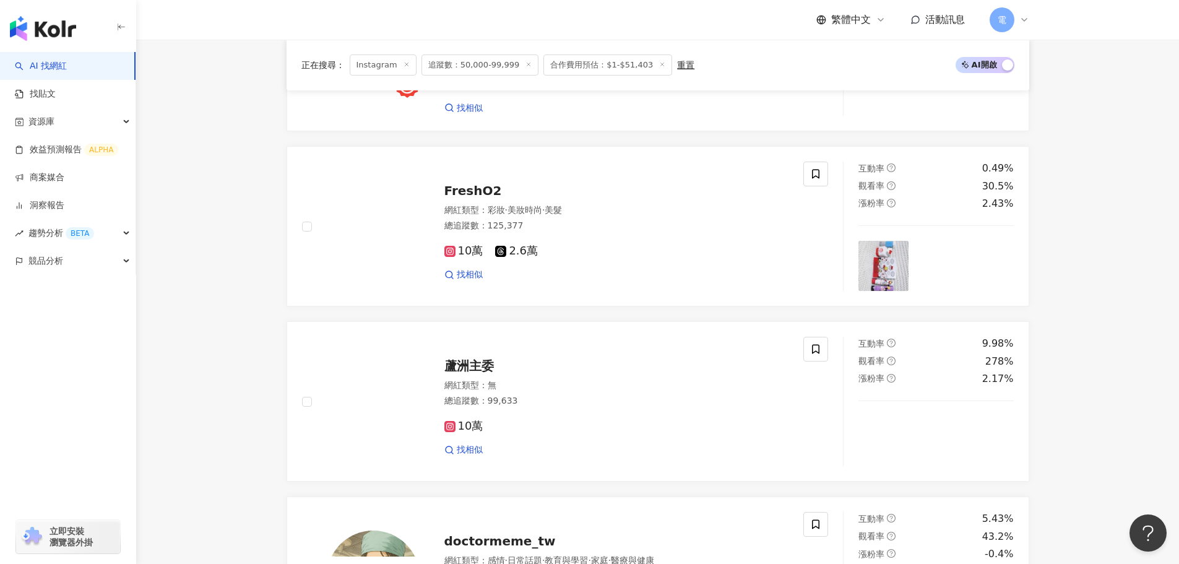
scroll to position [2294, 0]
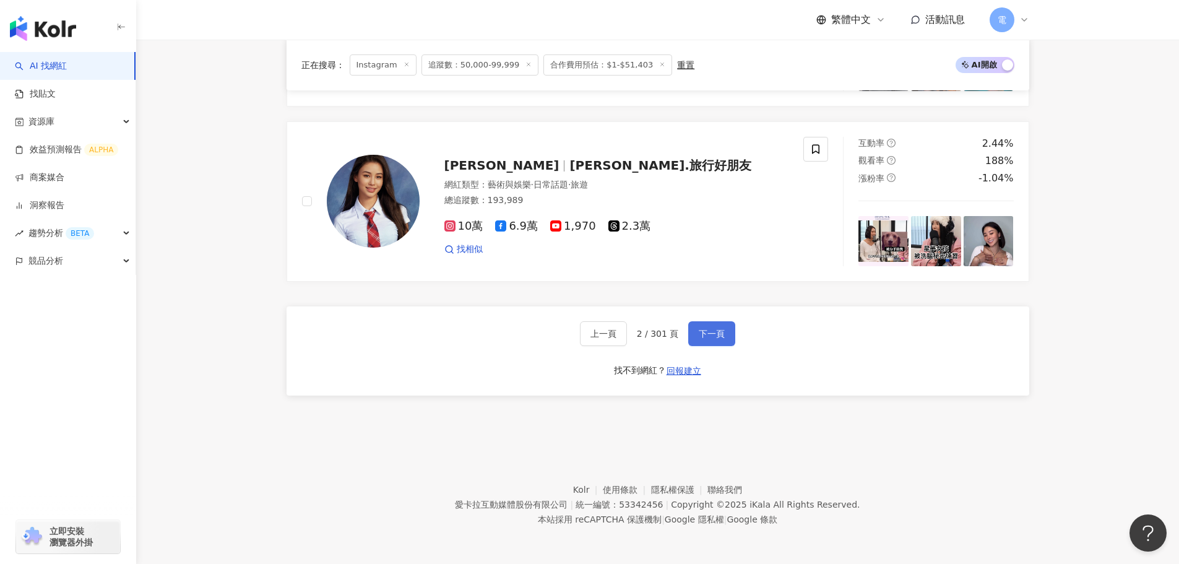
click at [700, 331] on span "下一頁" at bounding box center [712, 334] width 26 height 10
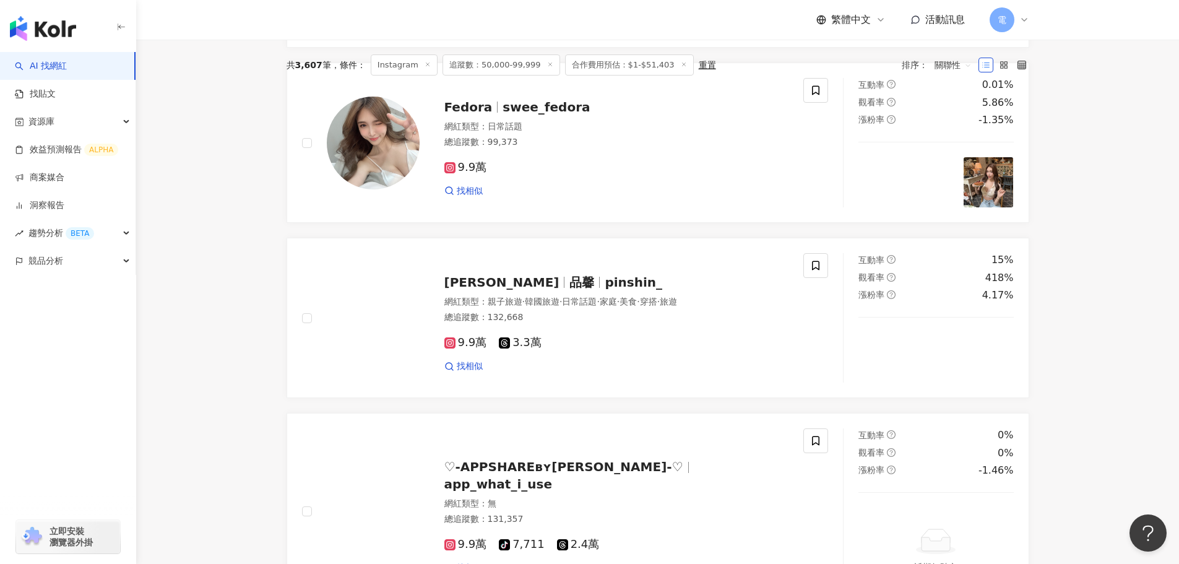
scroll to position [0, 0]
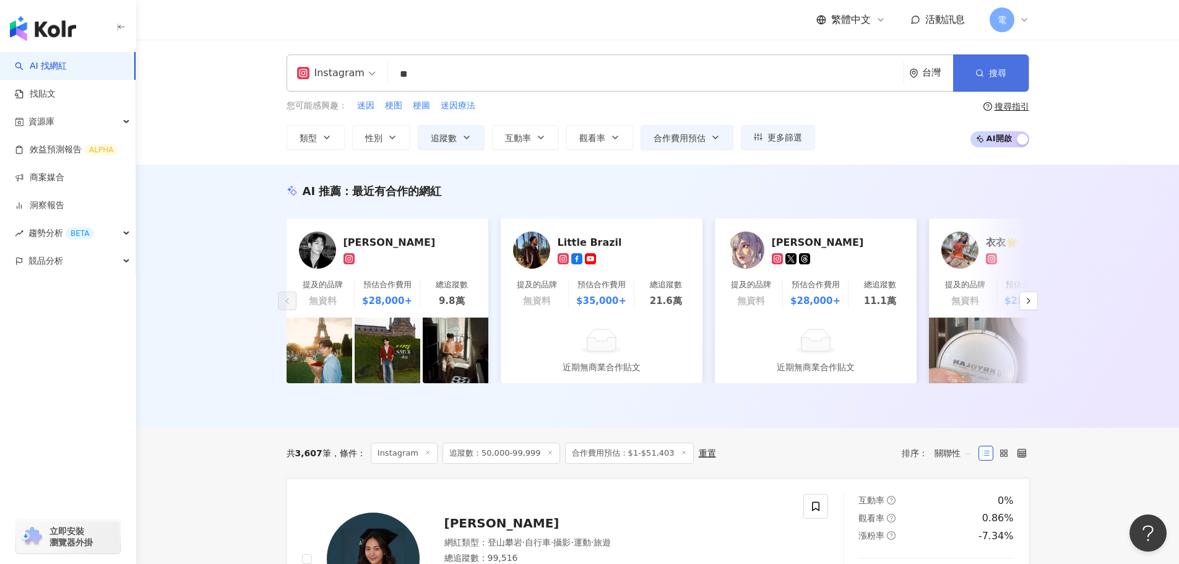
drag, startPoint x: 1034, startPoint y: 57, endPoint x: 1016, endPoint y: 65, distance: 19.7
click at [1030, 59] on div "Instagram ** 台灣 搜尋 customizedTag 網紅類型 藝術與娛樂 / 音樂 影視娛樂 / 流行 音樂 艾音樂 23,800 追蹤者 OK…" at bounding box center [658, 101] width 792 height 95
click at [1016, 65] on button "搜尋" at bounding box center [991, 72] width 76 height 37
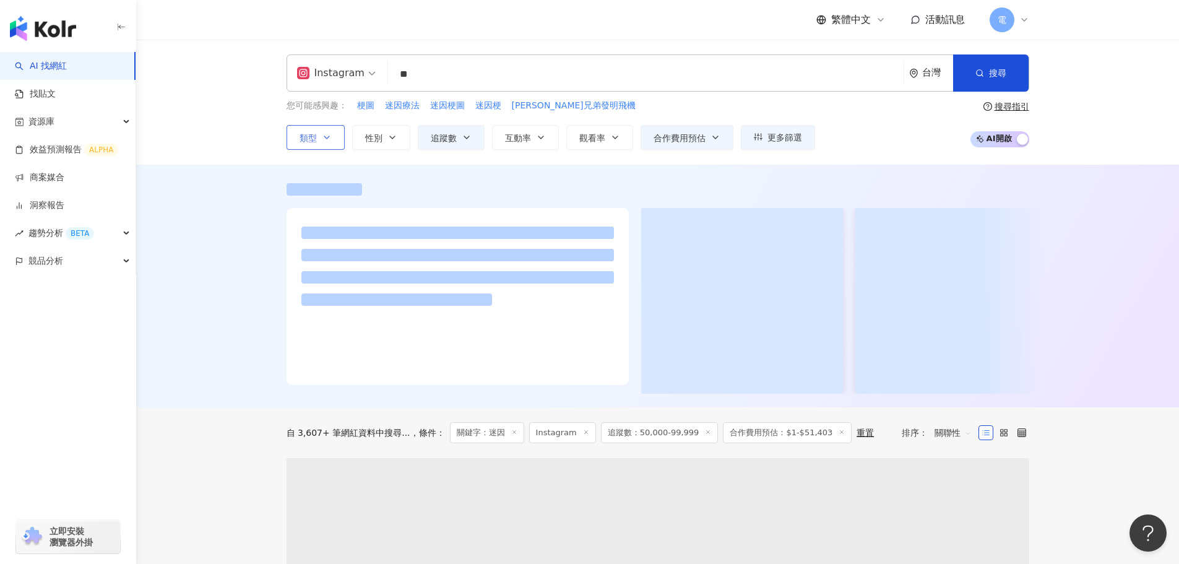
click at [319, 145] on button "類型" at bounding box center [316, 137] width 58 height 25
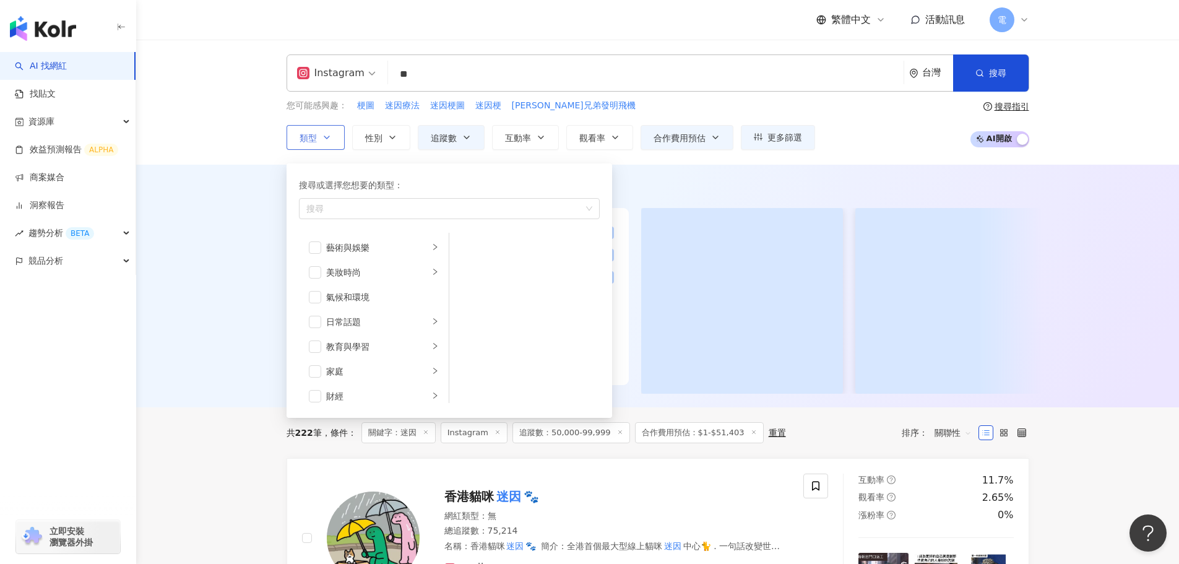
click at [322, 140] on icon "button" at bounding box center [327, 137] width 10 height 10
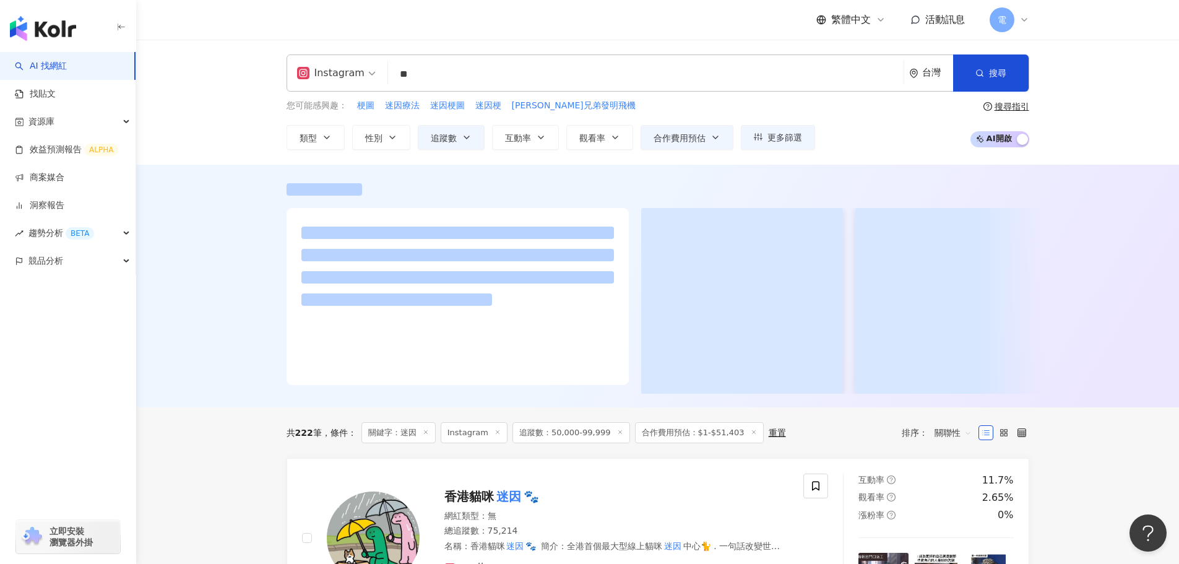
click at [715, 150] on div "Instagram ** 台灣 搜尋 customizedTag 網紅類型 藝術與娛樂 / 音樂 影視娛樂 / 流行 音樂 艾音樂 23,800 追蹤者 OK…" at bounding box center [657, 102] width 1043 height 125
click at [714, 139] on icon "button" at bounding box center [716, 137] width 10 height 10
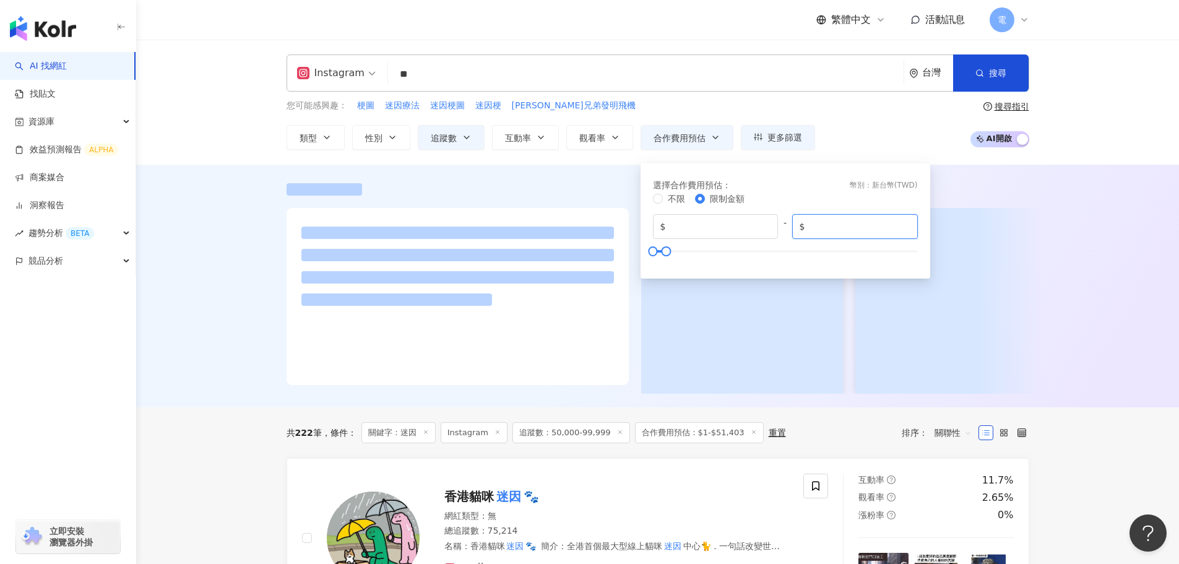
click at [905, 232] on input "*****" at bounding box center [859, 227] width 103 height 14
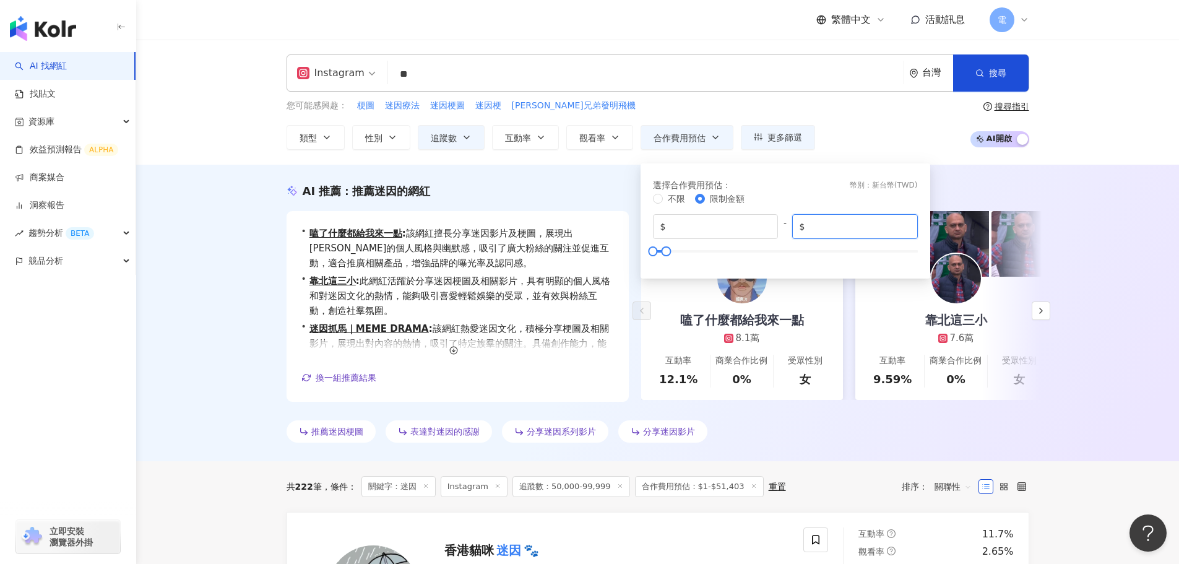
click at [905, 232] on input "*****" at bounding box center [859, 227] width 103 height 14
type input "*****"
click at [902, 220] on input "*****" at bounding box center [859, 227] width 103 height 14
click at [622, 97] on div "Instagram ** 台灣 搜尋 customizedTag 網紅類型 藝術與娛樂 / 音樂 影視娛樂 / 流行 音樂 艾音樂 23,800 追蹤者 OK…" at bounding box center [658, 101] width 792 height 95
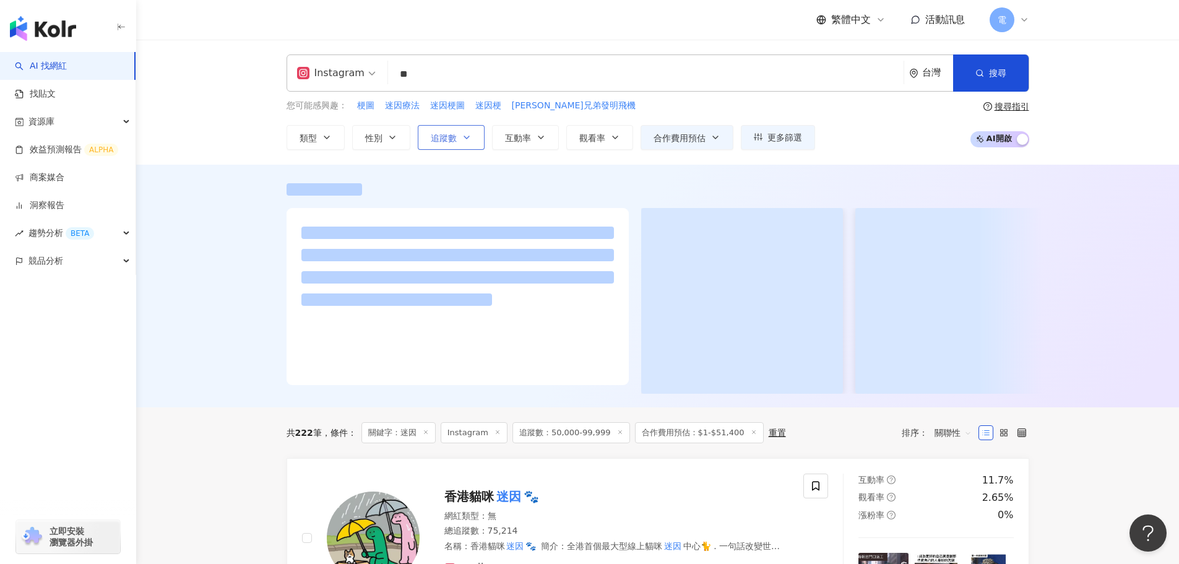
click at [470, 134] on icon "button" at bounding box center [467, 137] width 10 height 10
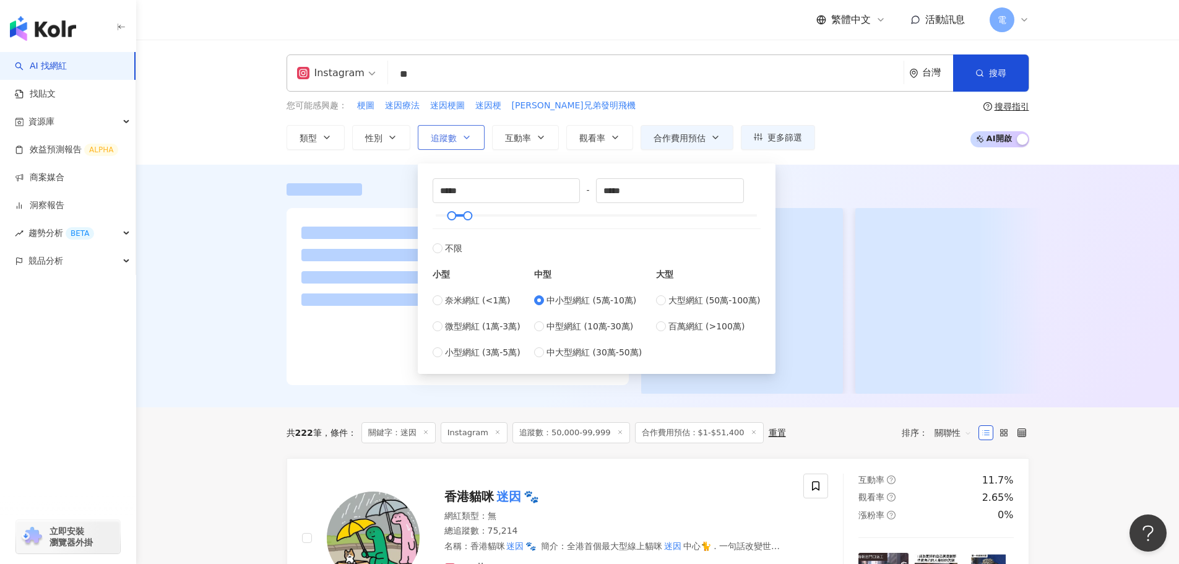
click at [471, 134] on icon "button" at bounding box center [467, 137] width 10 height 10
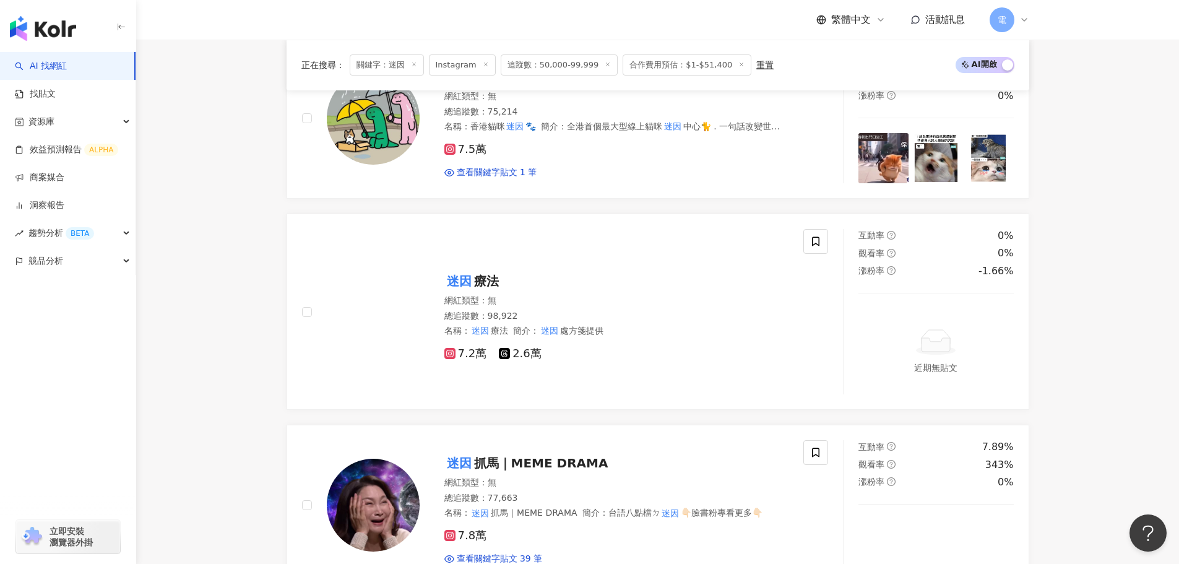
scroll to position [495, 0]
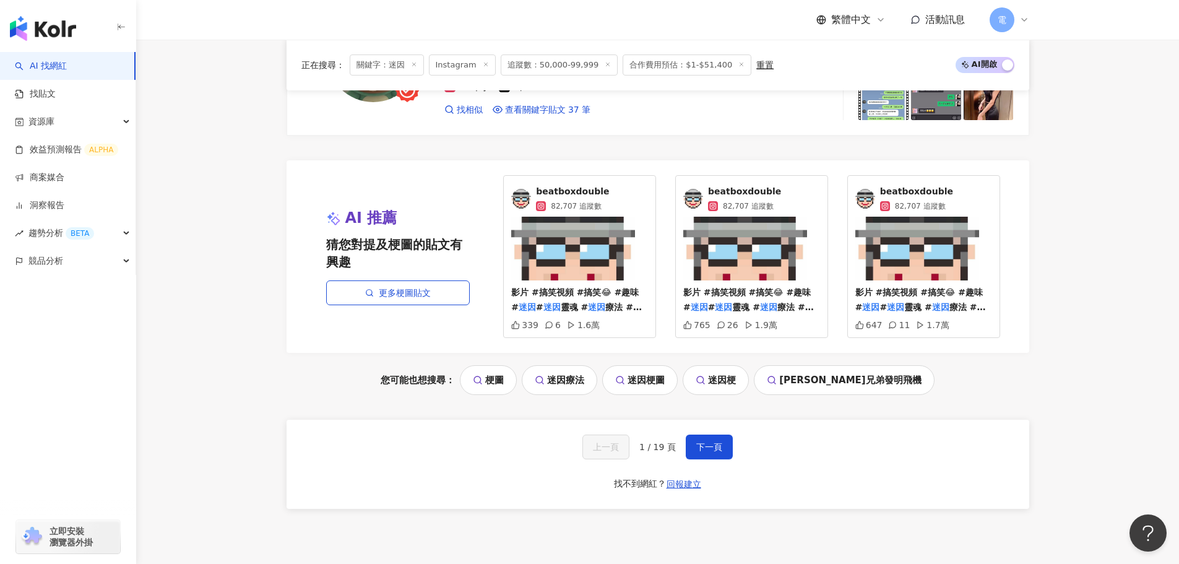
scroll to position [2757, 0]
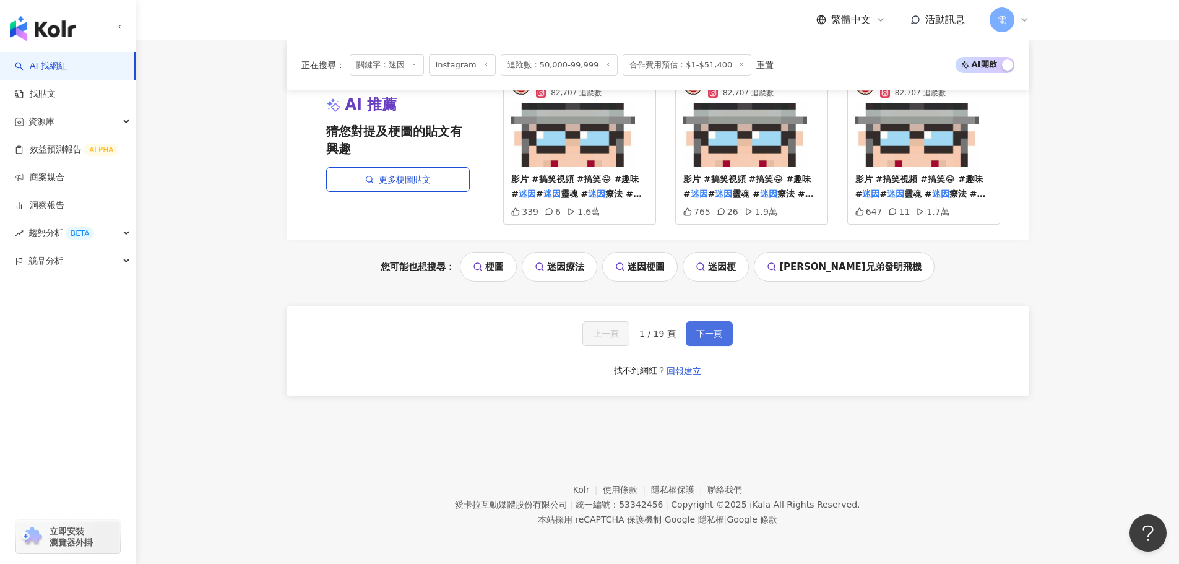
click at [696, 332] on span "下一頁" at bounding box center [709, 334] width 26 height 10
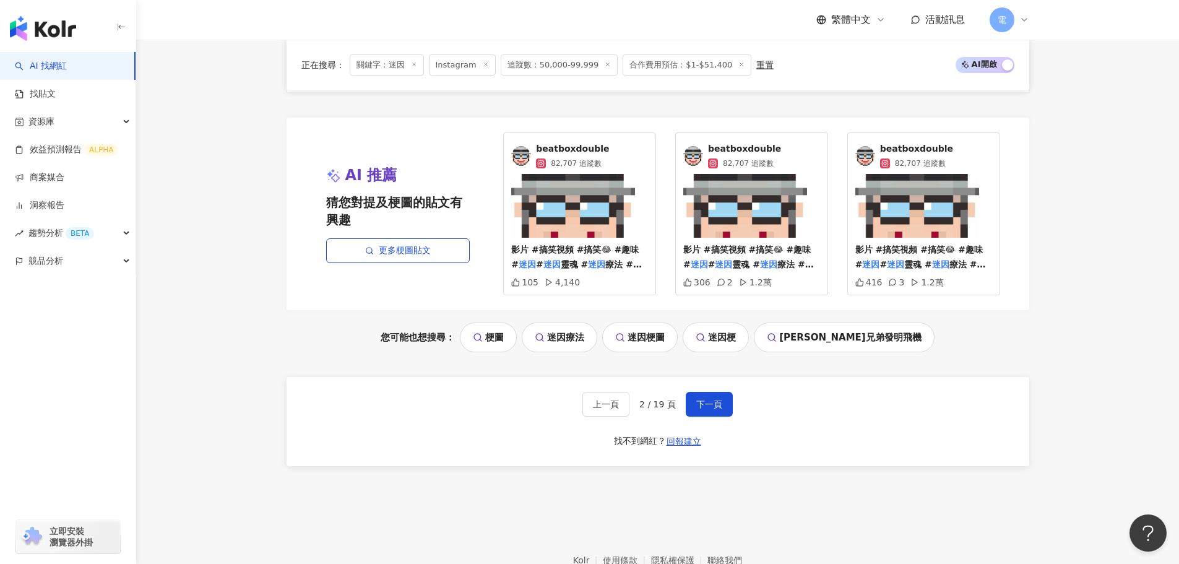
scroll to position [2525, 0]
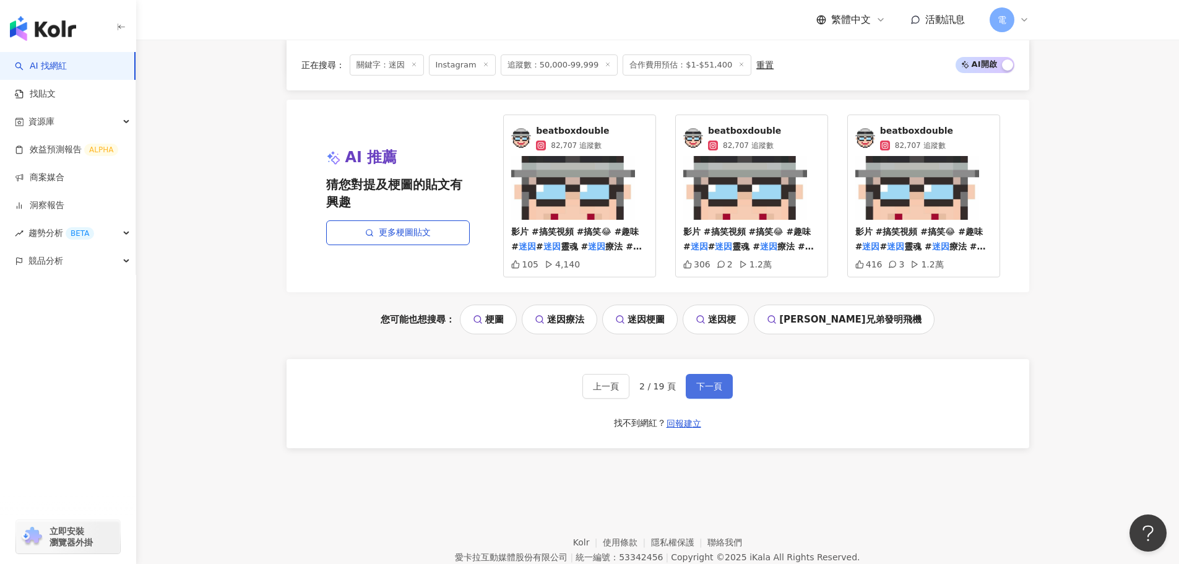
click at [723, 393] on button "下一頁" at bounding box center [709, 386] width 47 height 25
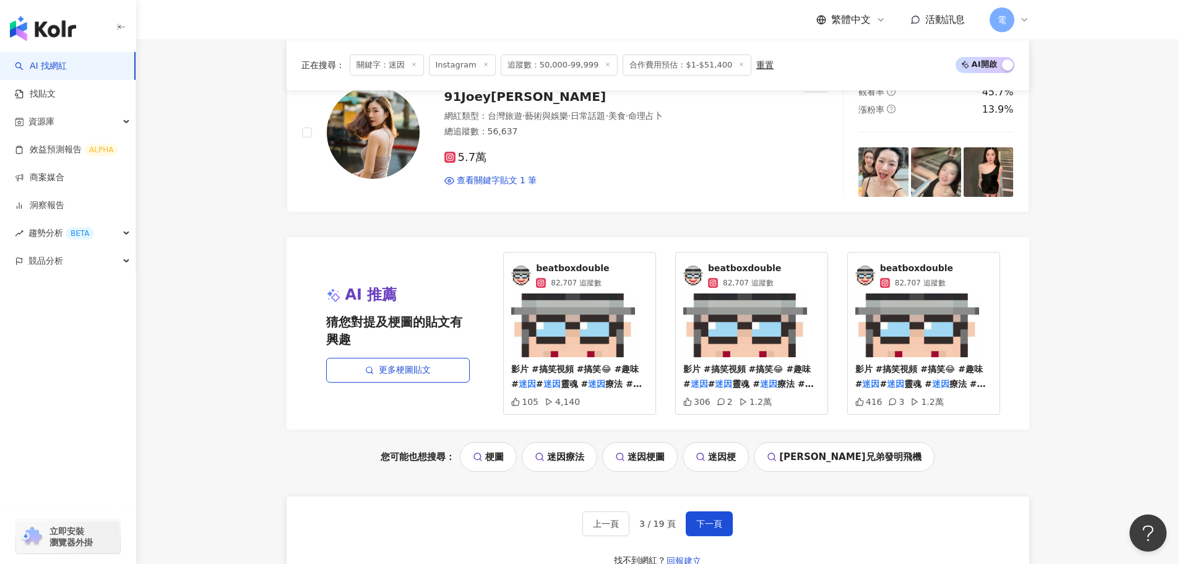
scroll to position [2511, 0]
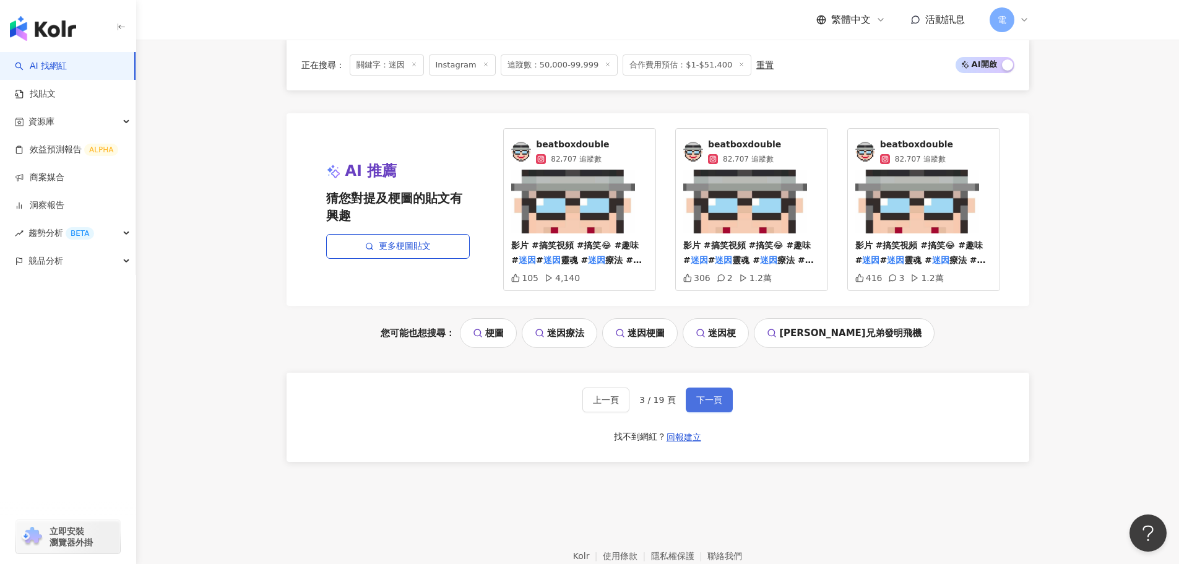
click at [705, 396] on span "下一頁" at bounding box center [709, 400] width 26 height 10
click at [714, 399] on span "下一頁" at bounding box center [709, 400] width 26 height 10
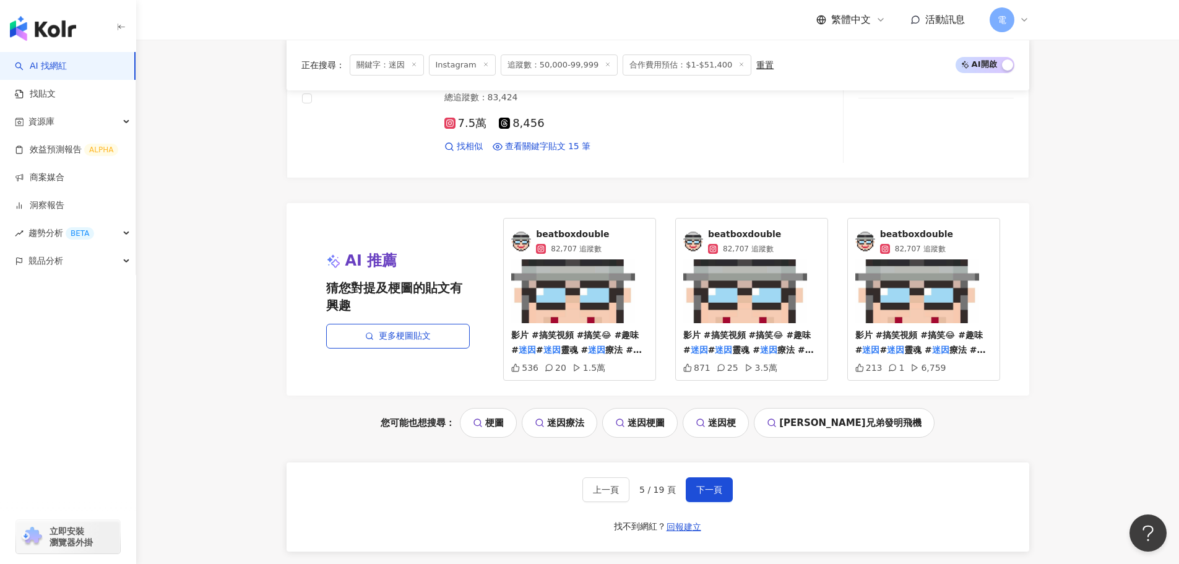
scroll to position [2577, 0]
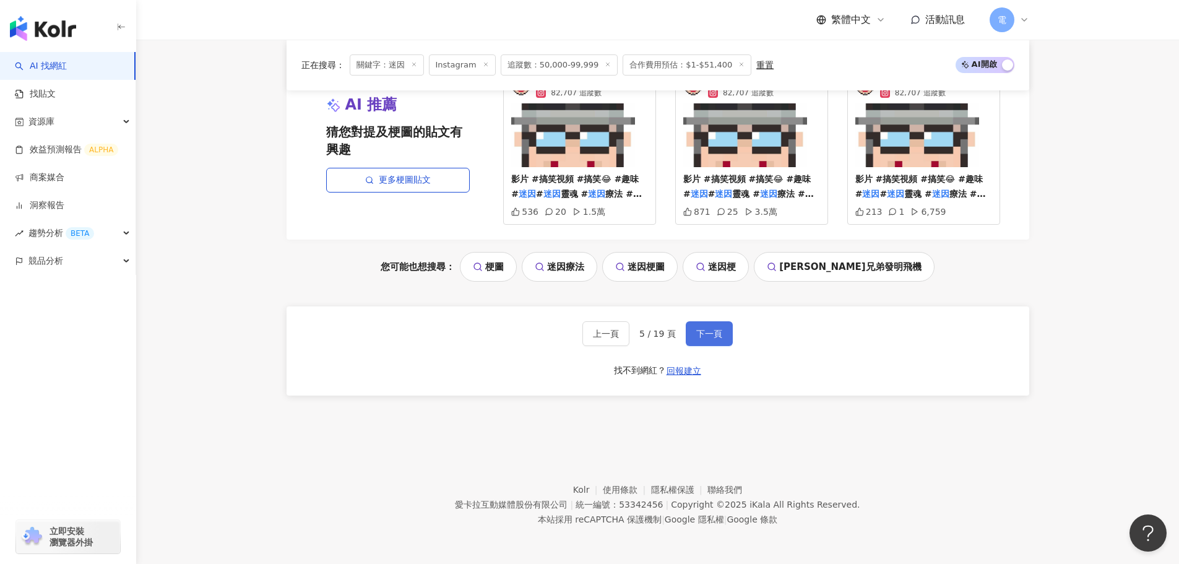
click at [696, 332] on span "下一頁" at bounding box center [709, 334] width 26 height 10
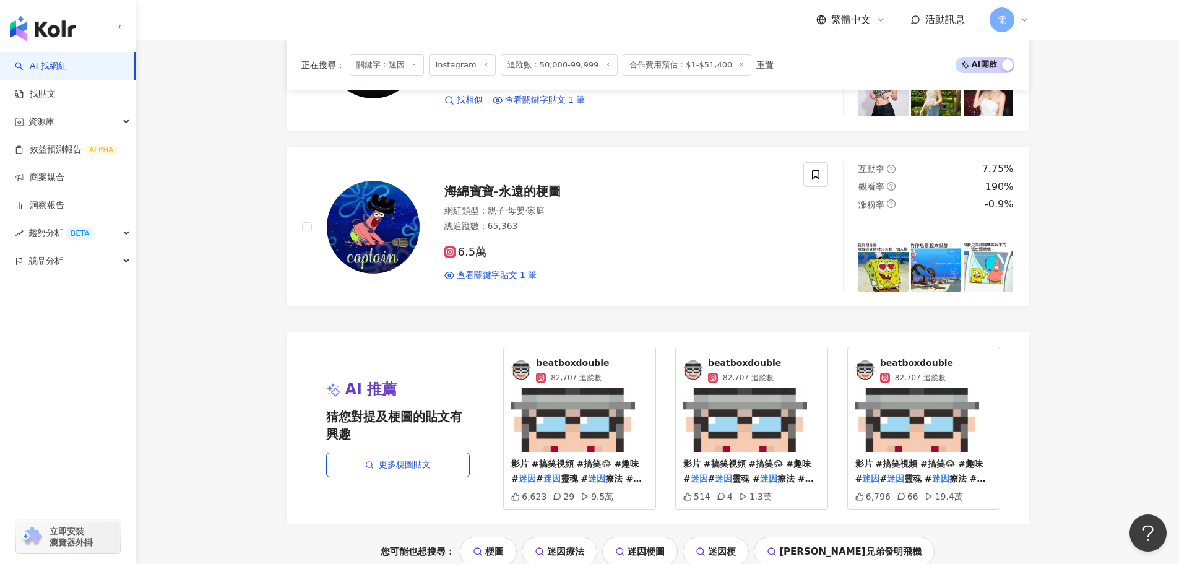
scroll to position [2540, 0]
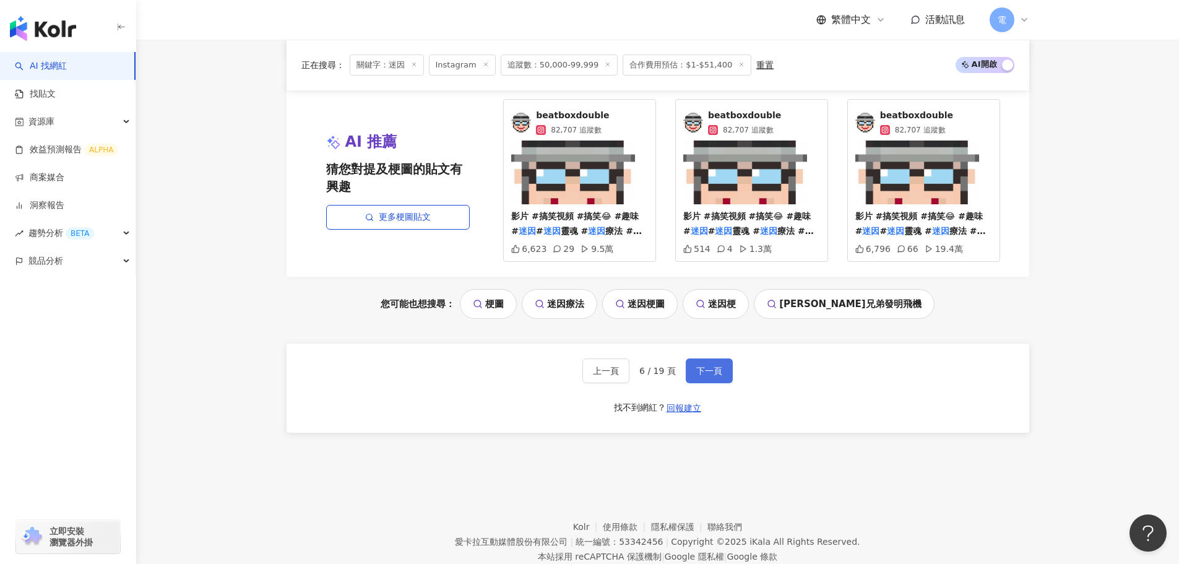
click at [721, 374] on button "下一頁" at bounding box center [709, 370] width 47 height 25
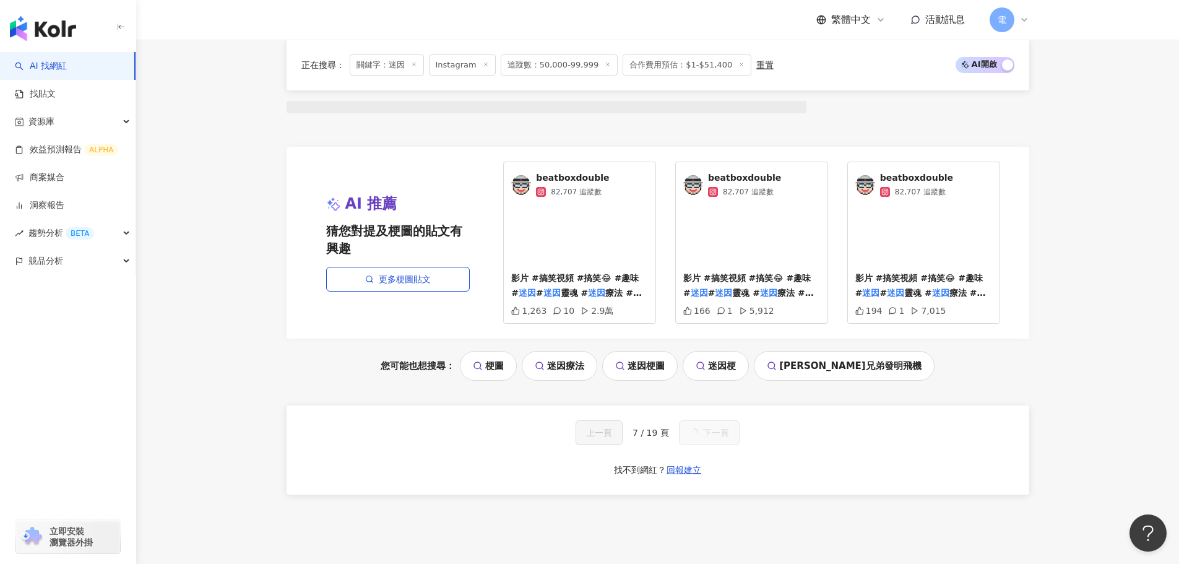
scroll to position [1187, 0]
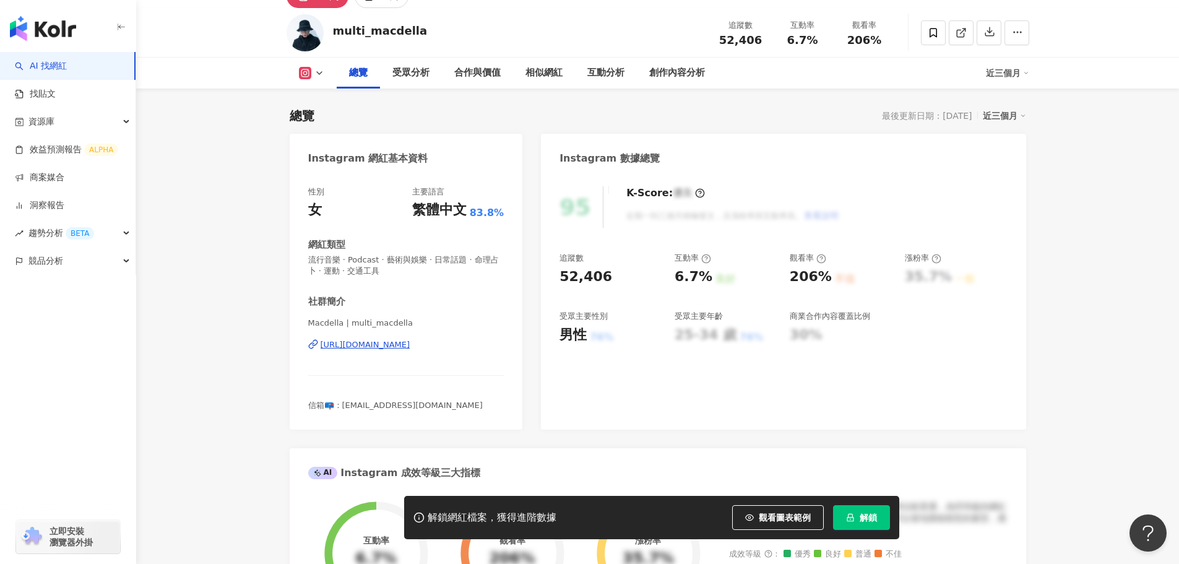
click at [410, 348] on div "https://www.instagram.com/multi_macdella/" at bounding box center [366, 344] width 90 height 11
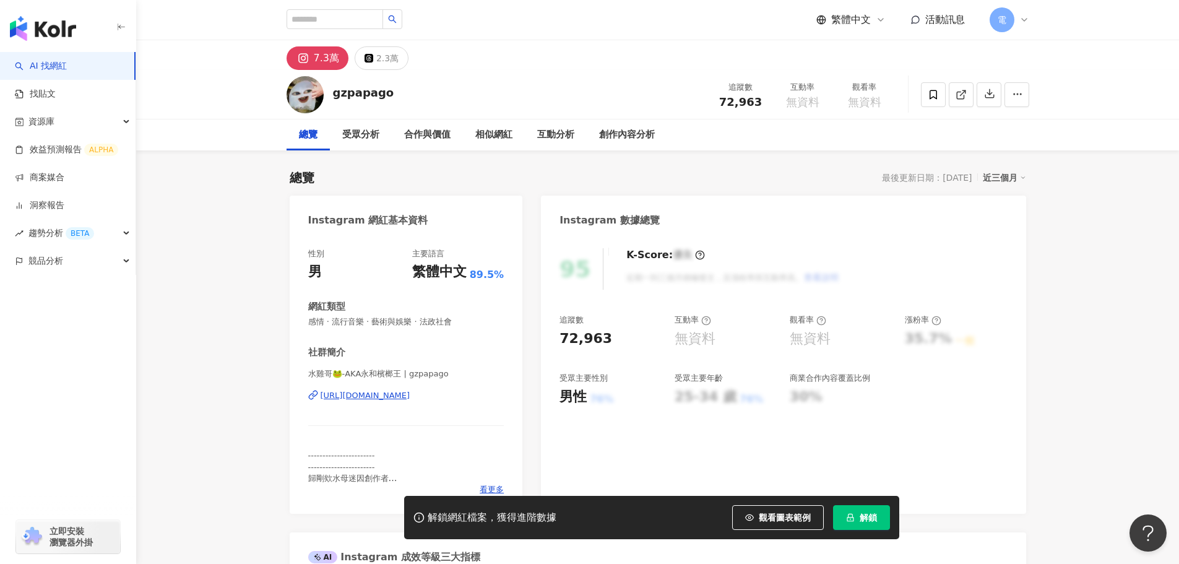
click at [365, 393] on div "https://www.instagram.com/gzpapago/" at bounding box center [366, 395] width 90 height 11
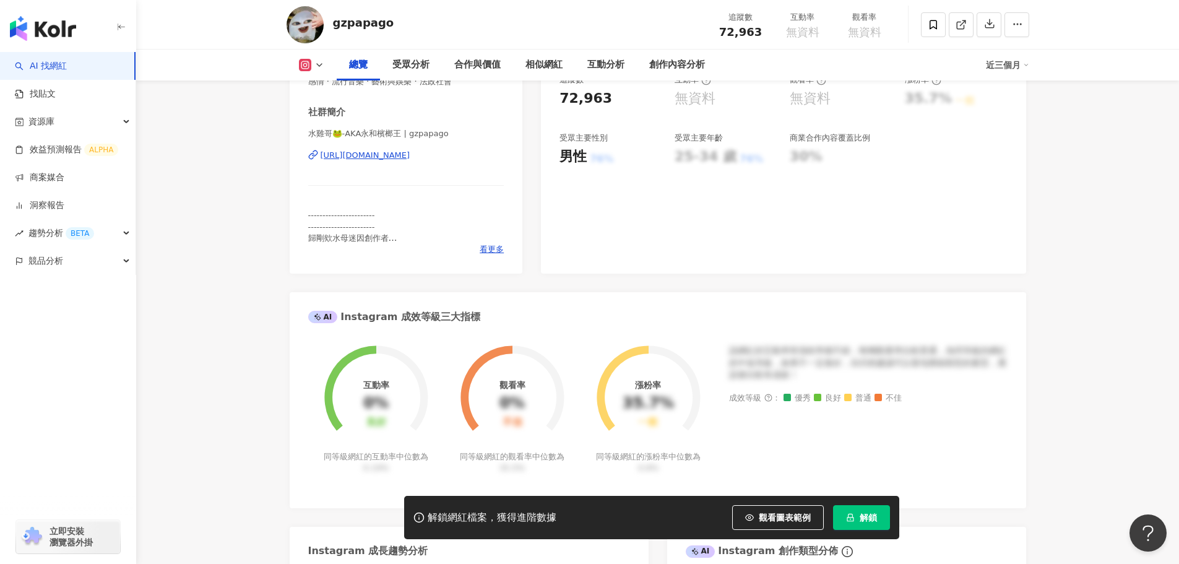
scroll to position [310, 0]
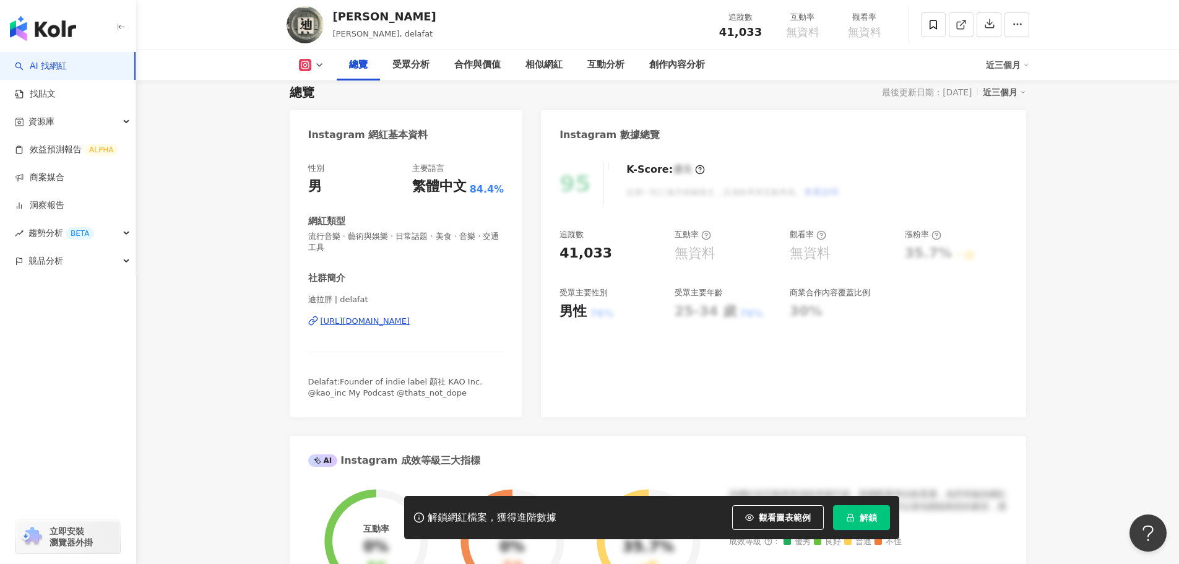
scroll to position [124, 0]
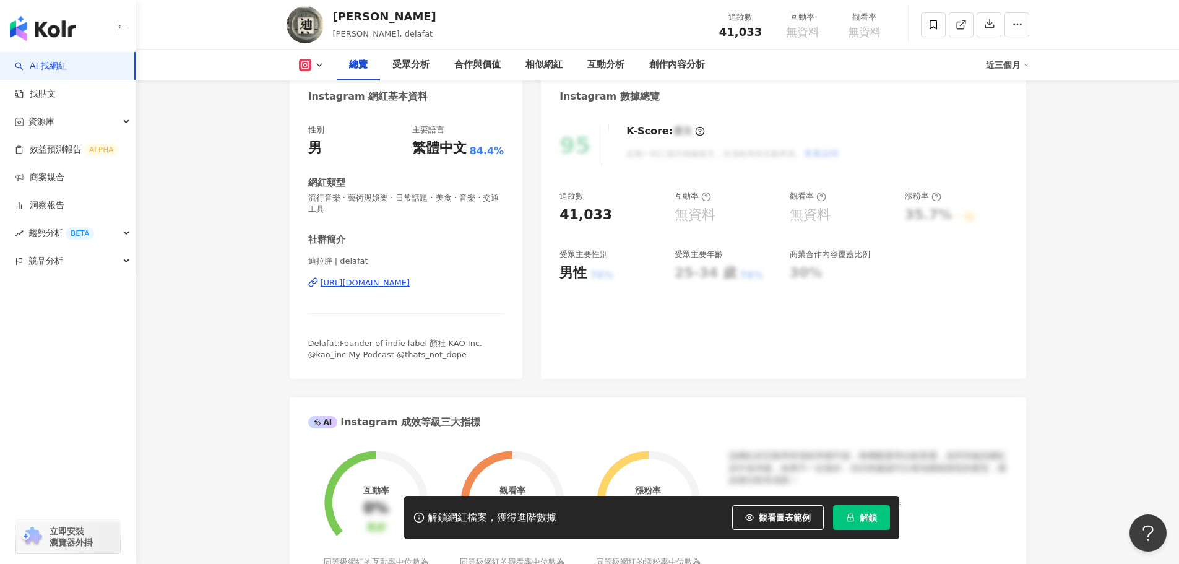
click at [383, 289] on div "迪拉胖 | delafat https://www.instagram.com/delafat/" at bounding box center [406, 292] width 196 height 72
click at [379, 285] on div "https://www.instagram.com/delafat/" at bounding box center [366, 282] width 90 height 11
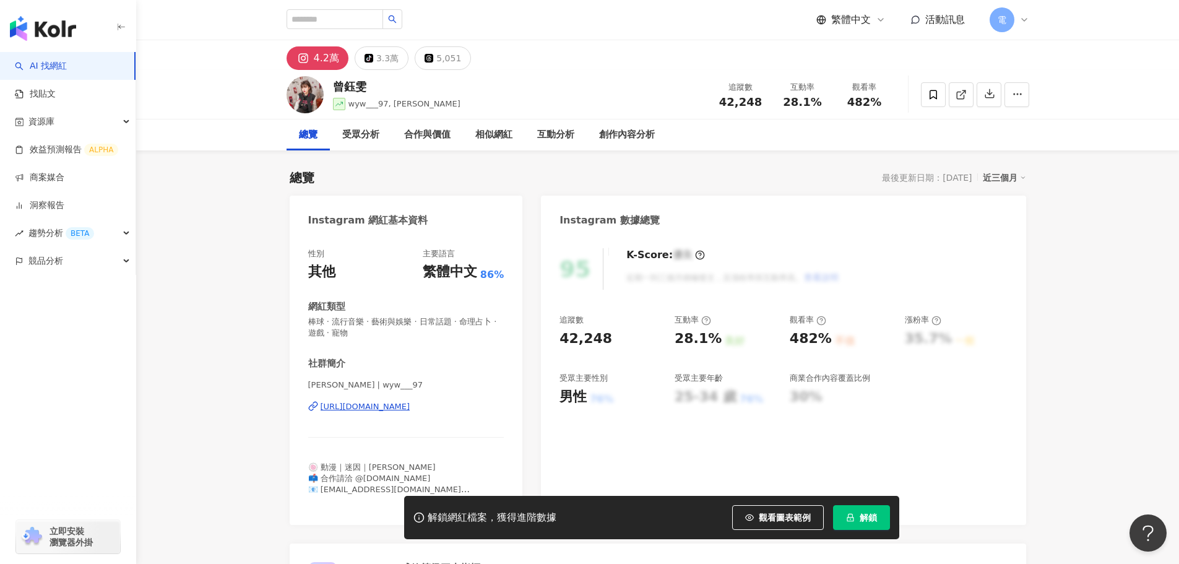
click at [410, 411] on div "[URL][DOMAIN_NAME]" at bounding box center [366, 406] width 90 height 11
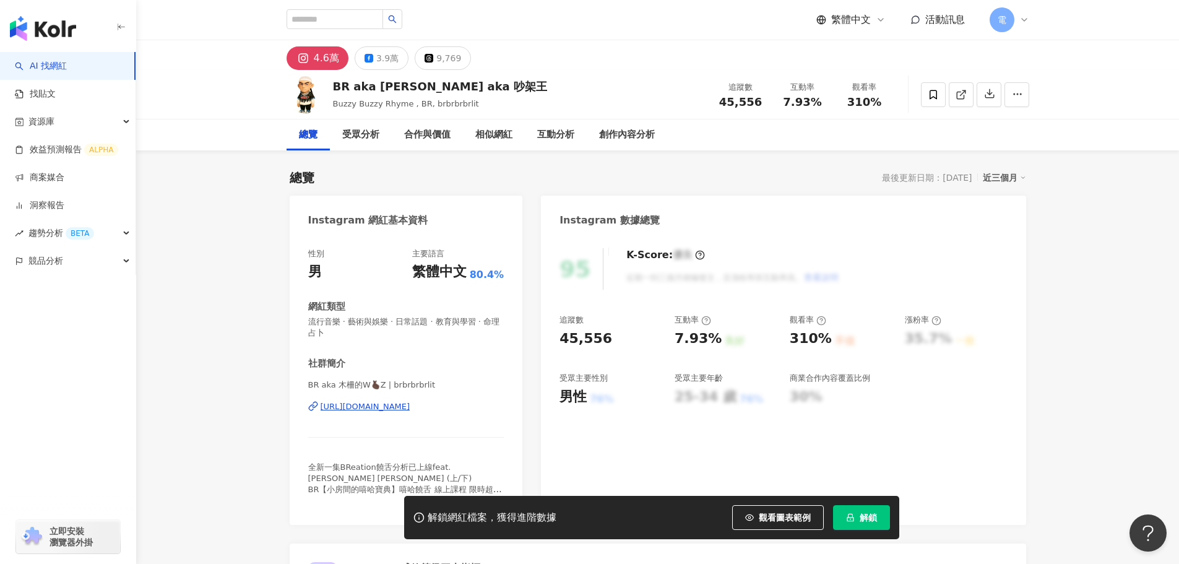
click at [390, 413] on div "BR aka 木柵的W🫰🏿Z | brbrbrbrlit [URL][DOMAIN_NAME]" at bounding box center [406, 415] width 196 height 72
click at [386, 404] on div "[URL][DOMAIN_NAME]" at bounding box center [366, 406] width 90 height 11
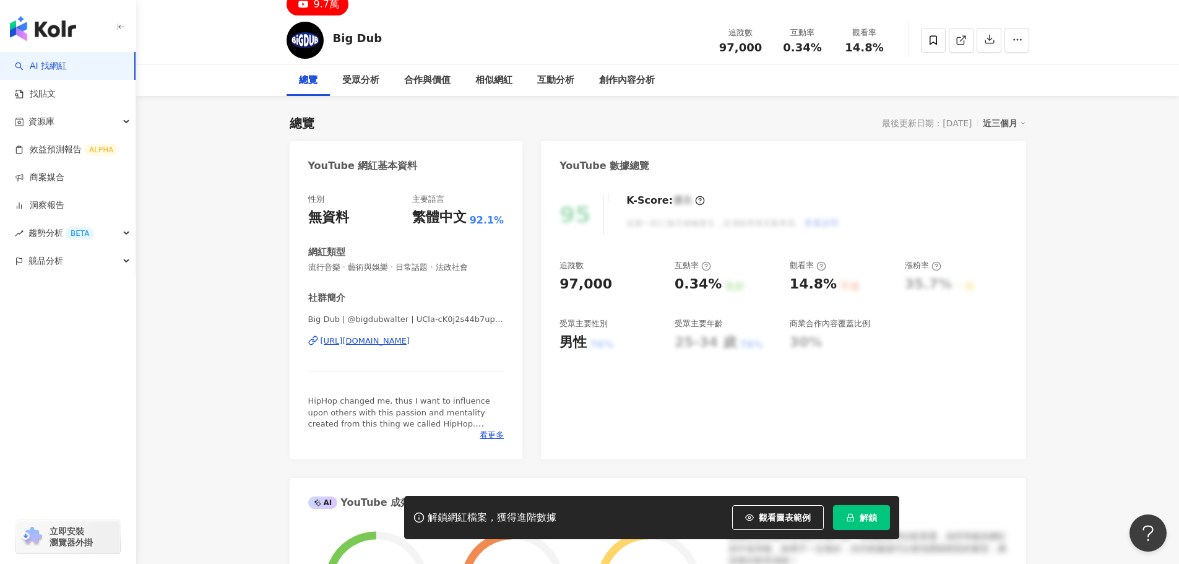
scroll to position [62, 0]
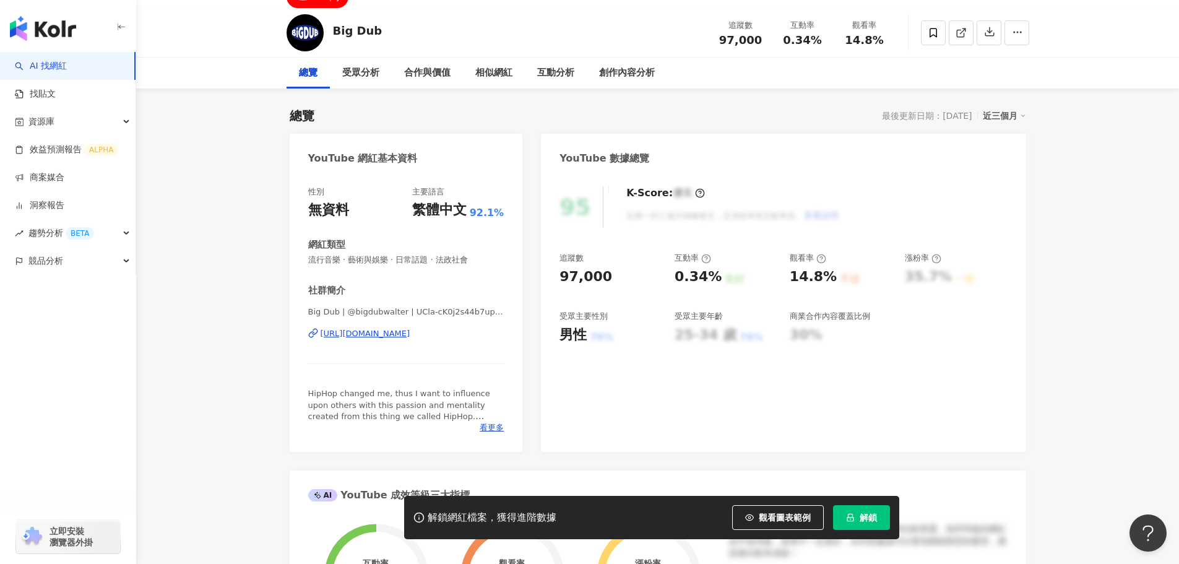
click at [375, 339] on div "https://www.youtube.com/channel/UCla-cK0j2s44b7upcqzTJew" at bounding box center [366, 333] width 90 height 11
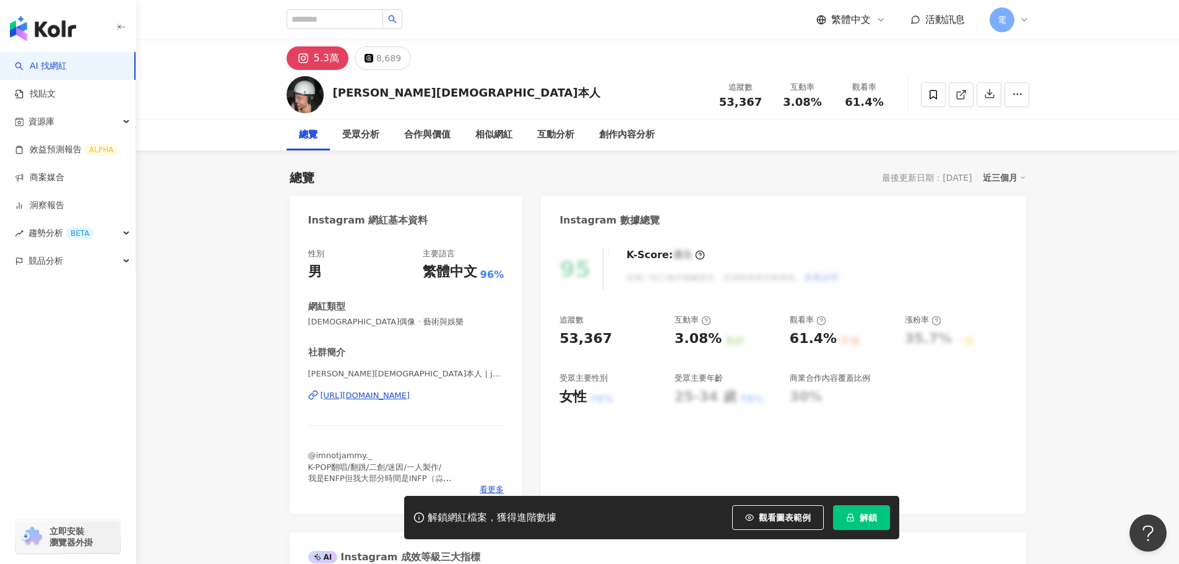
click at [406, 399] on div "https://www.instagram.com/jammy_0413/" at bounding box center [366, 395] width 90 height 11
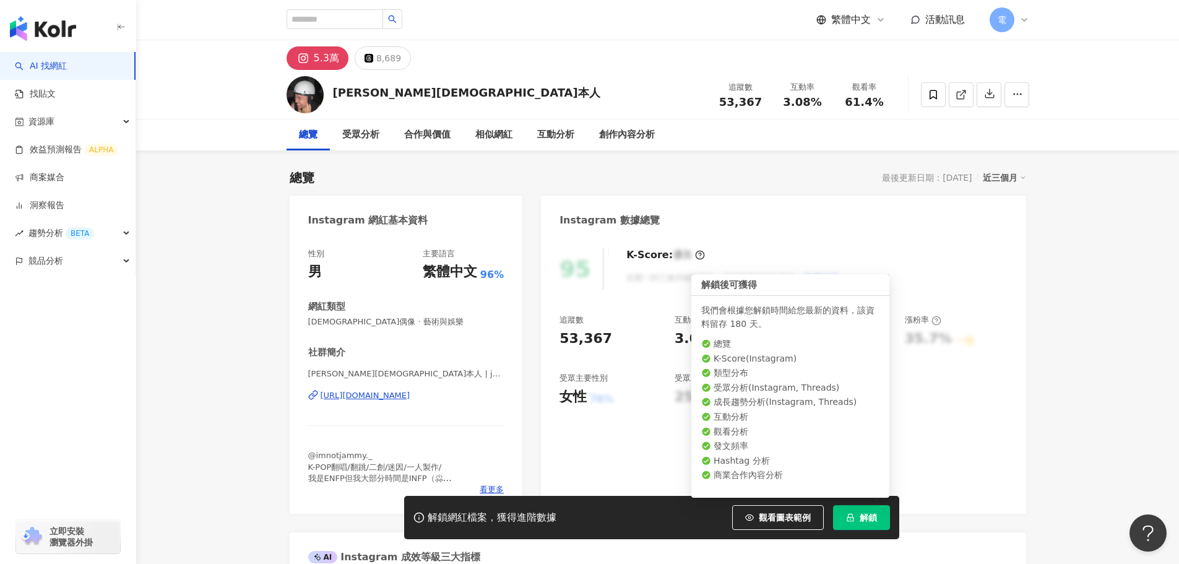
click at [889, 519] on button "解鎖" at bounding box center [861, 517] width 57 height 25
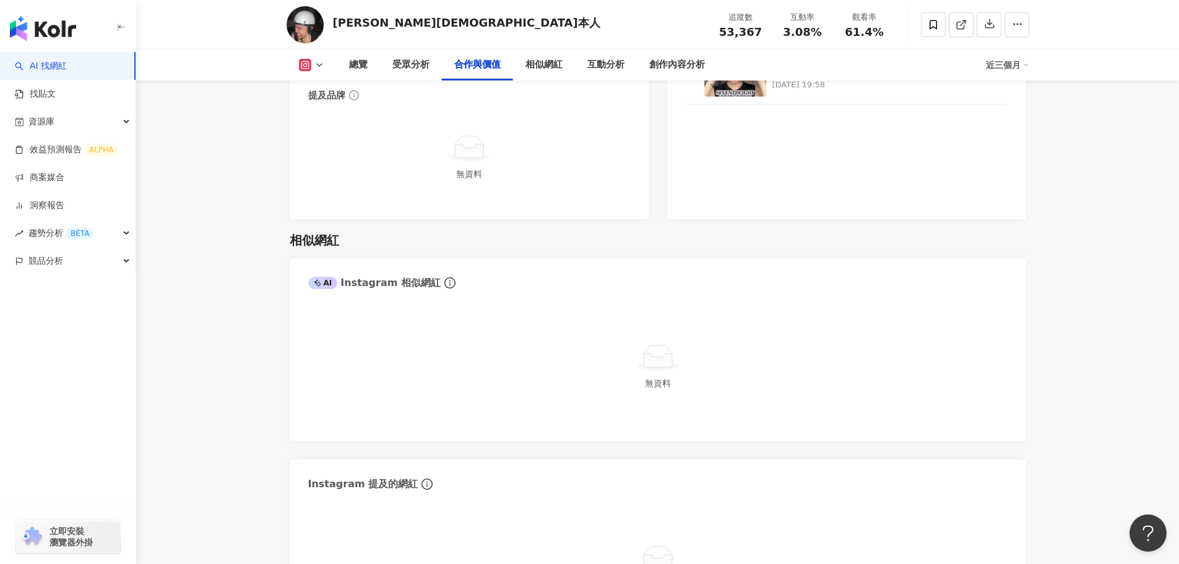
scroll to position [1733, 0]
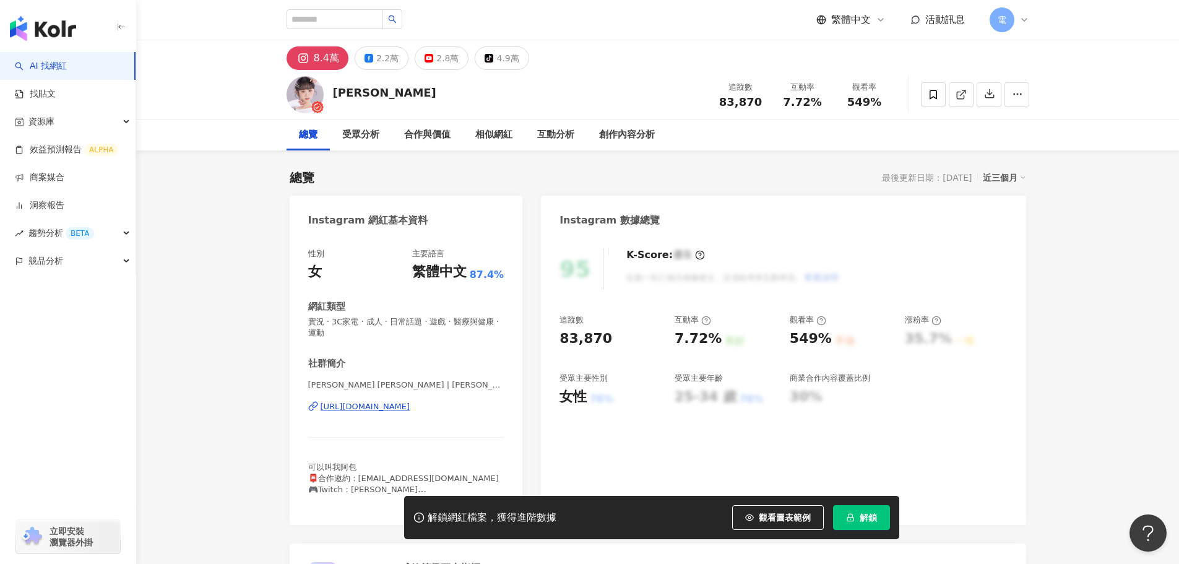
click at [410, 407] on div "[URL][DOMAIN_NAME]" at bounding box center [366, 406] width 90 height 11
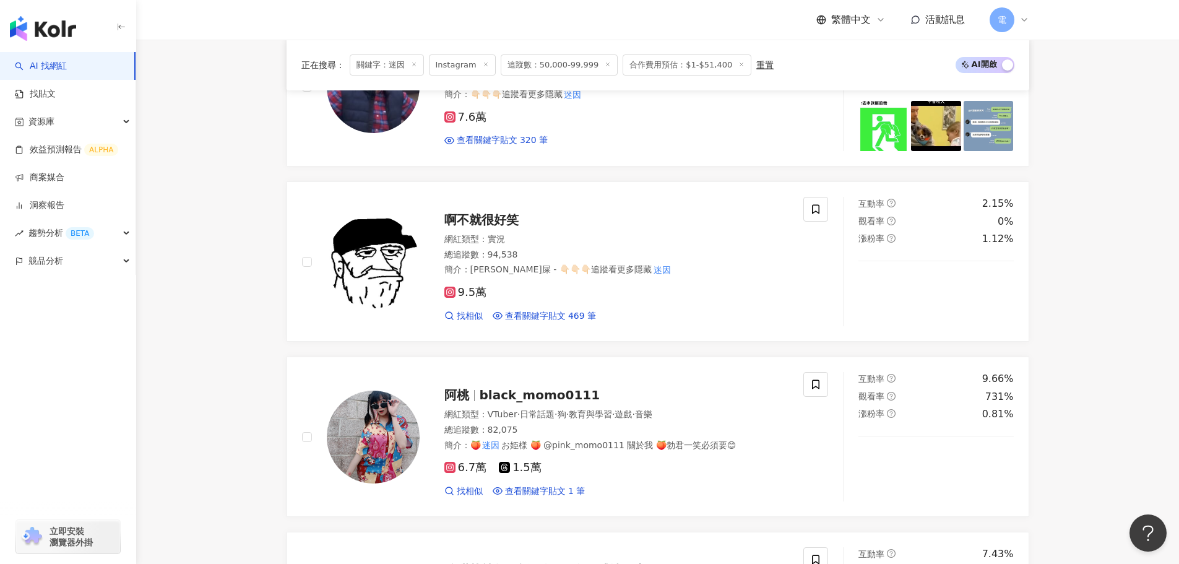
scroll to position [2645, 0]
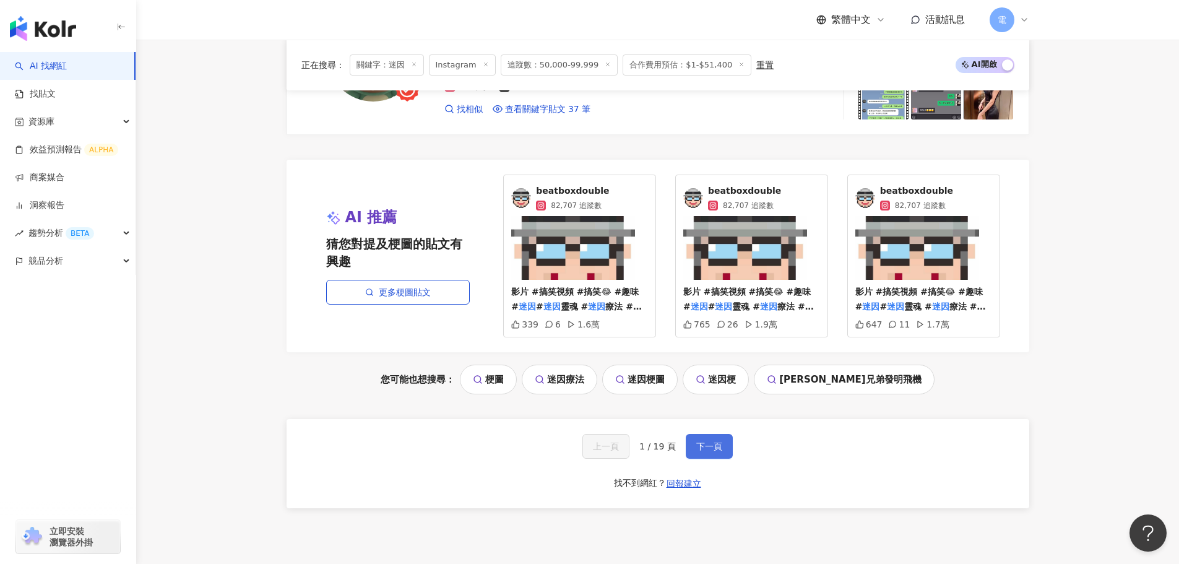
click at [700, 451] on span "下一頁" at bounding box center [709, 446] width 26 height 10
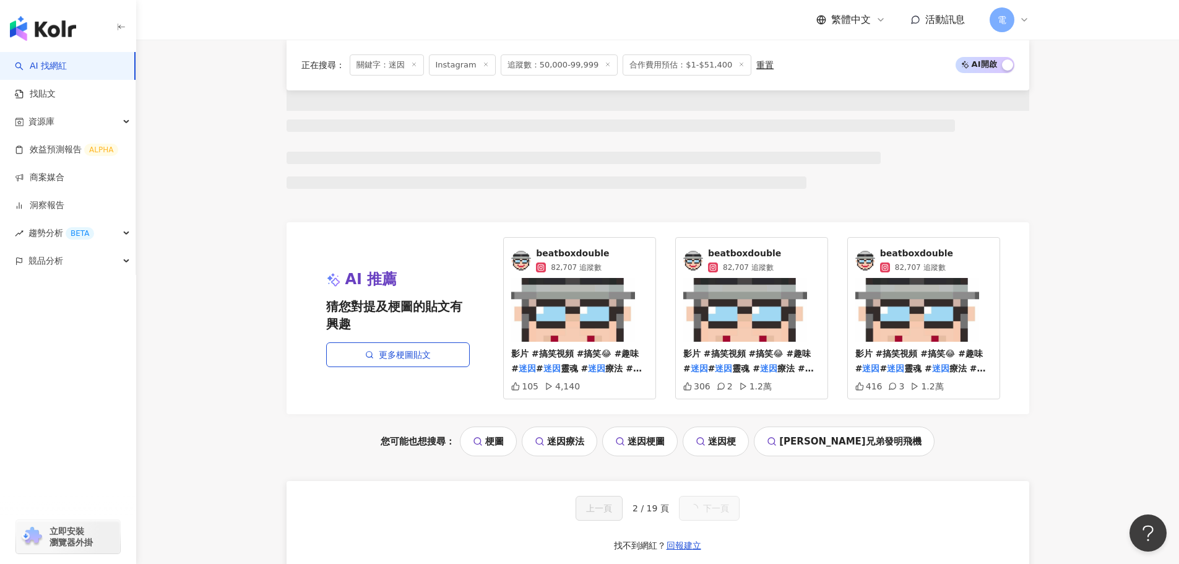
scroll to position [1112, 0]
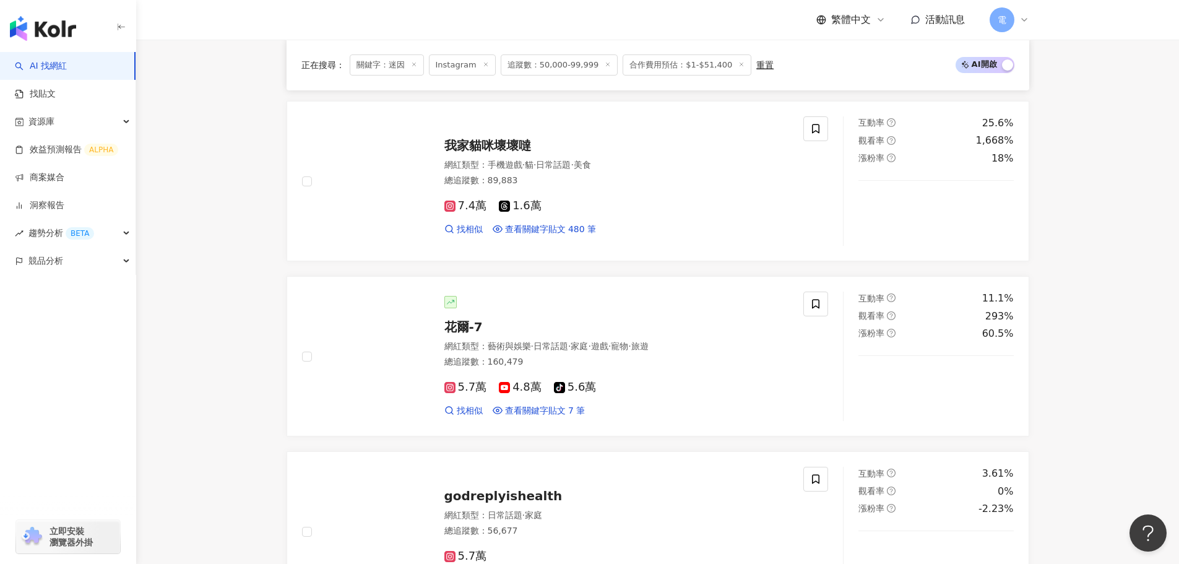
scroll to position [2464, 0]
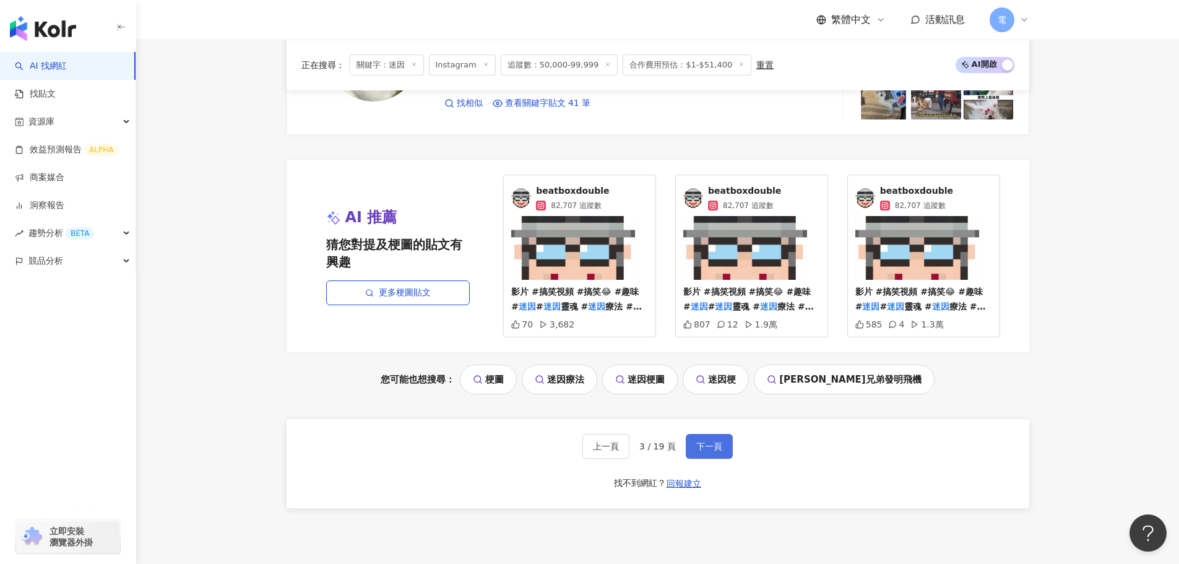
click at [700, 451] on span "下一頁" at bounding box center [709, 446] width 26 height 10
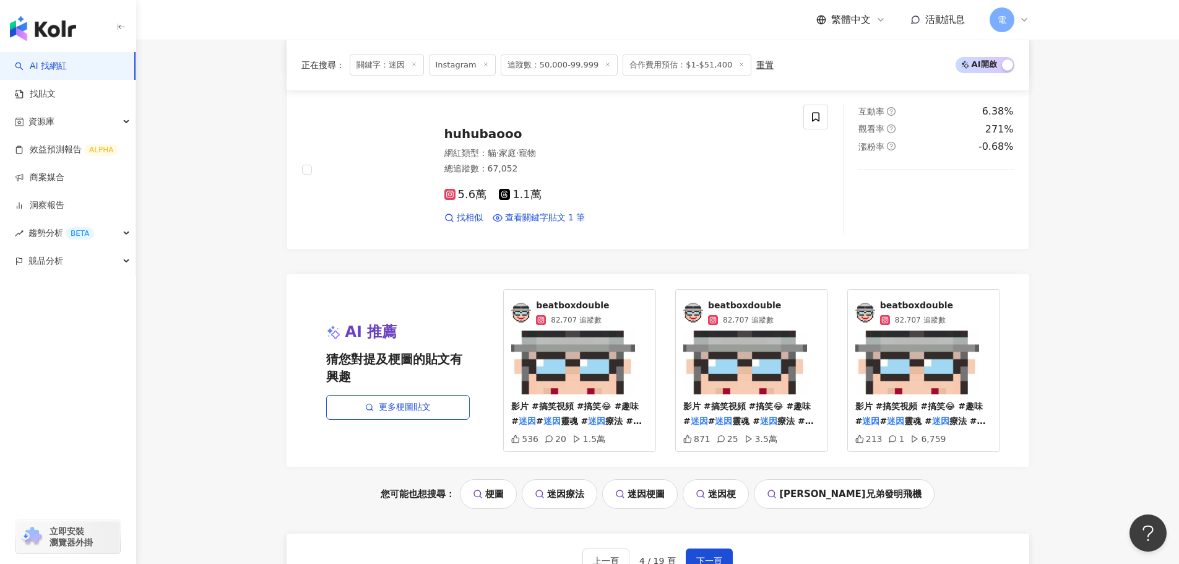
scroll to position [2577, 0]
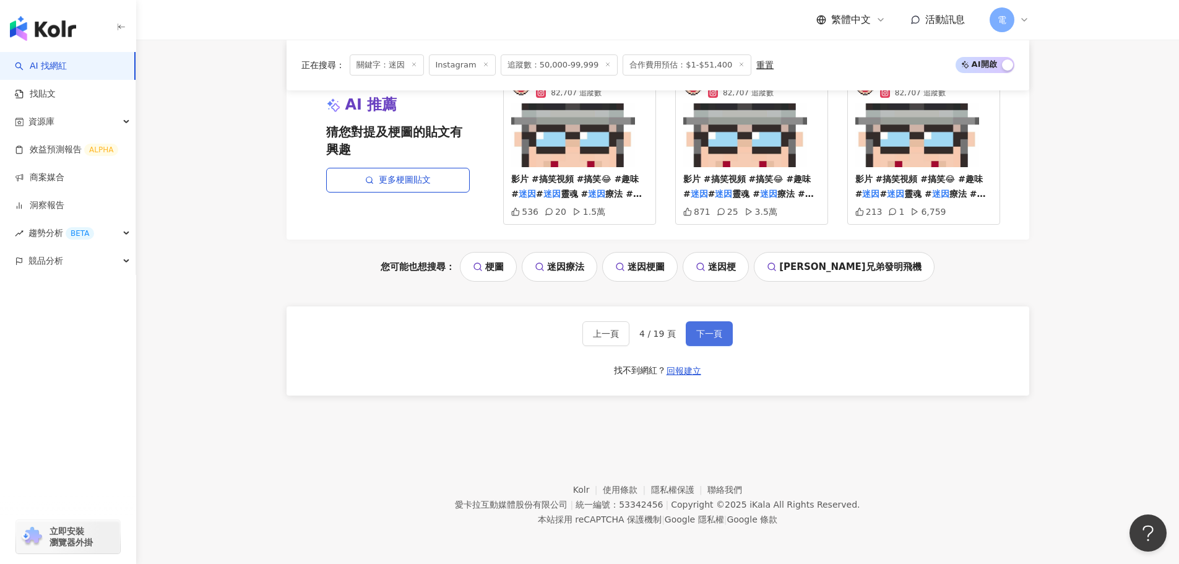
click at [721, 324] on button "下一頁" at bounding box center [709, 333] width 47 height 25
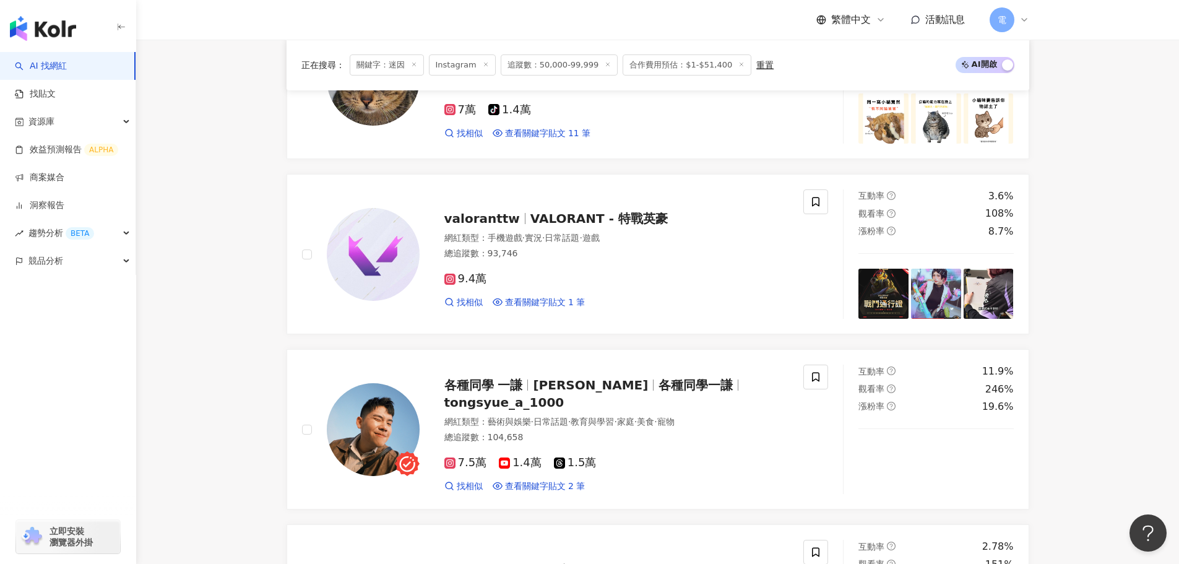
scroll to position [1258, 0]
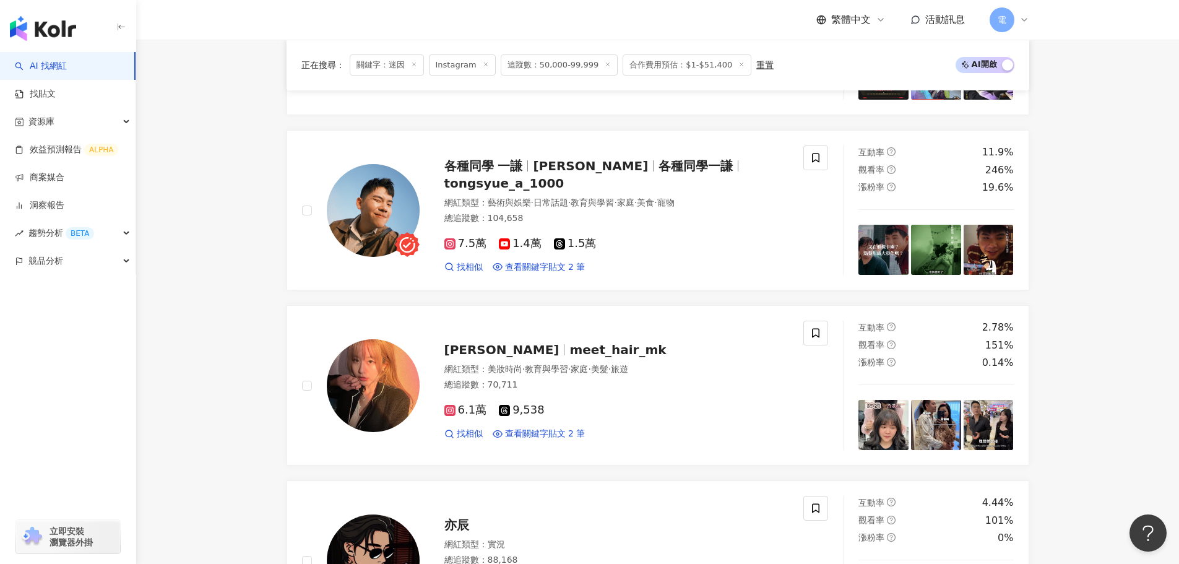
click at [1161, 286] on main "Instagram ** 台灣 搜尋 6b703982-556c-41eb-a68e-8929e05963b7 𝕎𝕋𝔽~迷因 1,318 追蹤者 警察迷因 8…" at bounding box center [657, 264] width 1043 height 2964
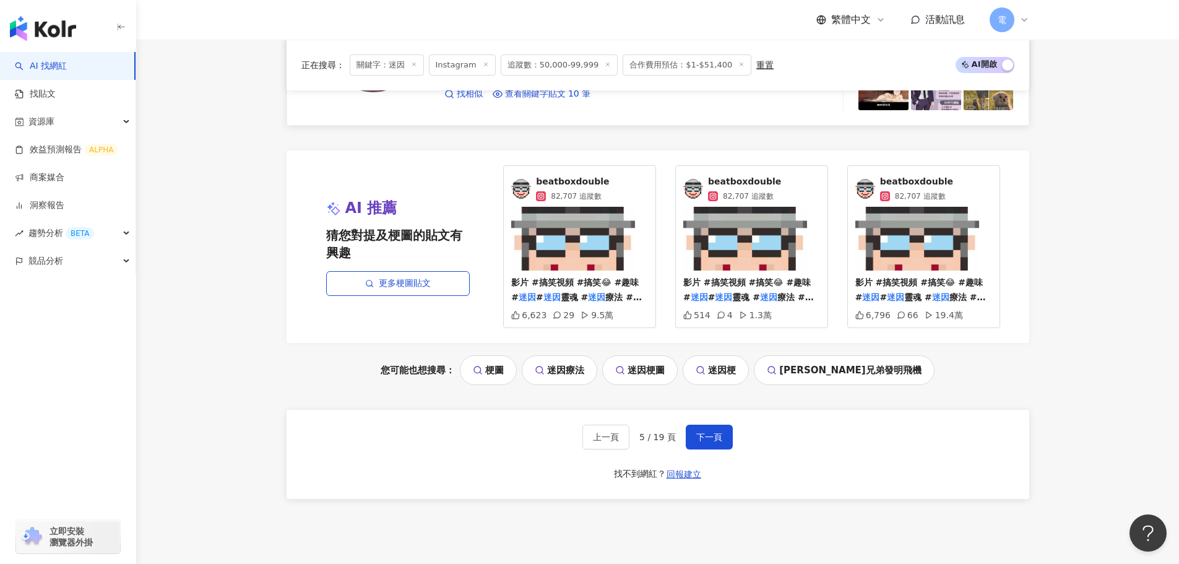
scroll to position [2496, 0]
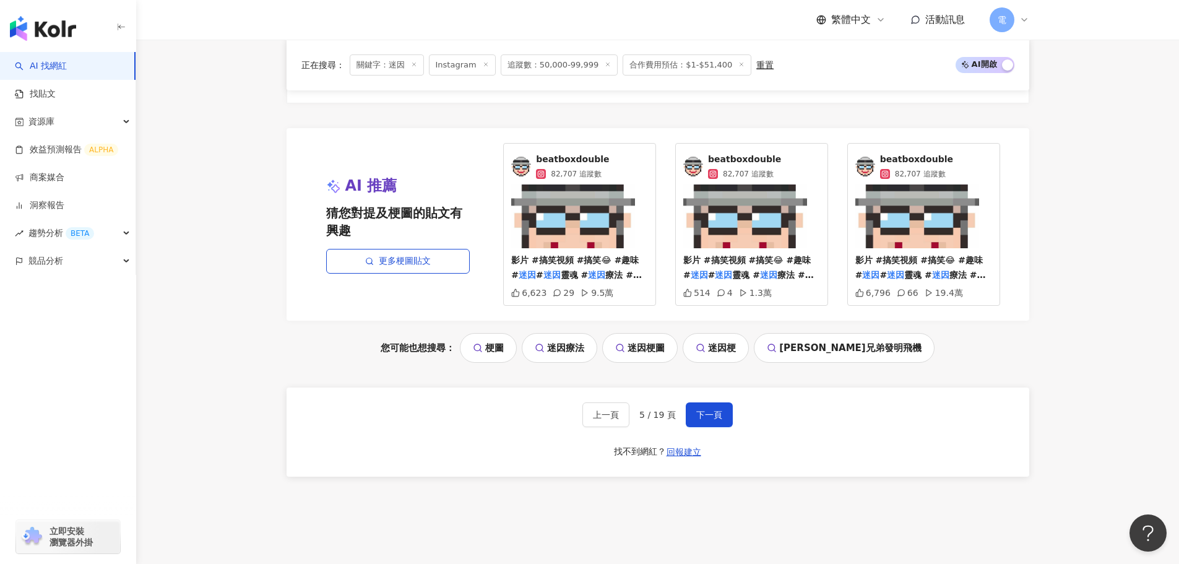
click at [735, 422] on div "上一頁 5 / 19 頁 下一頁 找不到網紅？ 回報建立" at bounding box center [658, 432] width 743 height 89
click at [724, 415] on button "下一頁" at bounding box center [709, 414] width 47 height 25
click at [695, 425] on button "下一頁" at bounding box center [709, 414] width 47 height 25
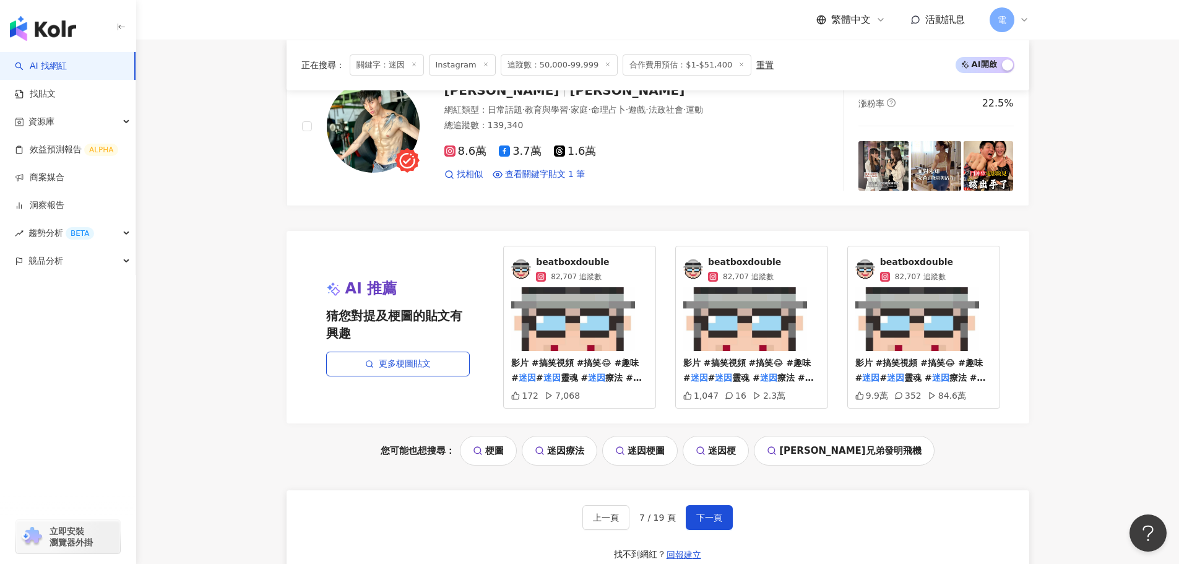
scroll to position [2408, 0]
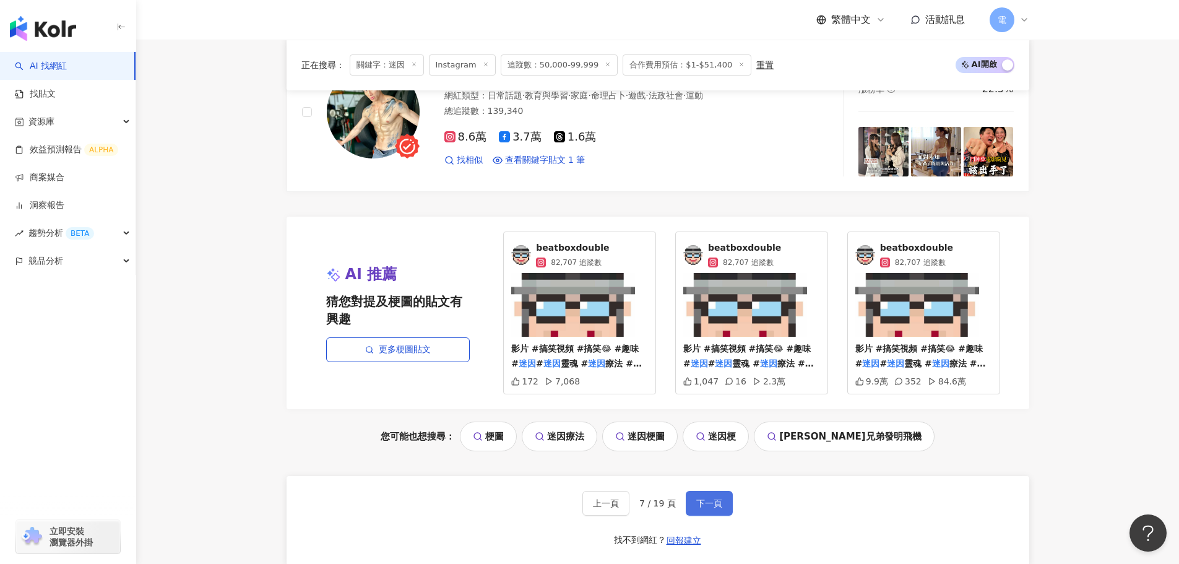
click at [696, 508] on span "下一頁" at bounding box center [709, 503] width 26 height 10
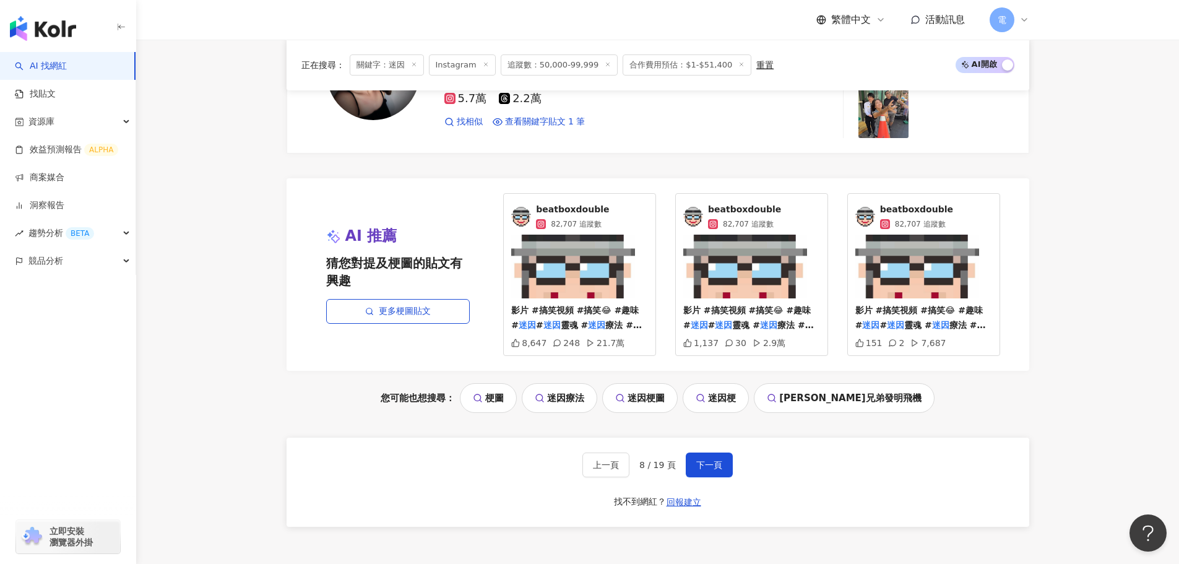
scroll to position [2452, 0]
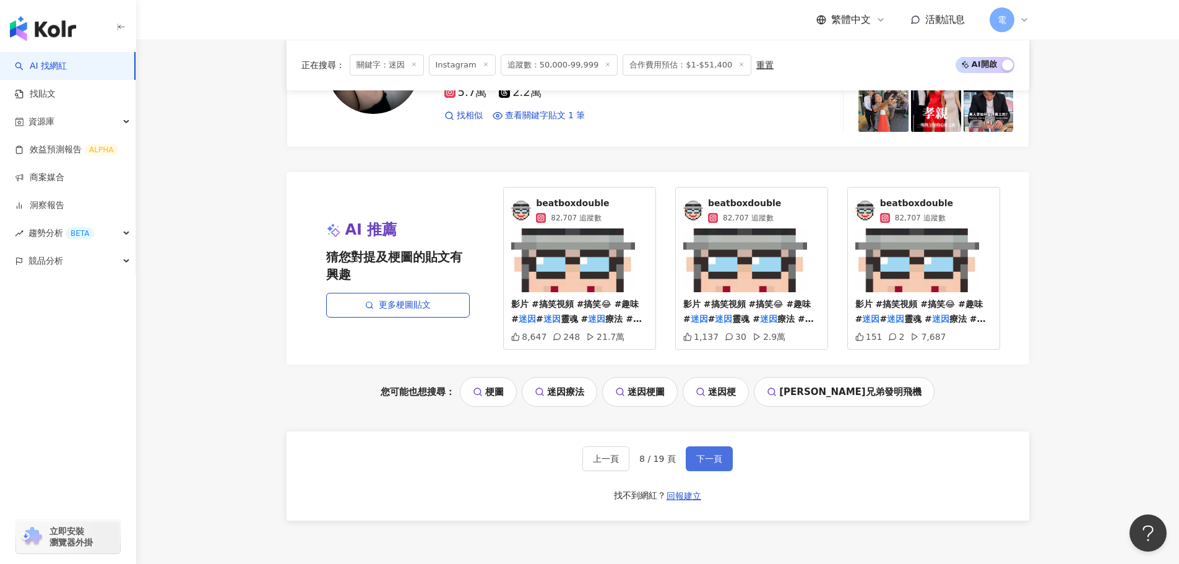
click at [700, 458] on span "下一頁" at bounding box center [709, 459] width 26 height 10
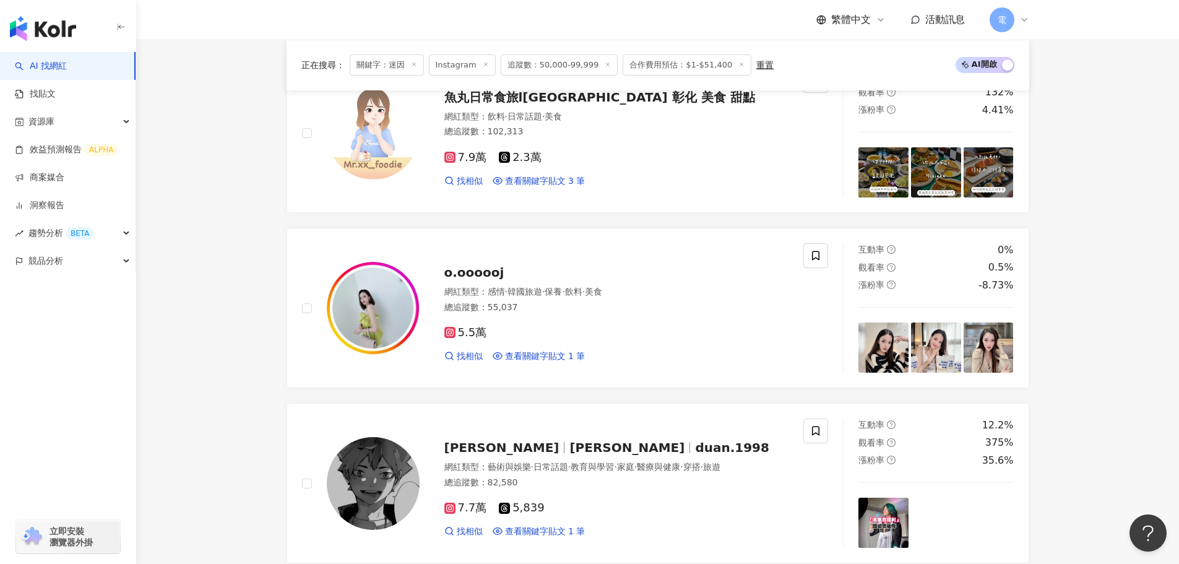
scroll to position [816, 0]
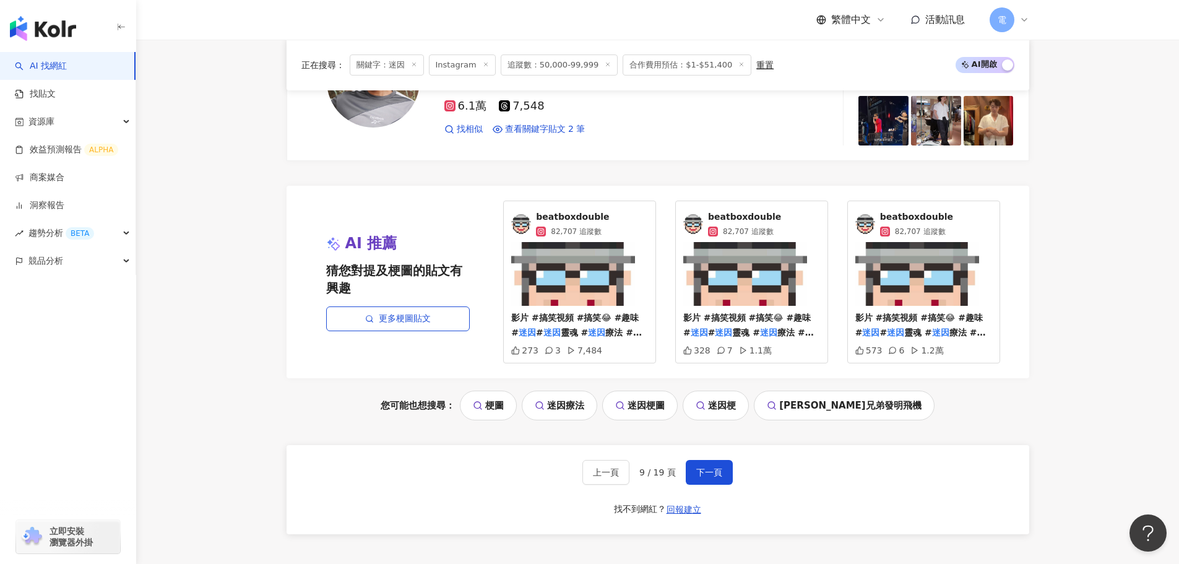
scroll to position [2487, 0]
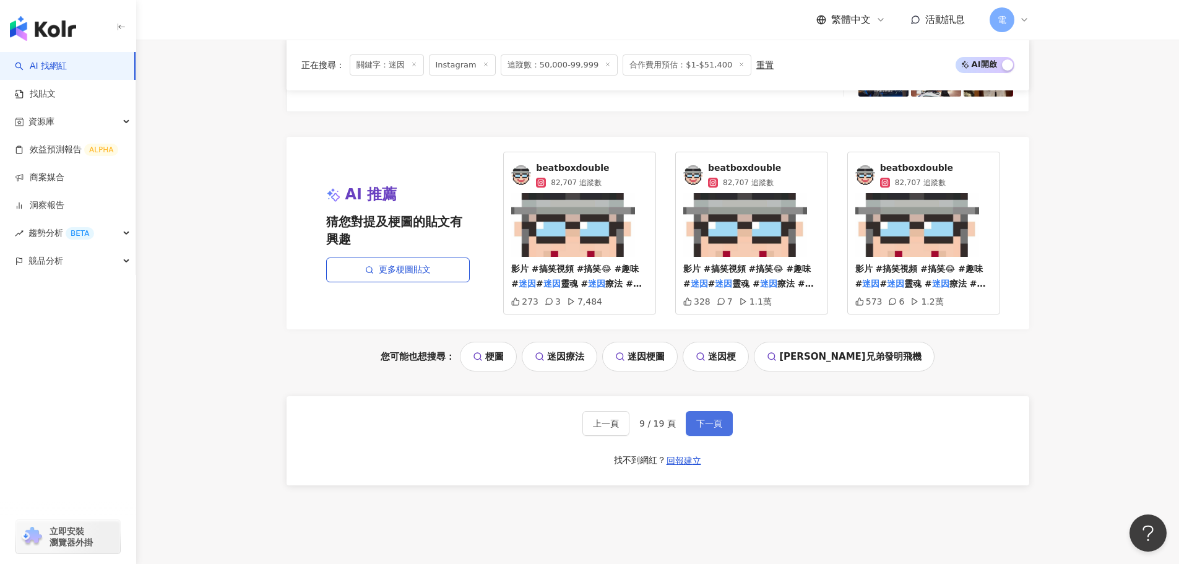
click at [719, 420] on span "下一頁" at bounding box center [709, 423] width 26 height 10
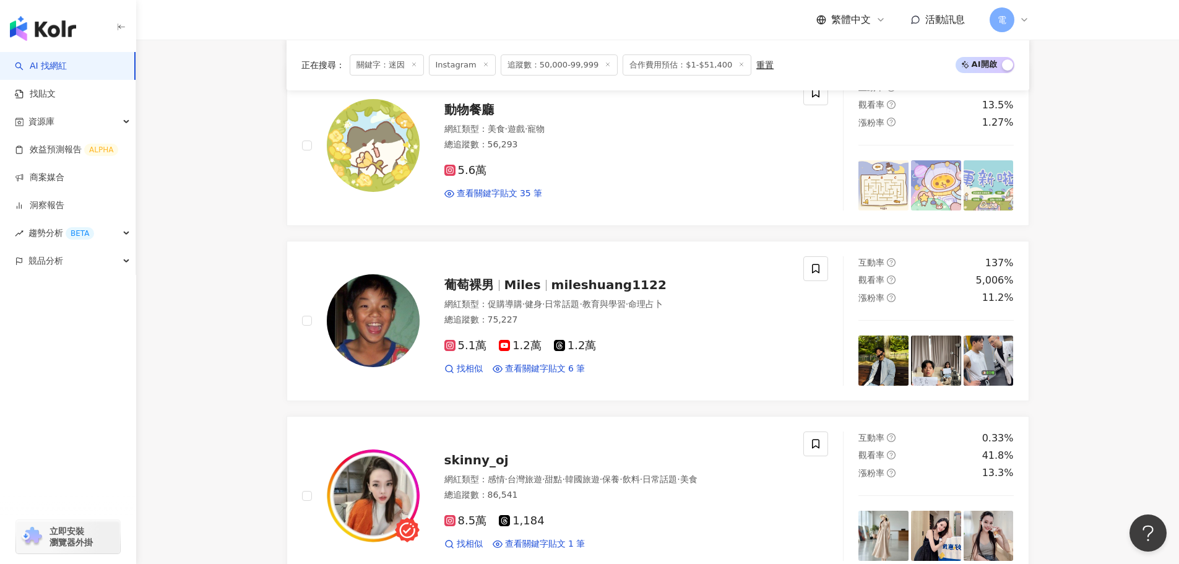
scroll to position [2020, 0]
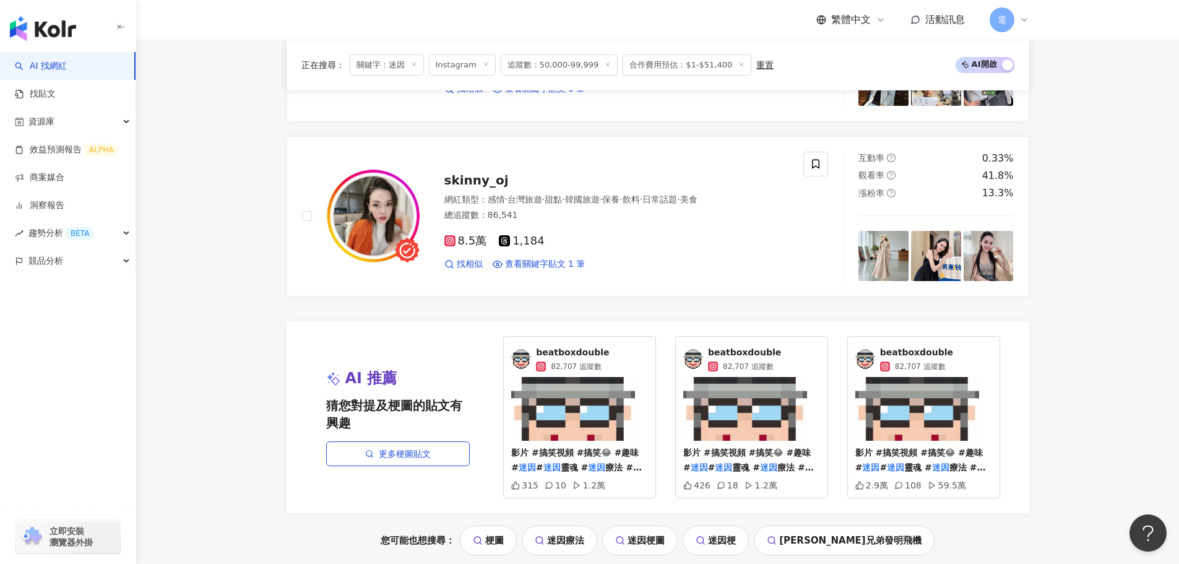
scroll to position [2350, 0]
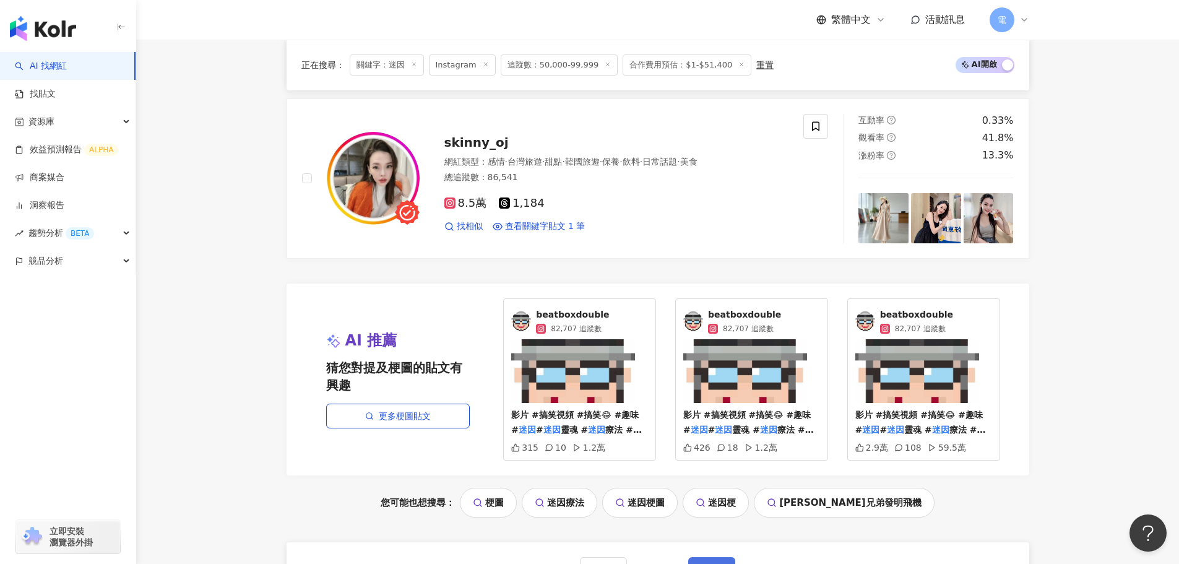
click at [714, 563] on span "下一頁" at bounding box center [712, 570] width 26 height 10
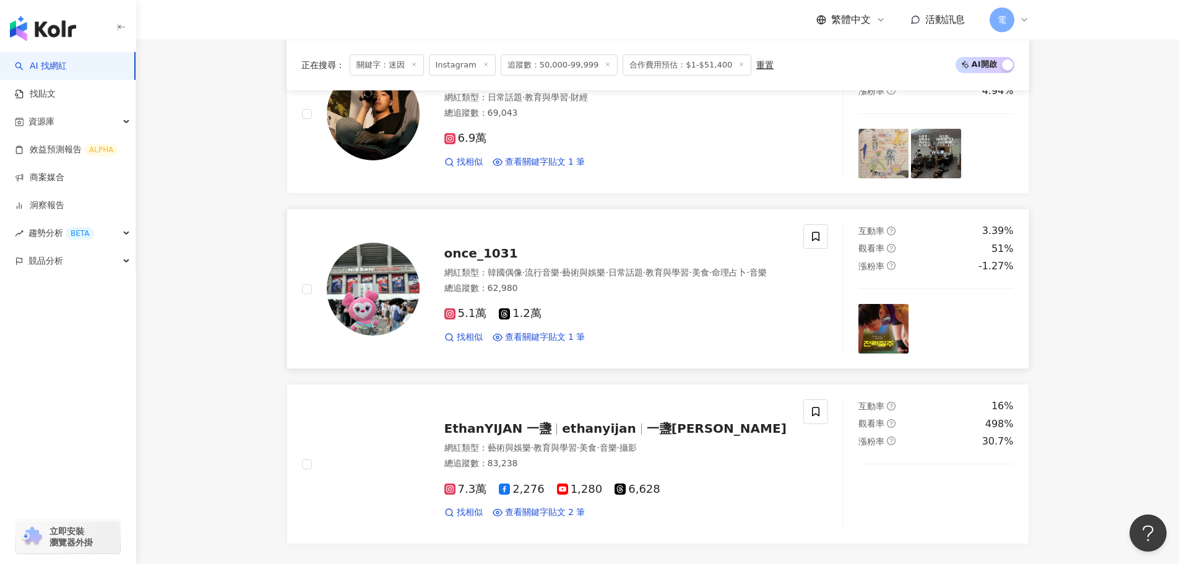
scroll to position [2226, 0]
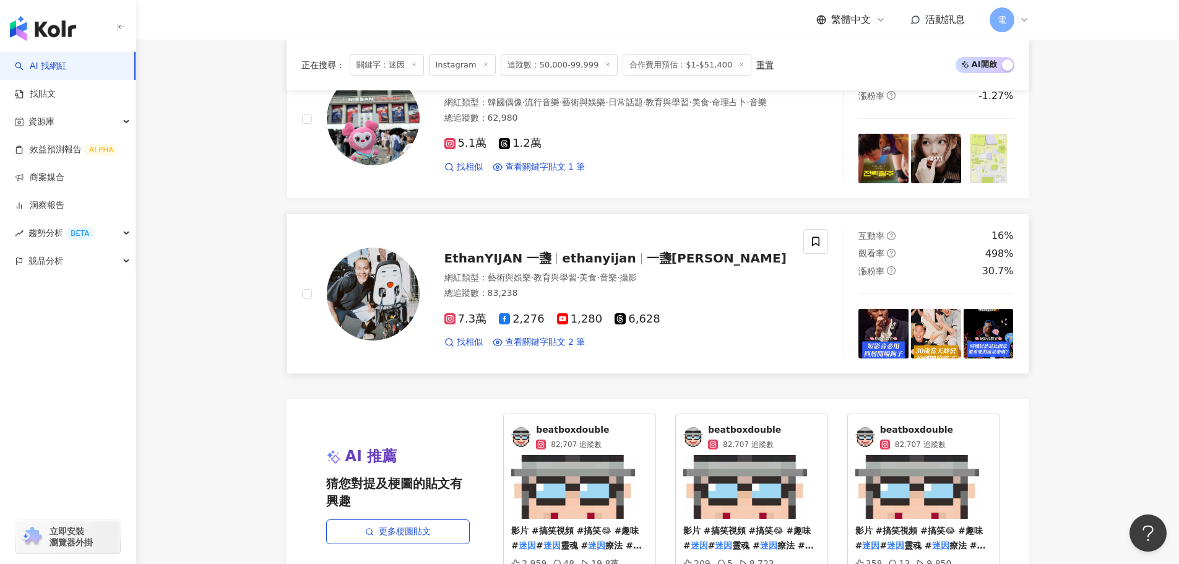
drag, startPoint x: 676, startPoint y: 264, endPoint x: 683, endPoint y: 253, distance: 13.4
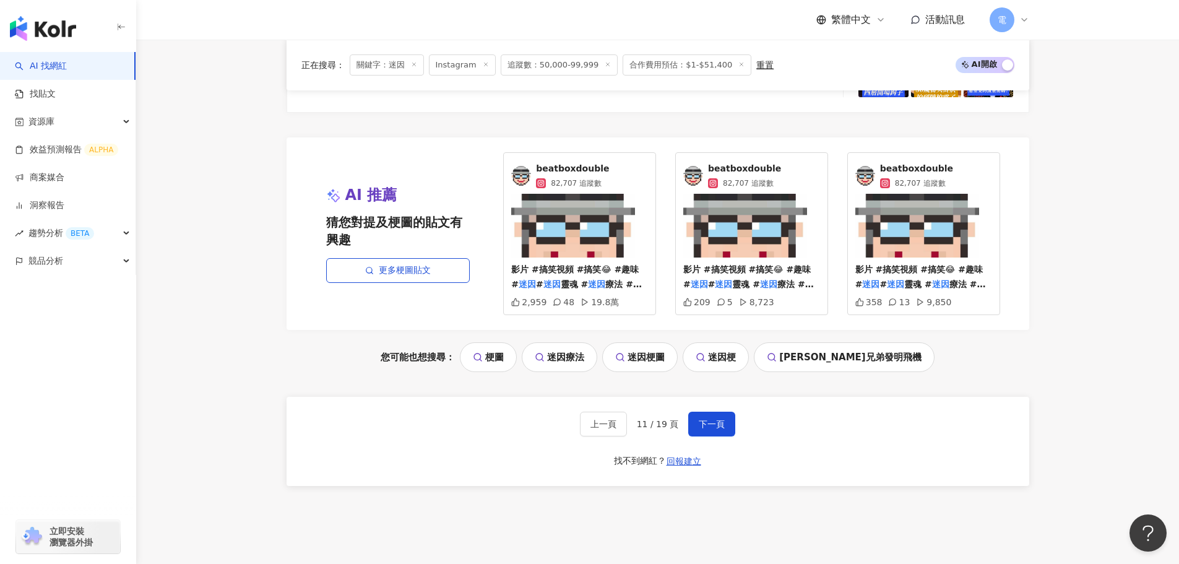
scroll to position [2535, 0]
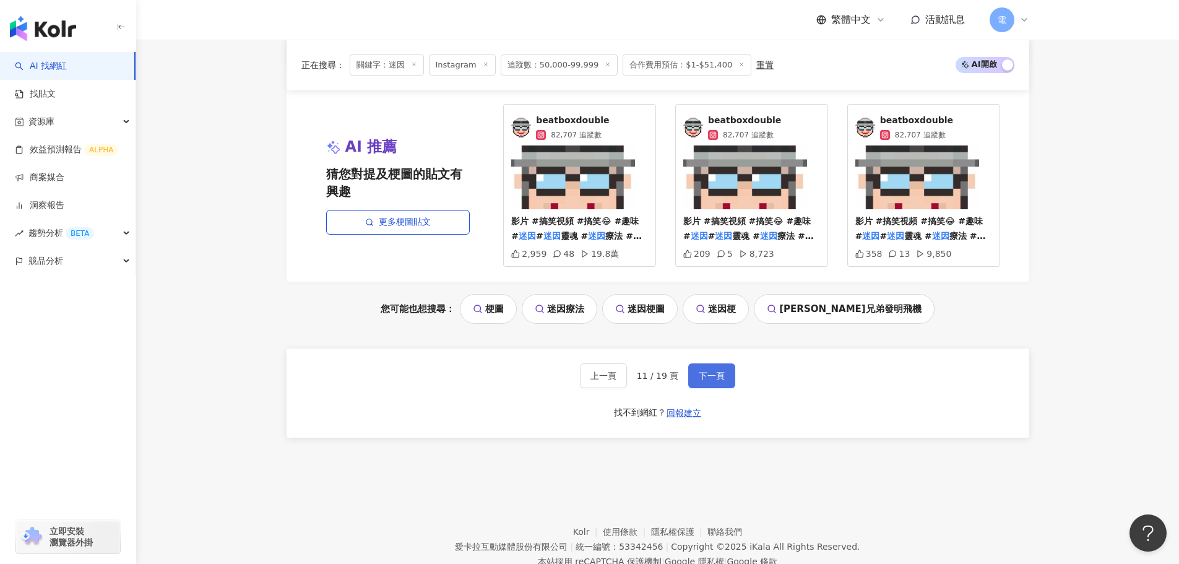
click at [706, 379] on span "下一頁" at bounding box center [712, 376] width 26 height 10
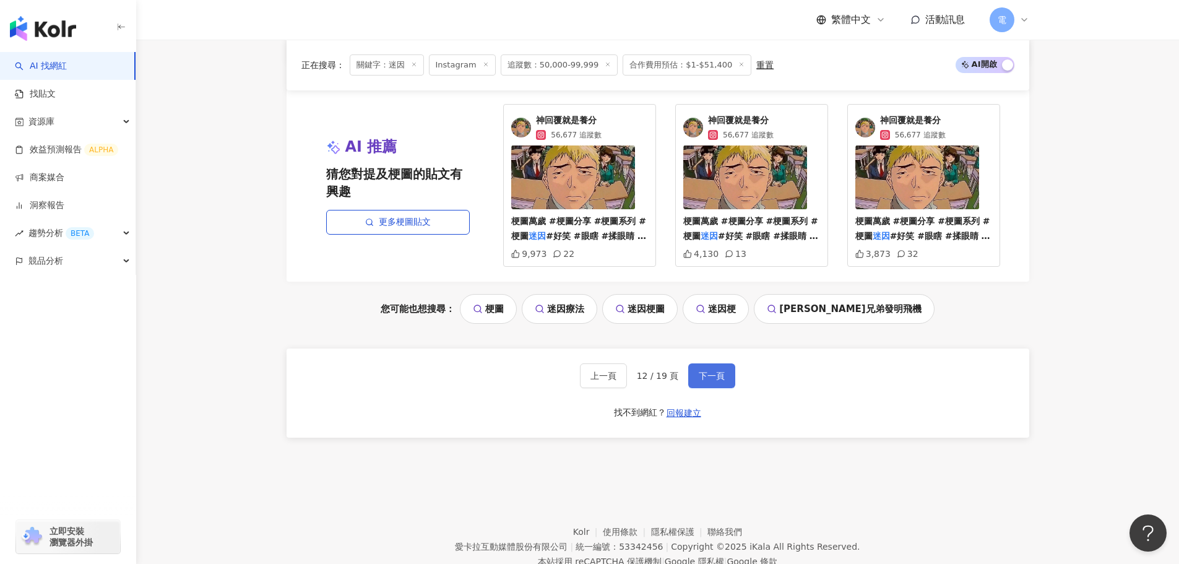
click at [724, 384] on button "下一頁" at bounding box center [711, 375] width 47 height 25
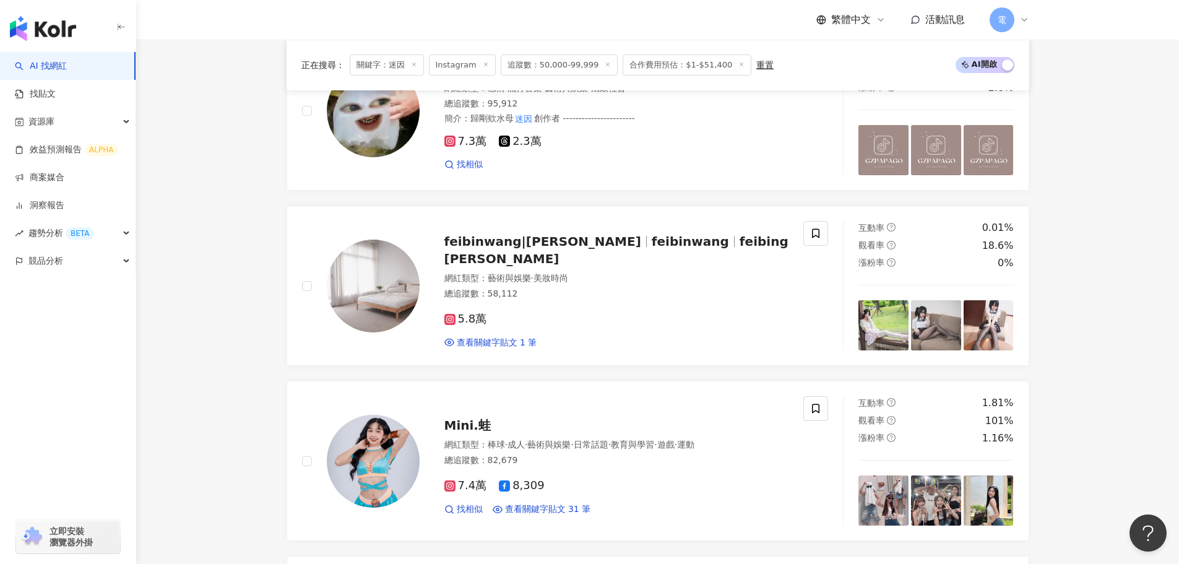
scroll to position [2538, 0]
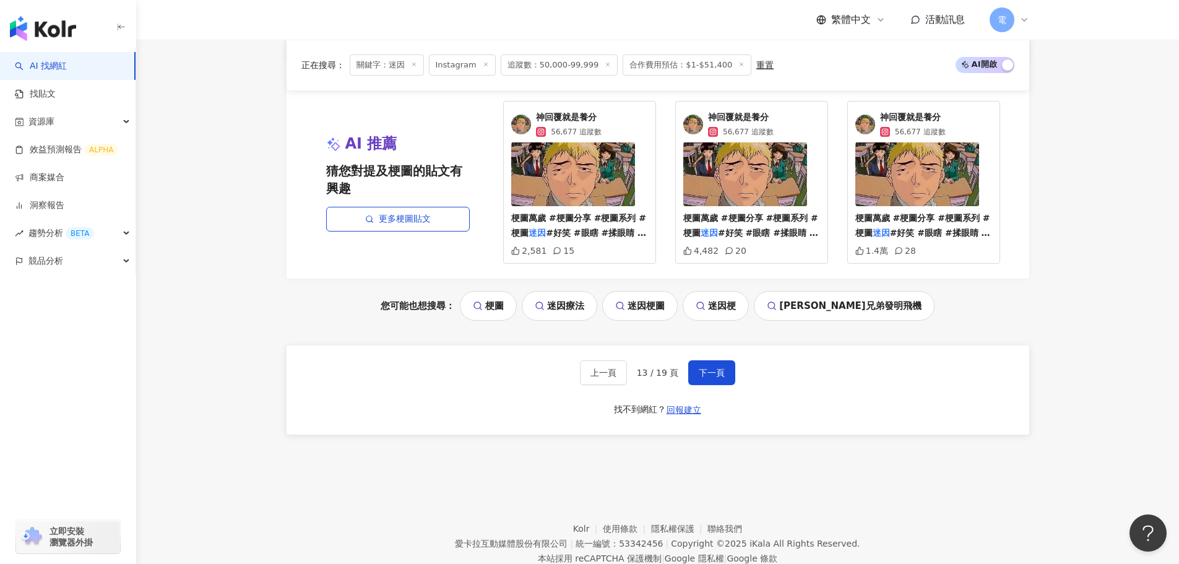
drag, startPoint x: 1170, startPoint y: 413, endPoint x: 1188, endPoint y: 438, distance: 31.1
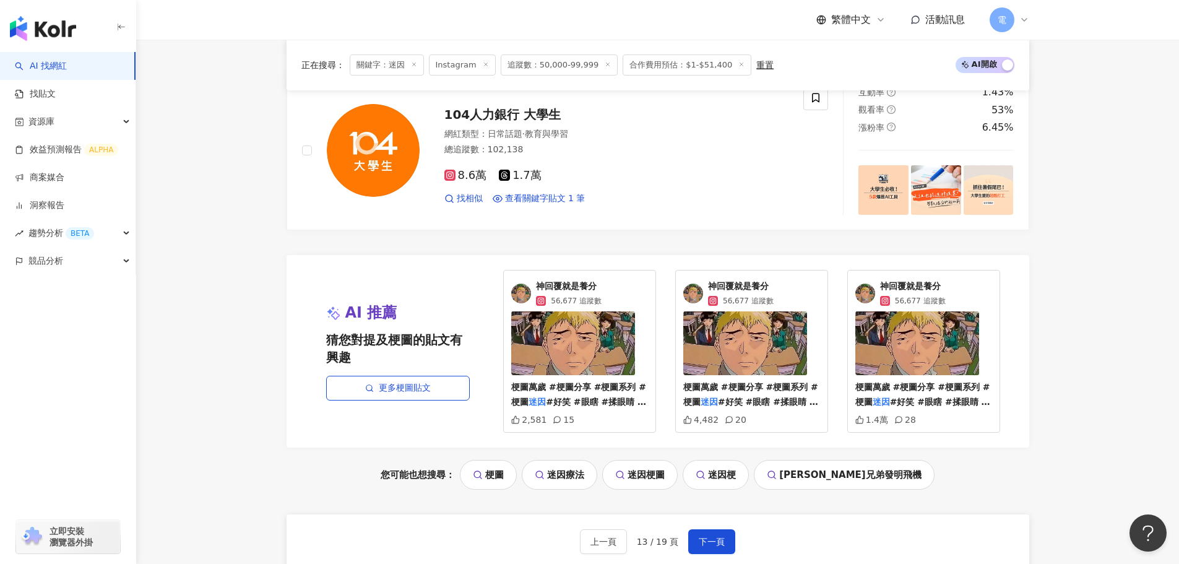
scroll to position [2414, 0]
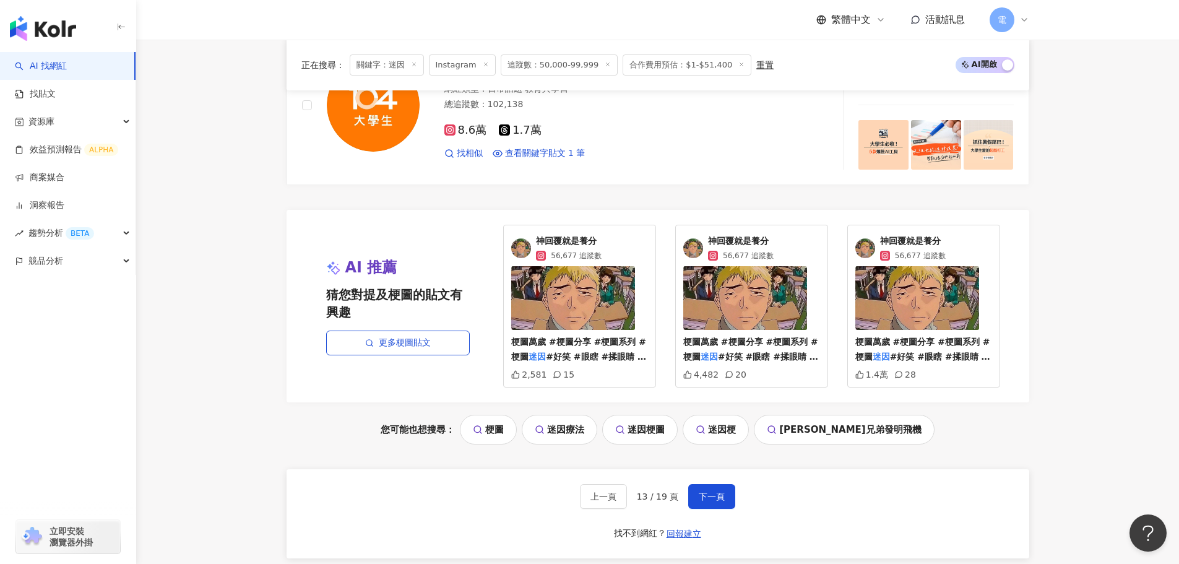
click at [735, 503] on div "上一頁 13 / 19 頁 下一頁 找不到網紅？ 回報建立" at bounding box center [658, 513] width 743 height 89
click at [721, 498] on span "下一頁" at bounding box center [712, 497] width 26 height 10
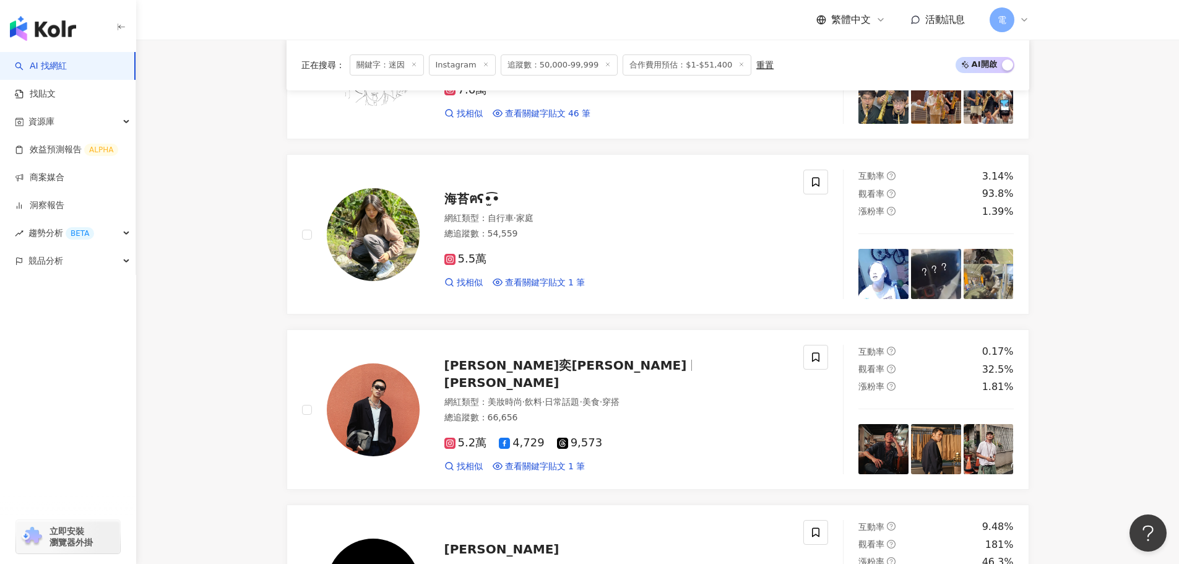
scroll to position [2419, 0]
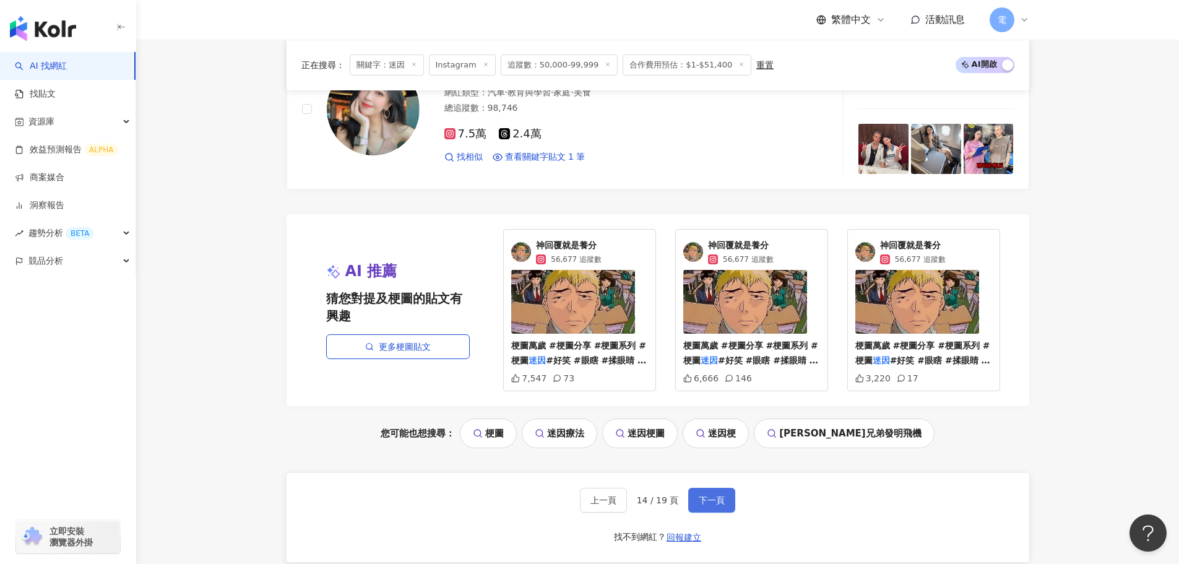
click at [712, 509] on button "下一頁" at bounding box center [711, 500] width 47 height 25
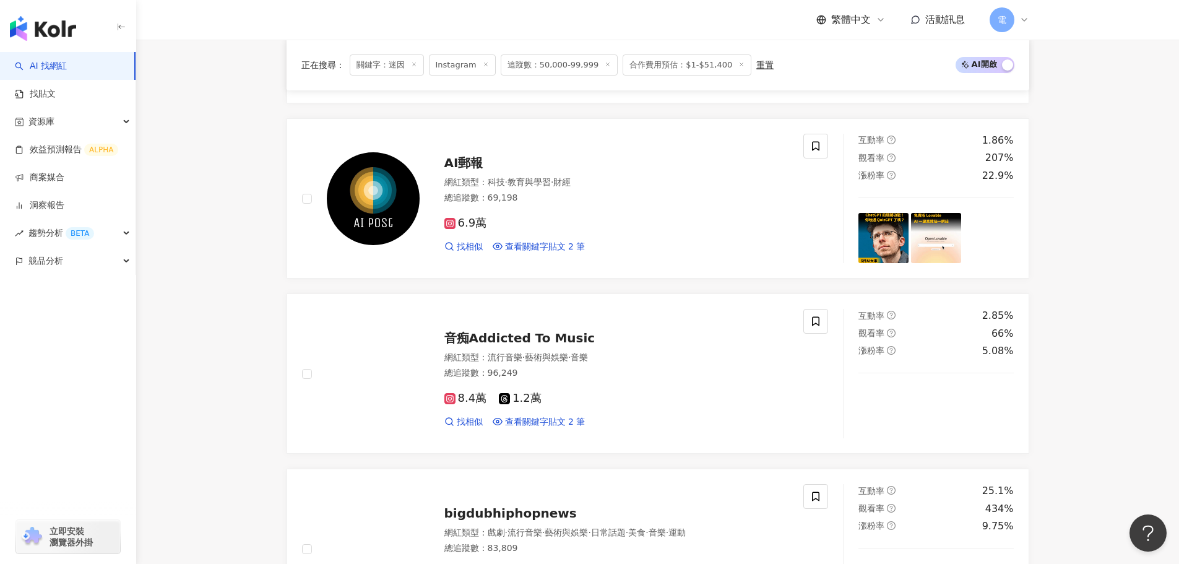
scroll to position [1146, 0]
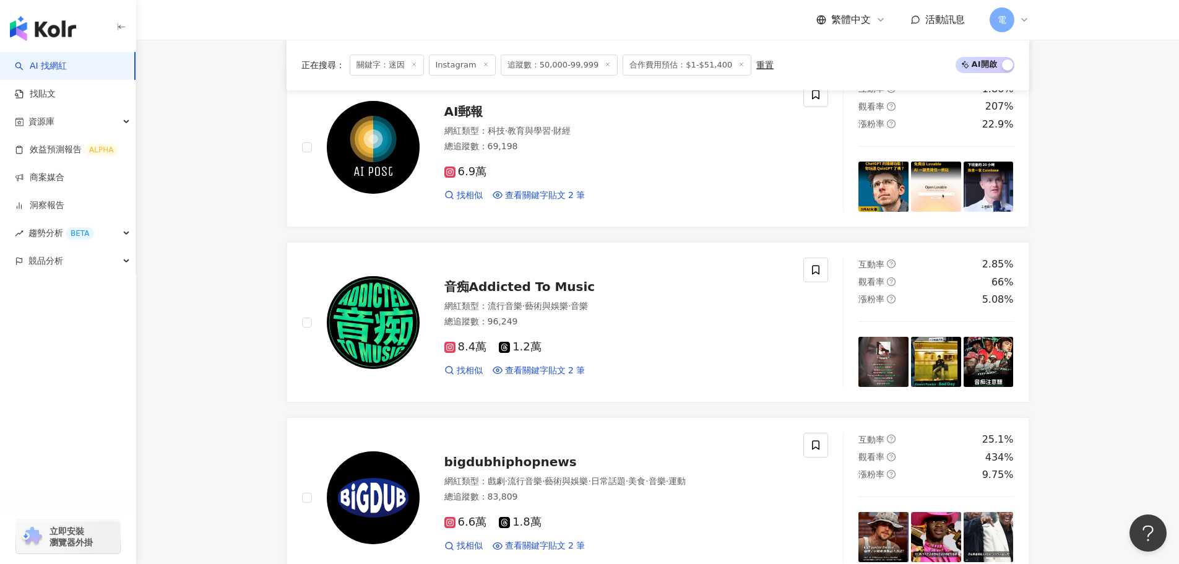
click at [220, 217] on main "Instagram ** 台灣 搜尋 6b703982-556c-41eb-a68e-8929e05963b7 𝕎𝕋𝔽~迷因 1,318 追蹤者 警察迷因 8…" at bounding box center [657, 376] width 1043 height 2964
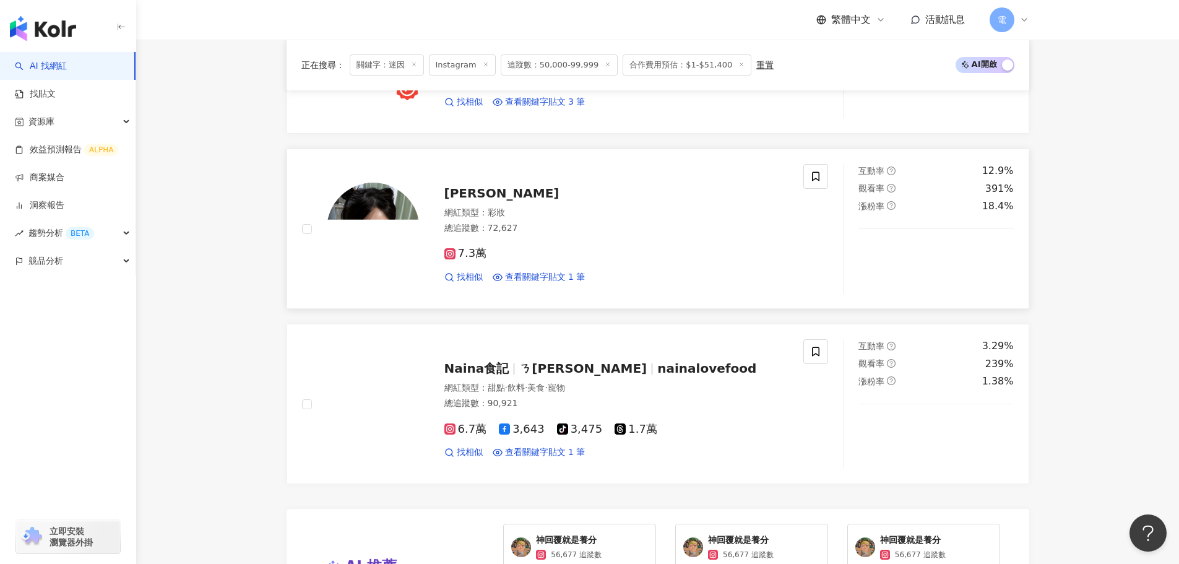
scroll to position [2198, 0]
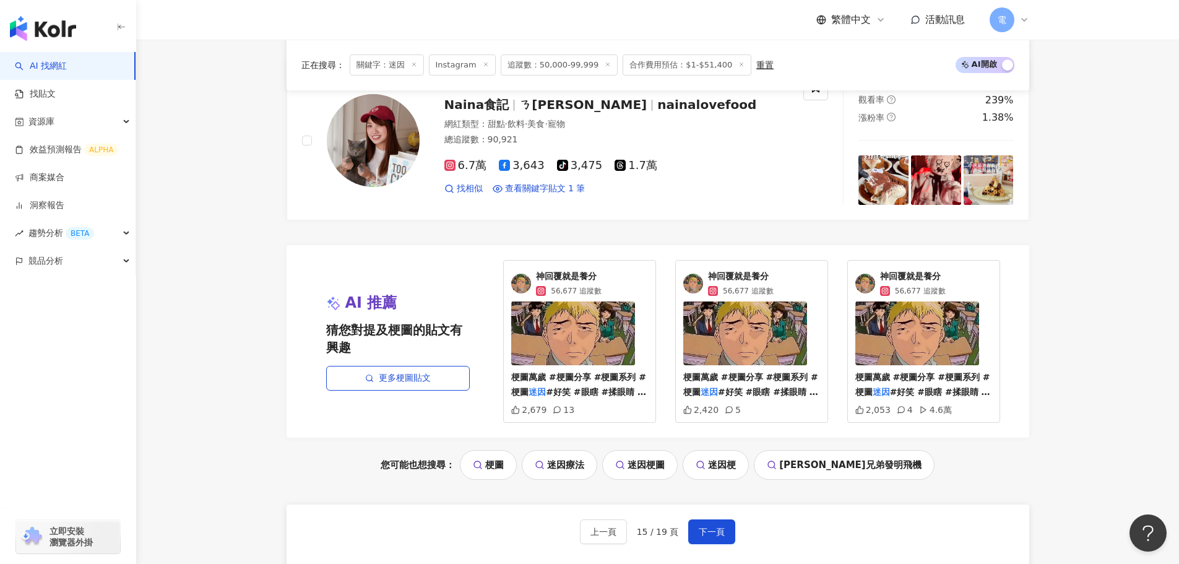
scroll to position [2384, 0]
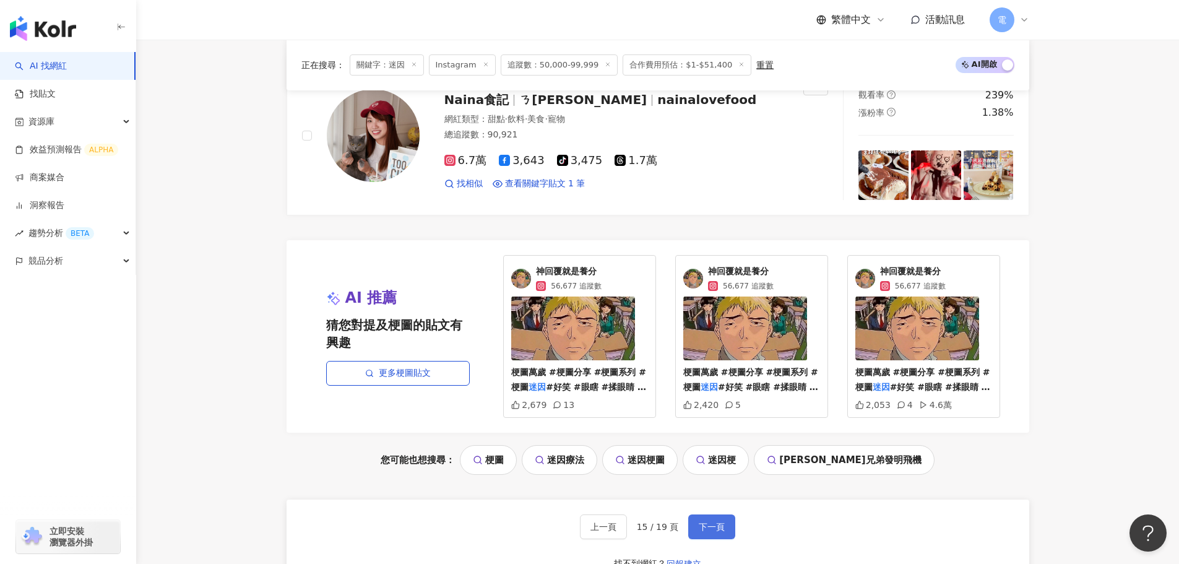
click at [727, 529] on button "下一頁" at bounding box center [711, 526] width 47 height 25
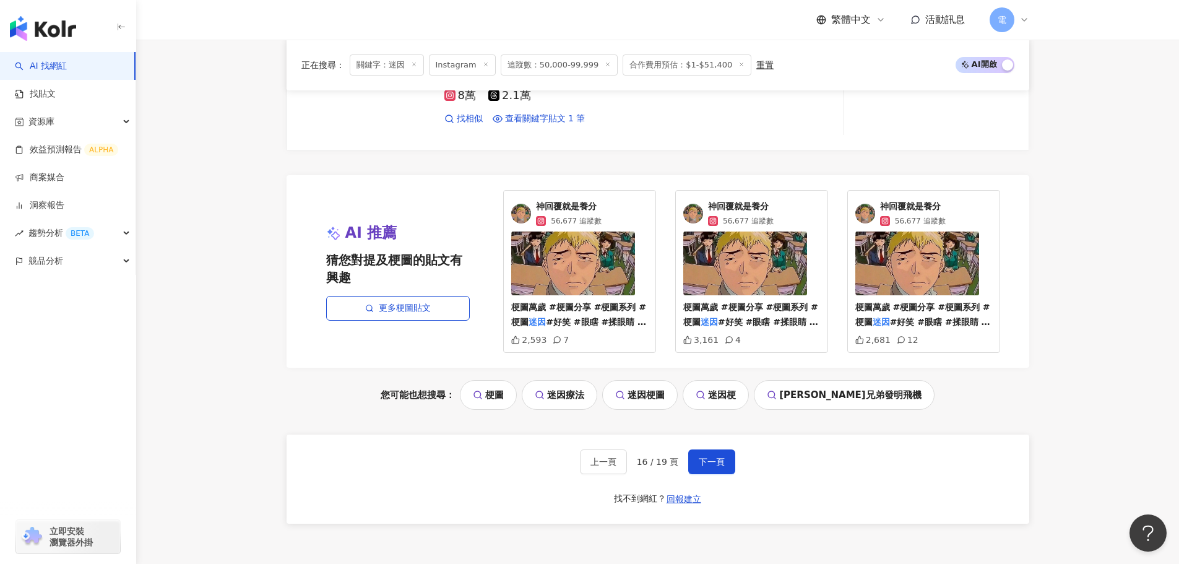
scroll to position [2577, 0]
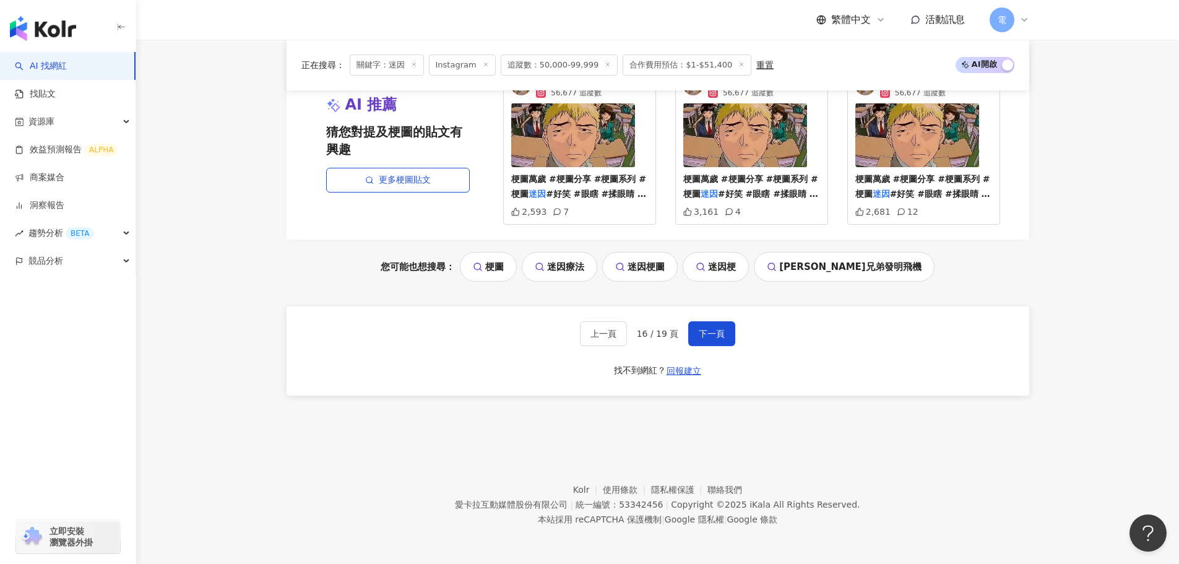
click at [660, 326] on div "上一頁 16 / 19 頁 下一頁" at bounding box center [658, 333] width 156 height 25
click at [690, 336] on button "下一頁" at bounding box center [711, 333] width 47 height 25
click at [703, 336] on span "下一頁" at bounding box center [712, 334] width 26 height 10
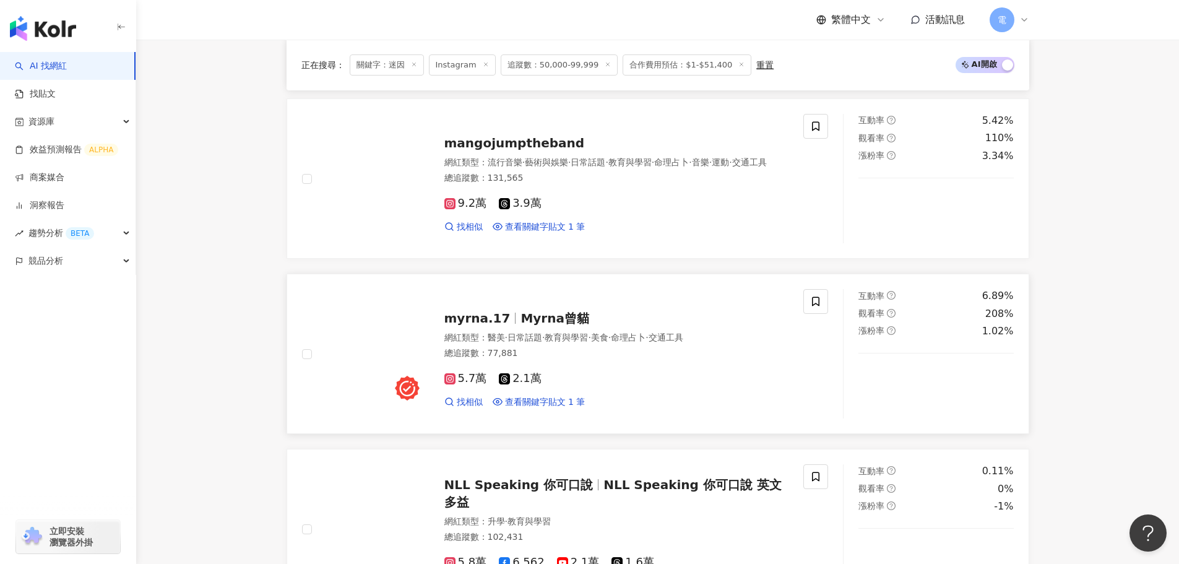
scroll to position [1176, 0]
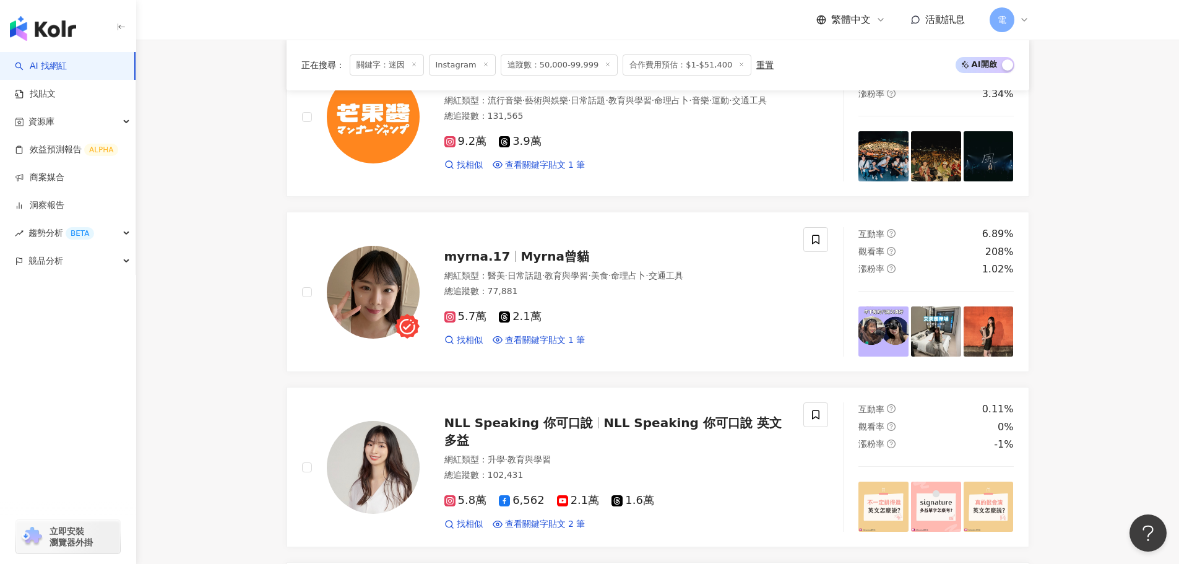
click at [1138, 249] on main "Instagram ** 台灣 搜尋 6b703982-556c-41eb-a68e-8929e05963b7 𝕎𝕋𝔽~迷因 1,318 追蹤者 警察迷因 8…" at bounding box center [657, 345] width 1043 height 2964
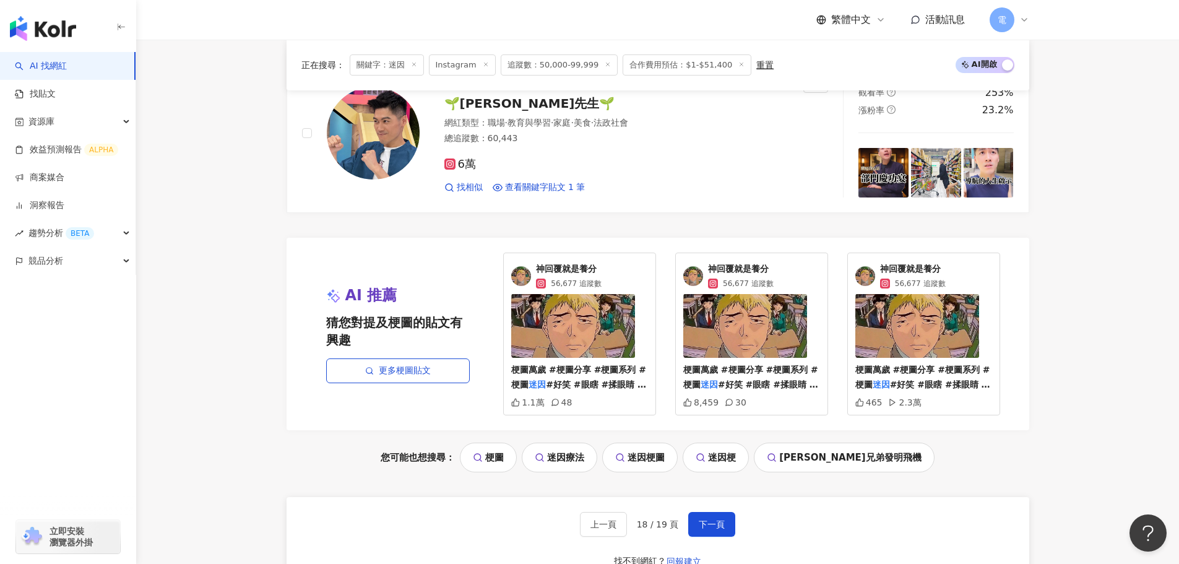
scroll to position [2577, 0]
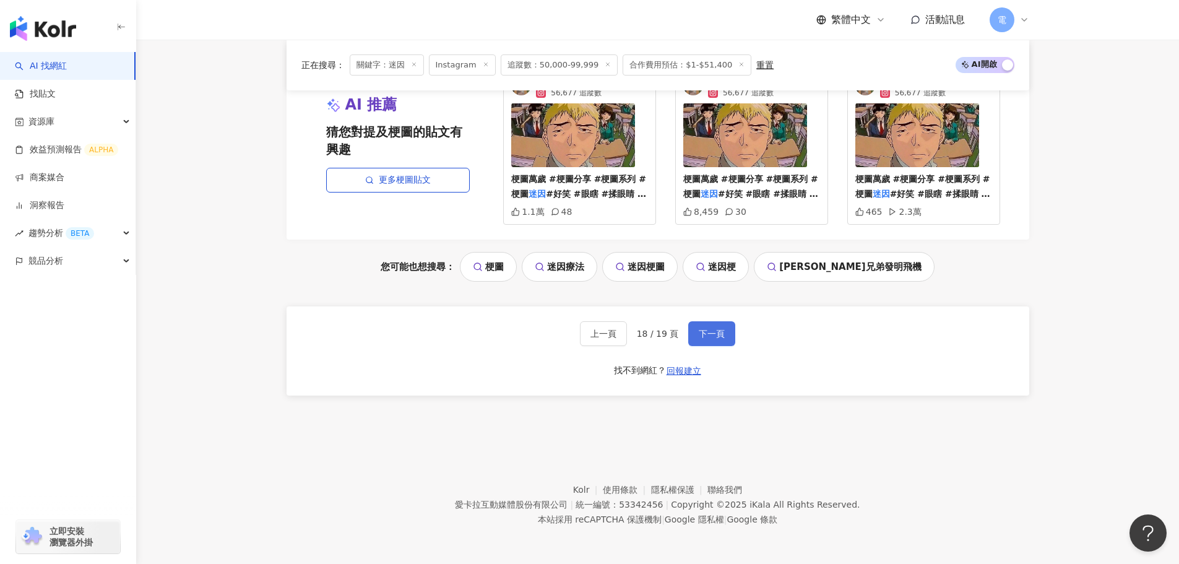
click at [727, 326] on button "下一頁" at bounding box center [711, 333] width 47 height 25
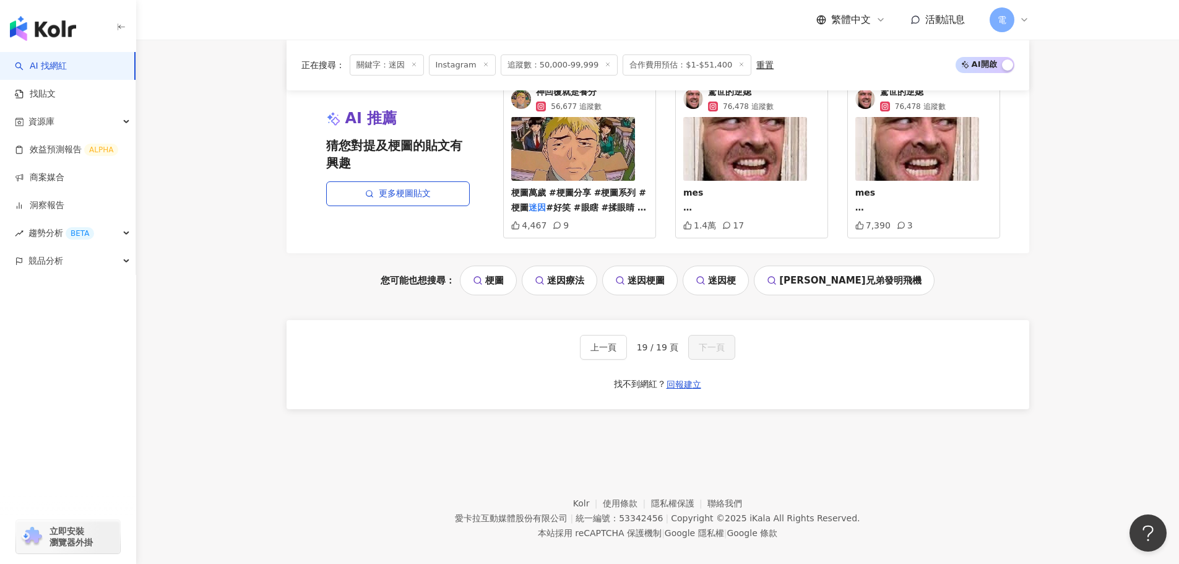
scroll to position [1899, 0]
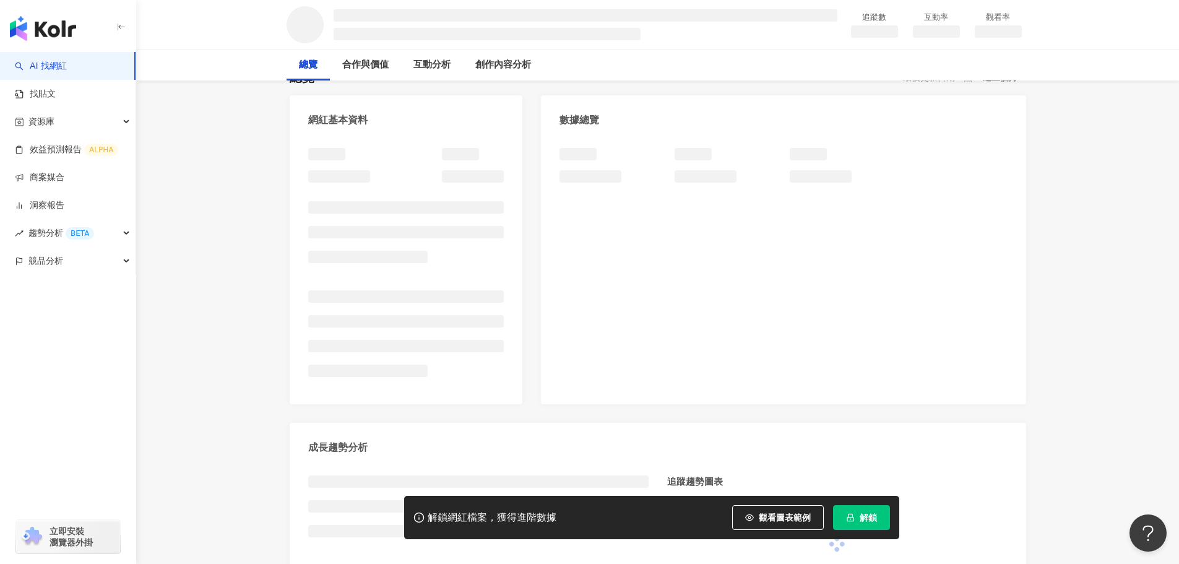
scroll to position [124, 0]
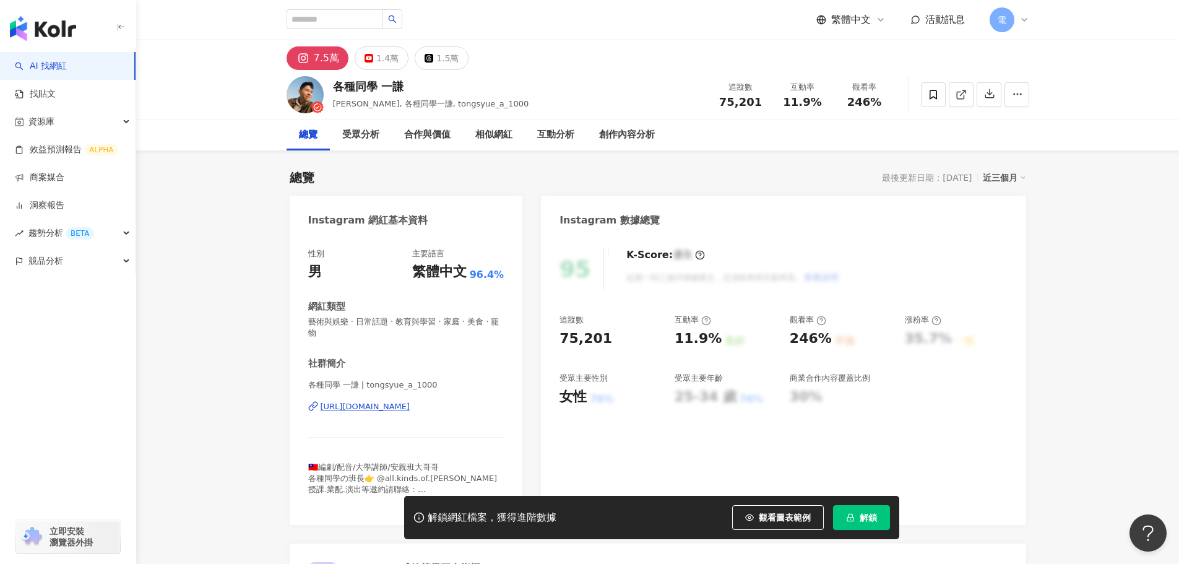
click at [399, 402] on div "[URL][DOMAIN_NAME]" at bounding box center [366, 406] width 90 height 11
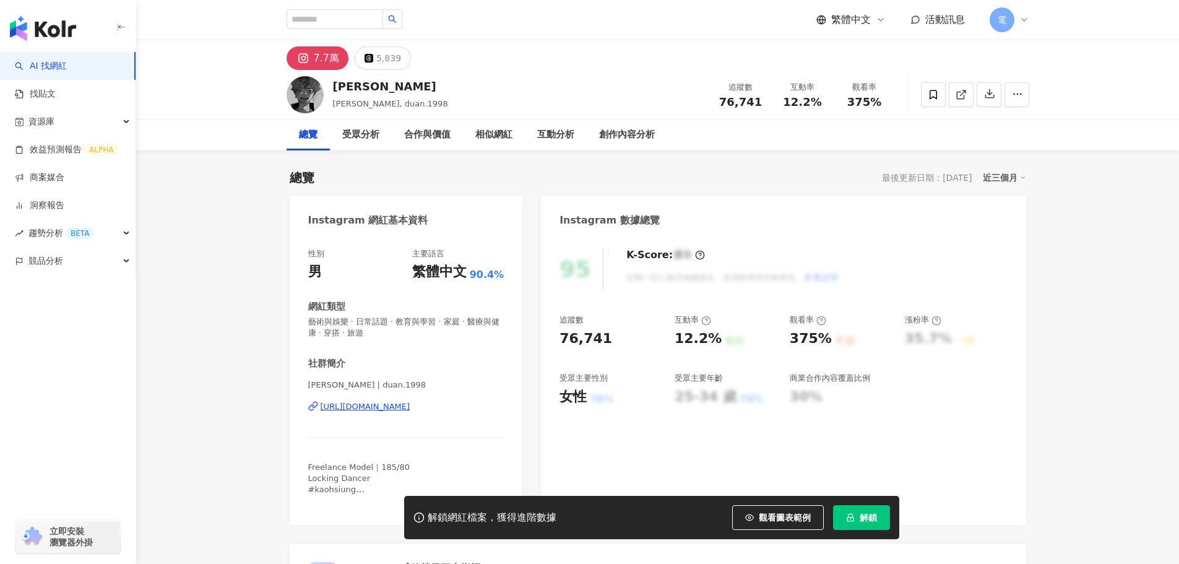
click at [342, 410] on div "[URL][DOMAIN_NAME]" at bounding box center [366, 406] width 90 height 11
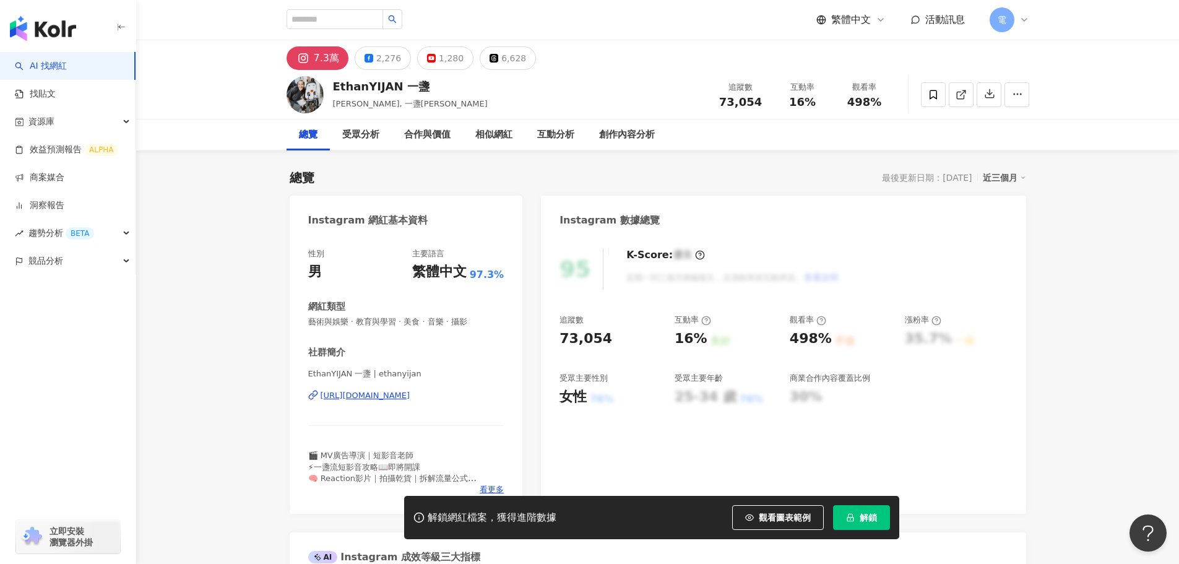
click at [410, 401] on div "[URL][DOMAIN_NAME]" at bounding box center [366, 395] width 90 height 11
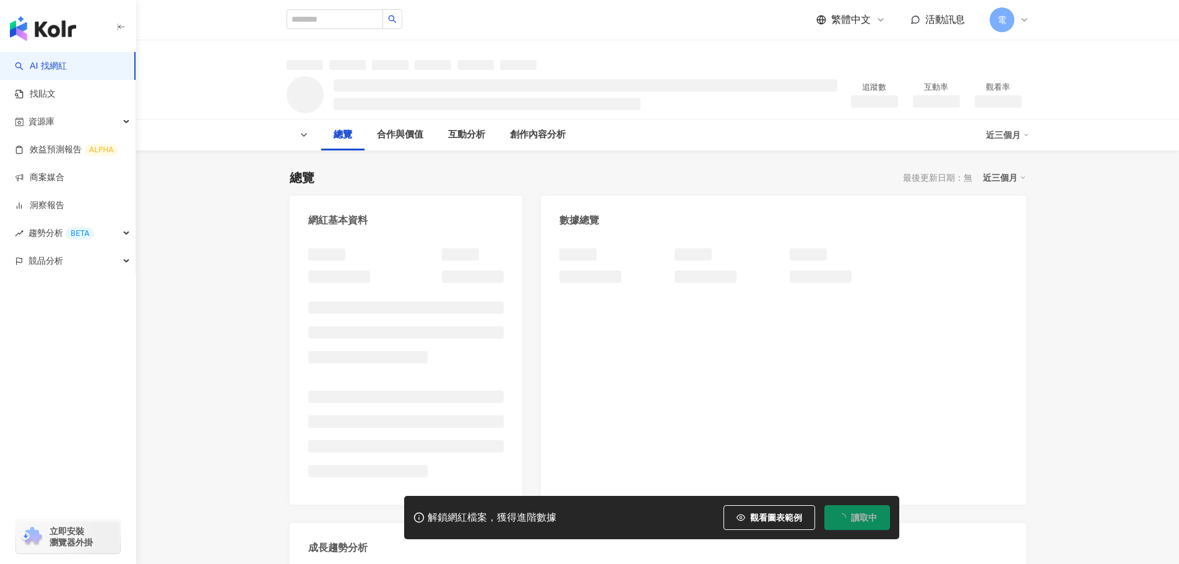
click at [373, 278] on div at bounding box center [406, 265] width 196 height 35
click at [373, 277] on div at bounding box center [406, 265] width 196 height 35
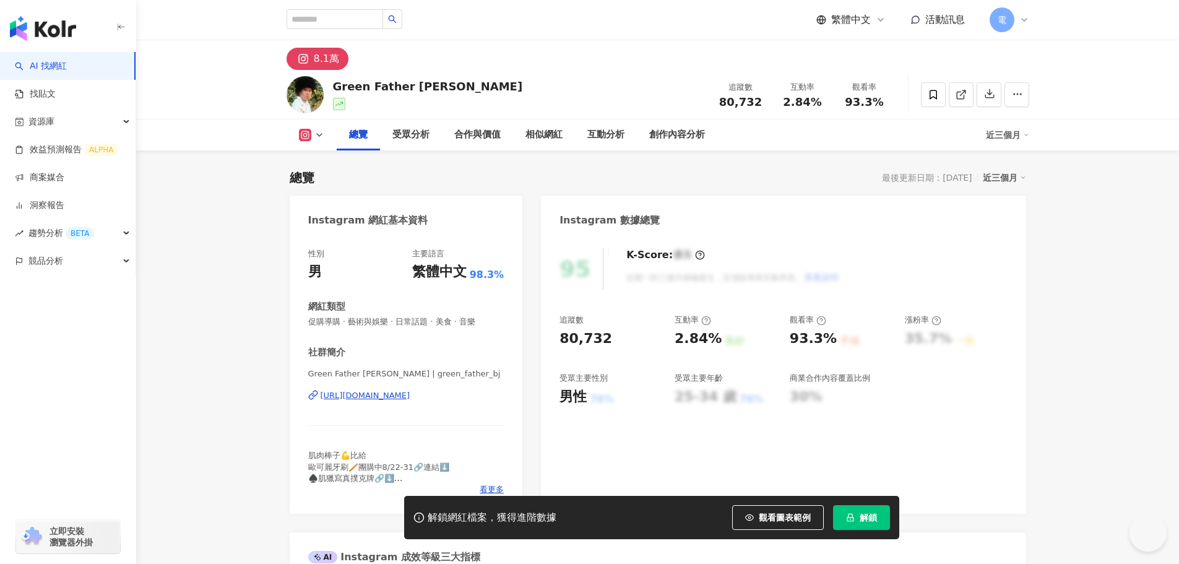
click at [380, 390] on div "https://www.instagram.com/green_father_bj/" at bounding box center [366, 395] width 90 height 11
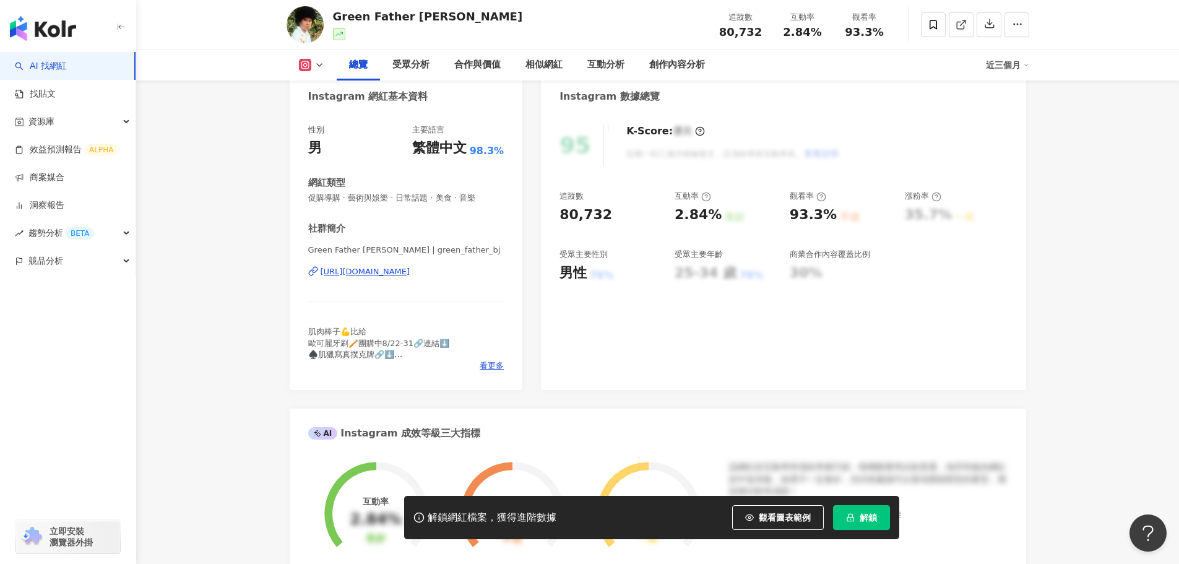
click at [458, 177] on div "網紅類型" at bounding box center [406, 182] width 196 height 13
click at [880, 509] on button "解鎖" at bounding box center [861, 517] width 57 height 25
click at [875, 514] on span "解鎖" at bounding box center [868, 518] width 17 height 10
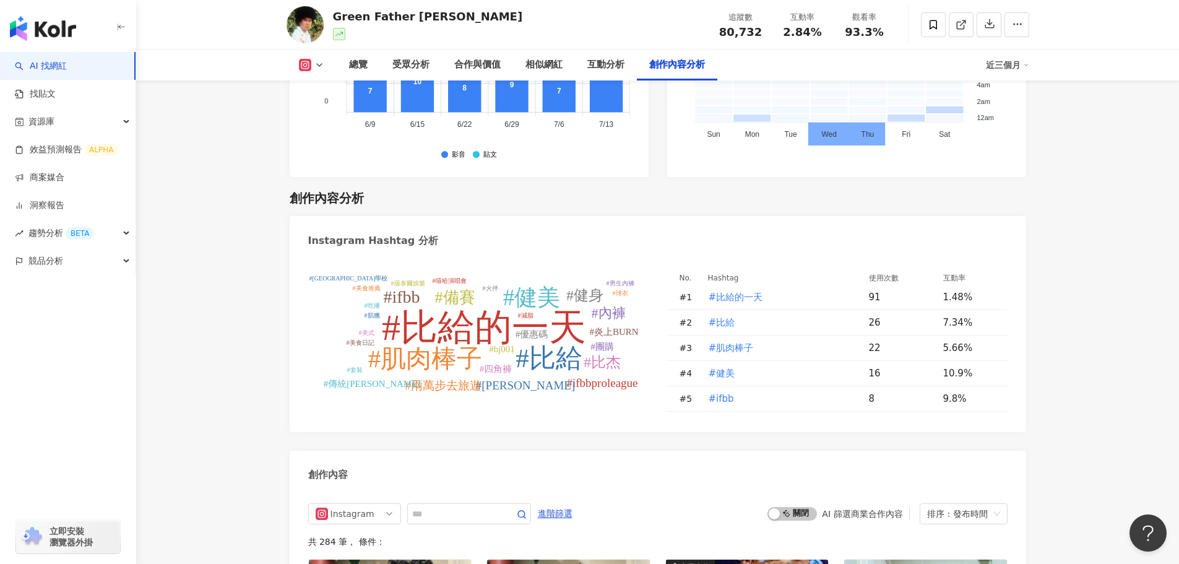
scroll to position [3591, 0]
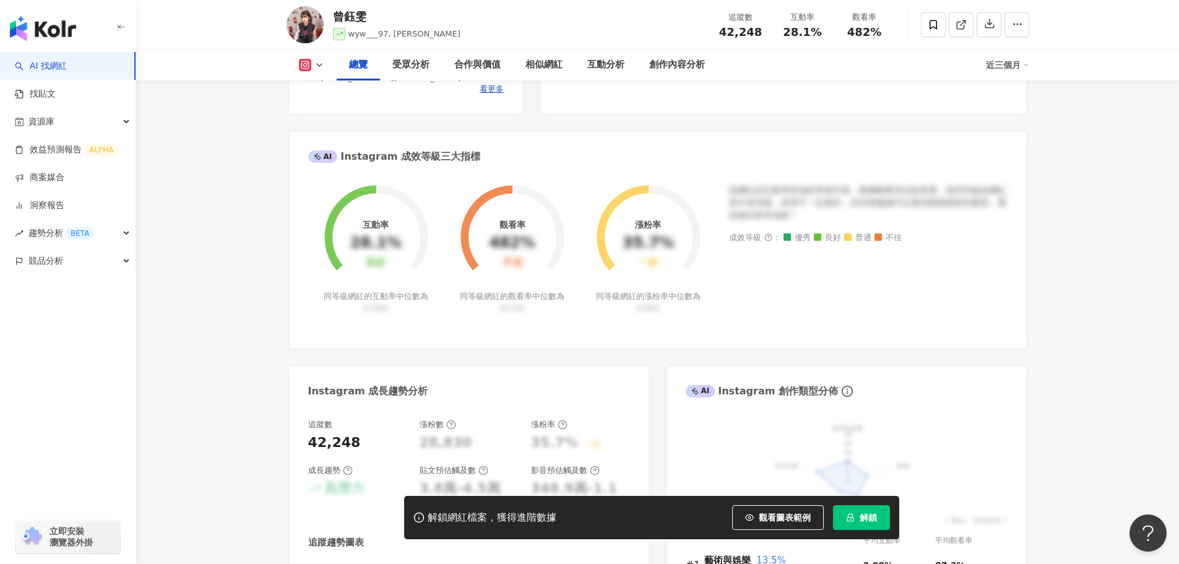
scroll to position [124, 0]
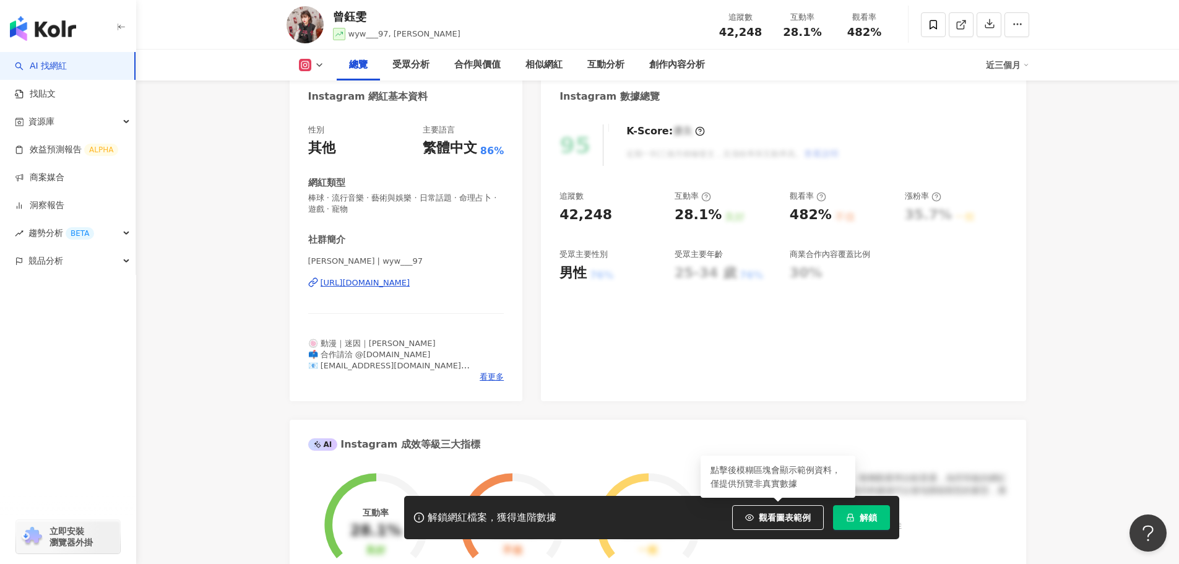
click at [864, 524] on button "解鎖" at bounding box center [861, 517] width 57 height 25
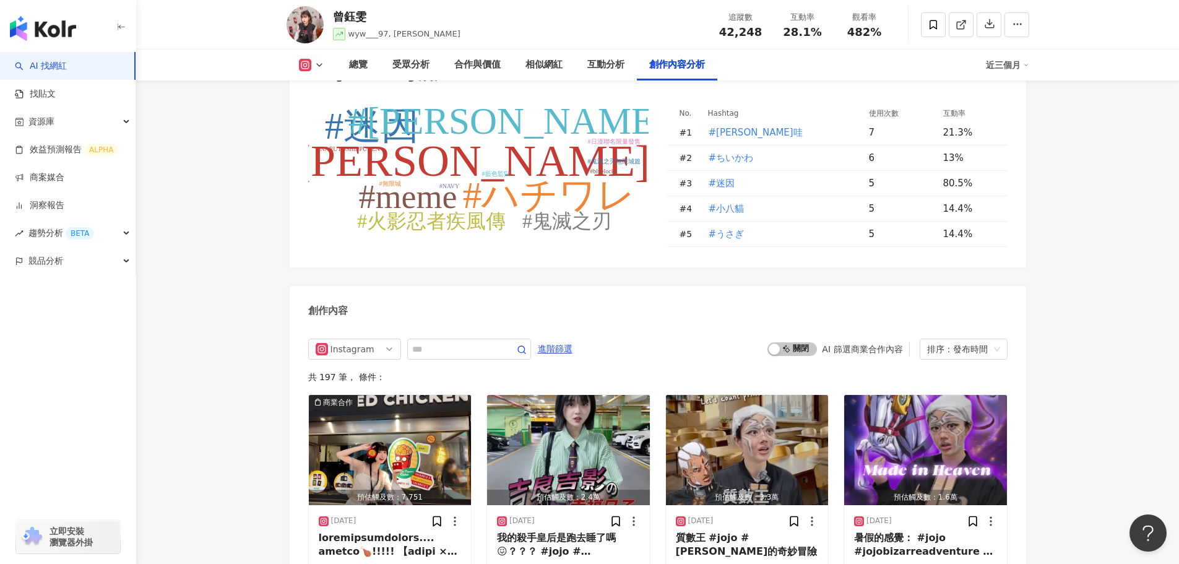
scroll to position [3641, 0]
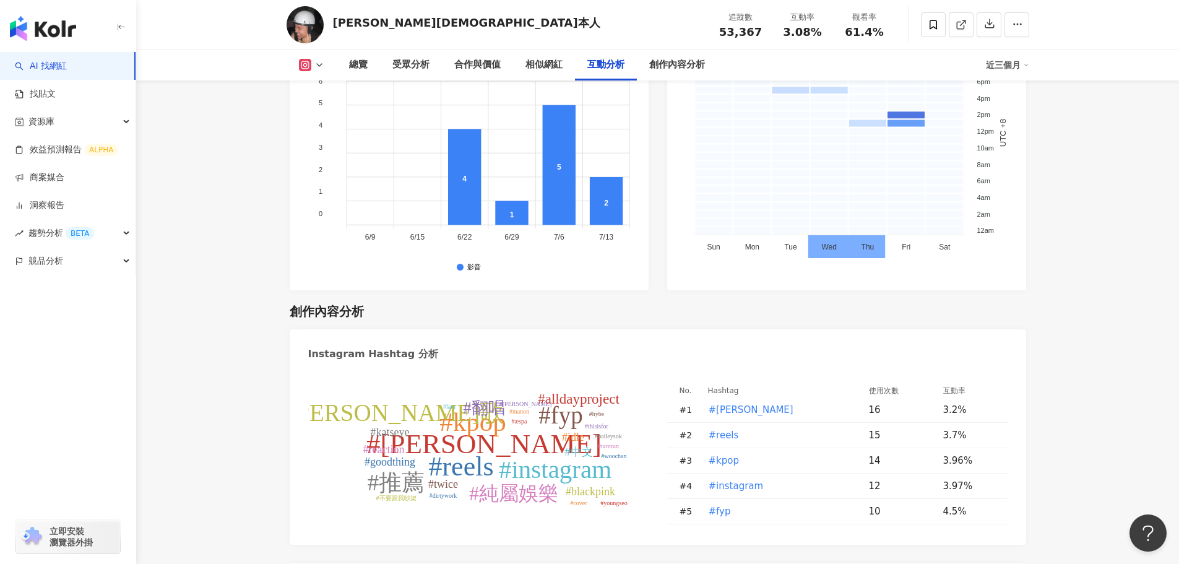
scroll to position [3467, 0]
